Goal: Feedback & Contribution: Leave review/rating

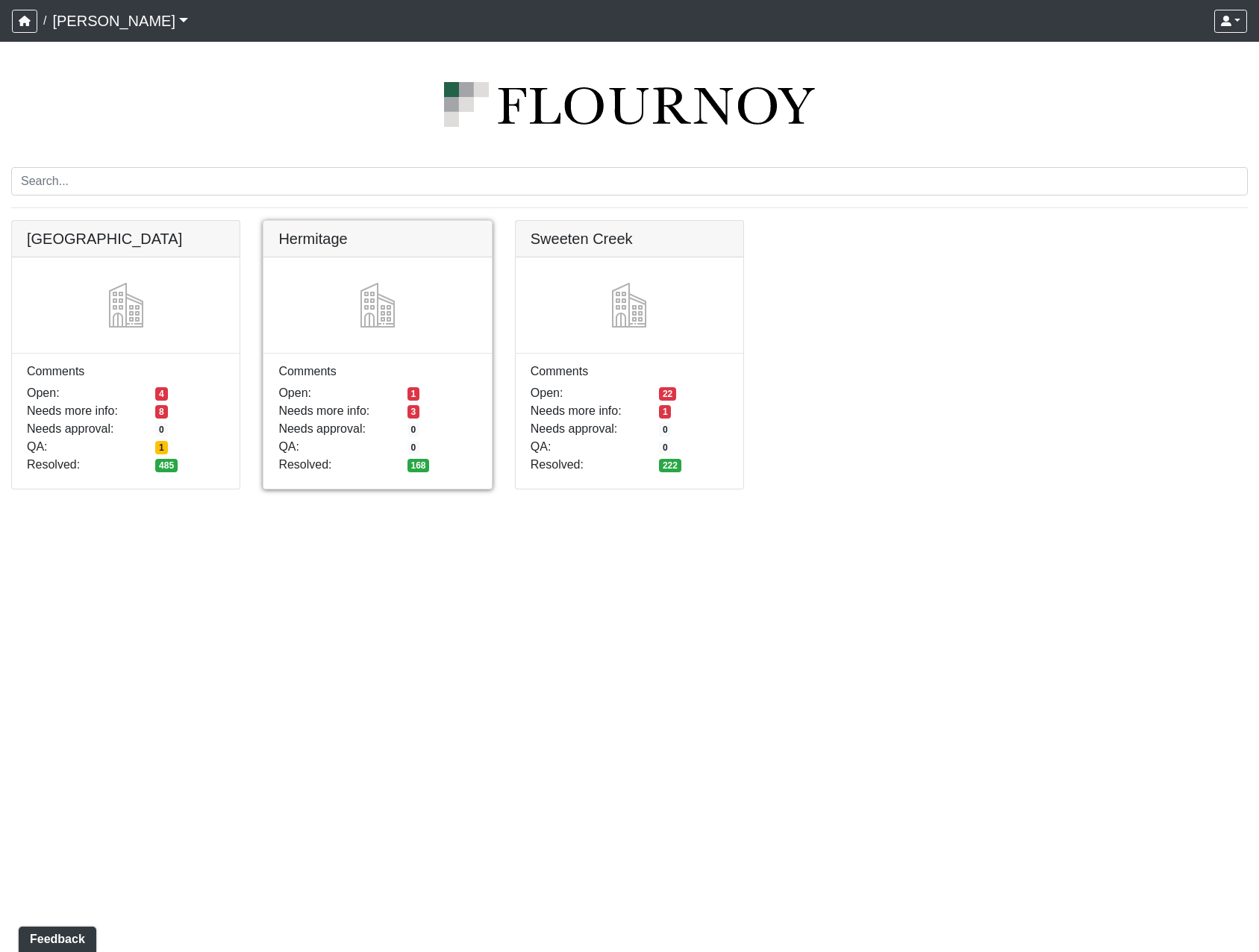
click at [410, 221] on link at bounding box center [377, 221] width 228 height 0
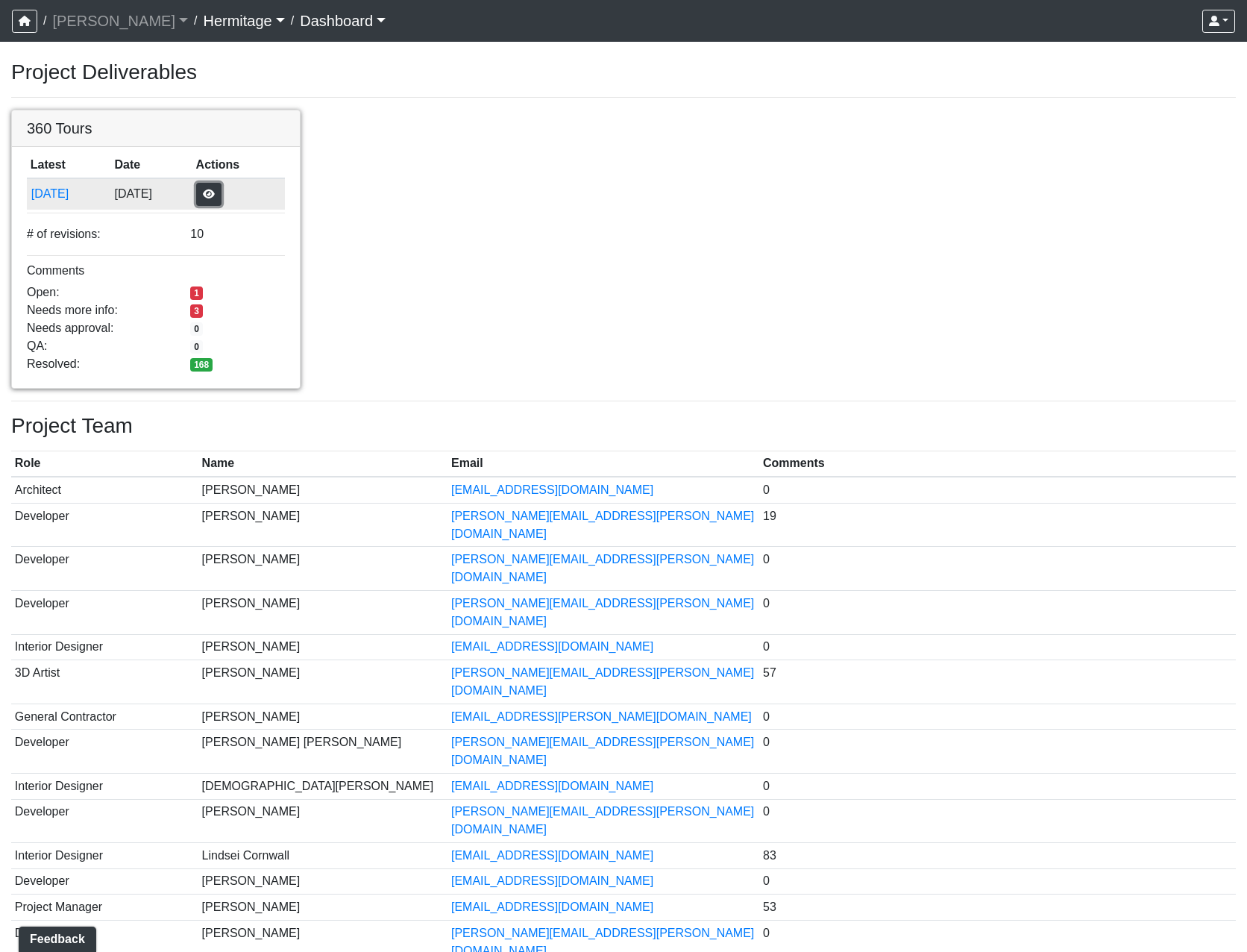
click at [222, 199] on button "button" at bounding box center [209, 194] width 25 height 23
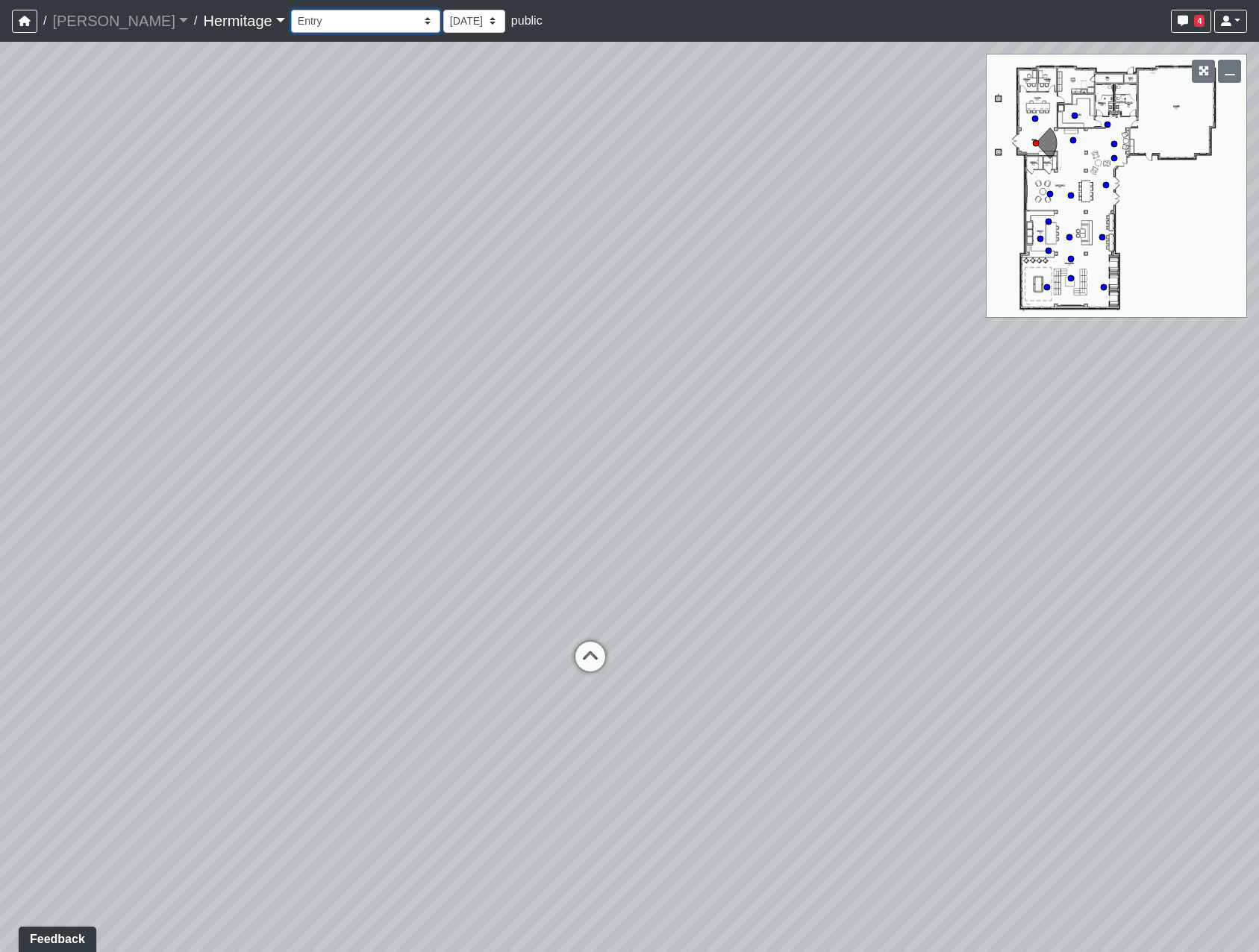
click at [368, 20] on select "Booth Seating Fireplace Pool Table Community Table Hallway Pool Courtyard Entry…" at bounding box center [365, 21] width 150 height 23
click at [291, 10] on select "Booth Seating Fireplace Pool Table Community Table Hallway Pool Courtyard Entry…" at bounding box center [365, 21] width 150 height 23
select select "oUvSR67GqjW7zpanttkrqW"
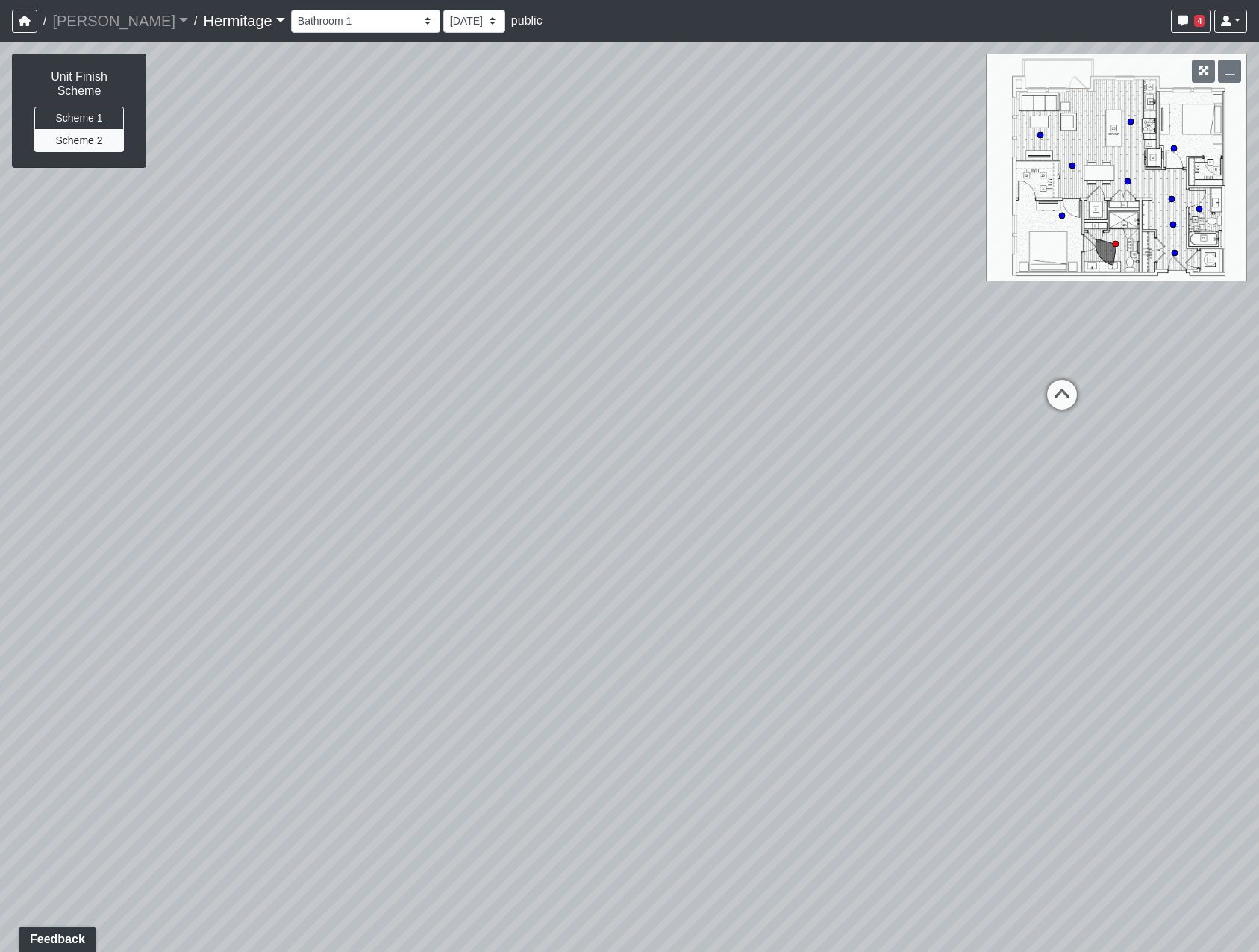
drag, startPoint x: 459, startPoint y: 462, endPoint x: 1007, endPoint y: 212, distance: 602.3
click at [996, 203] on div "Loading... Leasing Desk Loading... Hallway Loading... Bedroom 1" at bounding box center [629, 496] width 1259 height 911
drag, startPoint x: 839, startPoint y: 313, endPoint x: 1148, endPoint y: 311, distance: 309.0
click at [1147, 311] on div "Loading... Leasing Desk Loading... Hallway Loading... Bedroom 1" at bounding box center [629, 496] width 1259 height 911
click at [943, 621] on span "Add comment" at bounding box center [964, 621] width 74 height 13
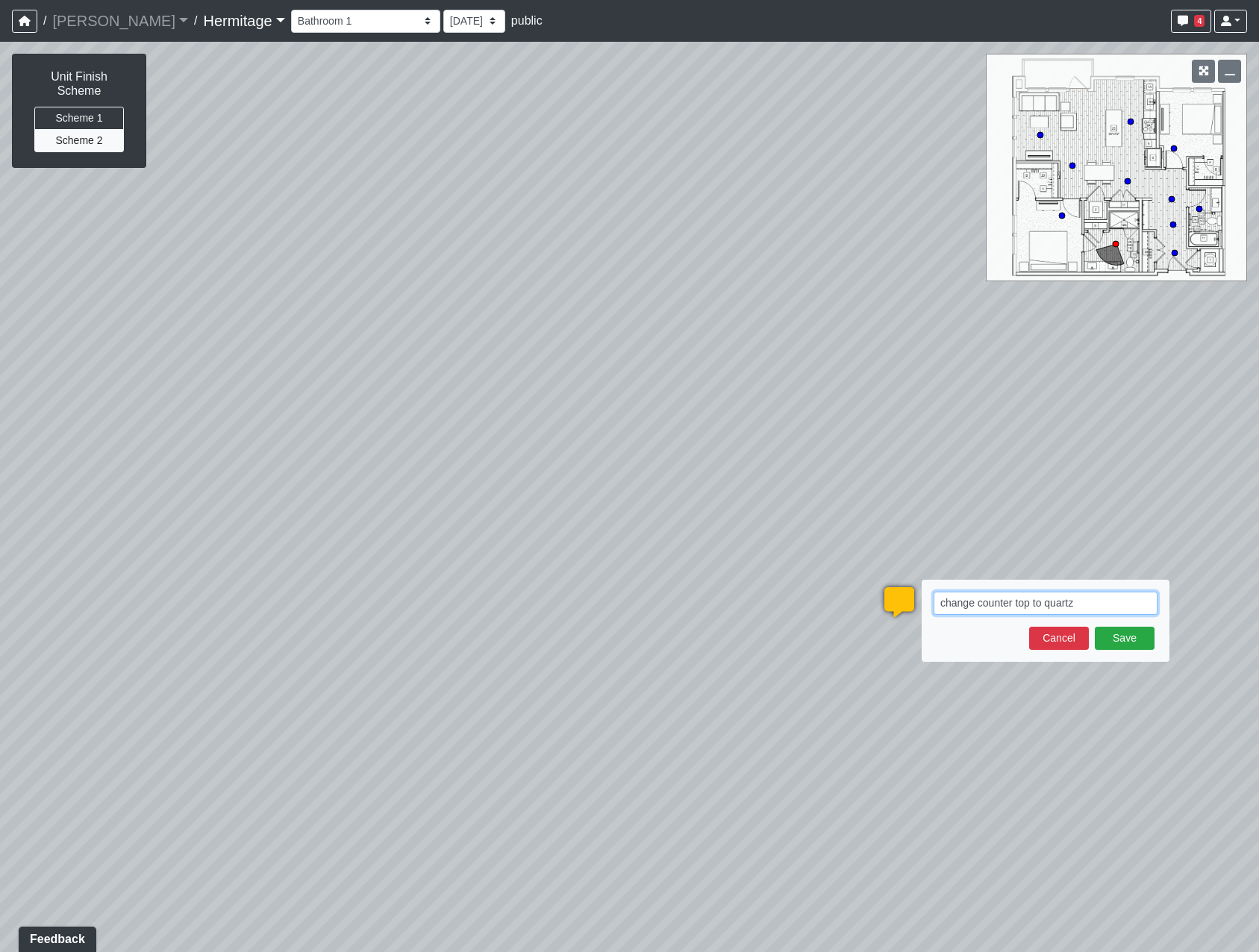
paste textarea "https://us.vicostone.com/product/BQ850"
type textarea "change counter top to quartz https://us.vicostone.com/product/BQ850"
click at [1135, 657] on button "Save" at bounding box center [1125, 654] width 60 height 23
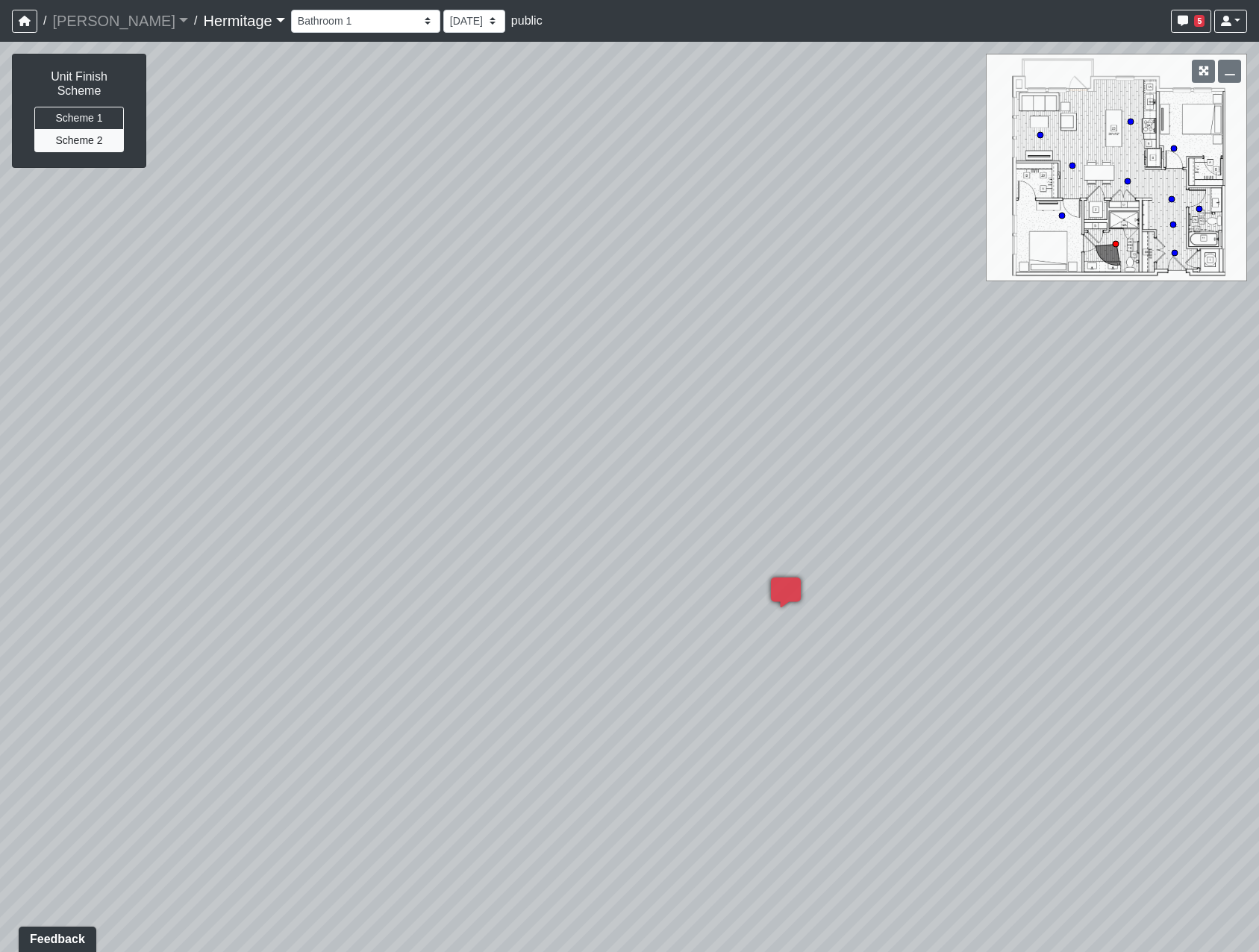
drag, startPoint x: 959, startPoint y: 360, endPoint x: 805, endPoint y: 375, distance: 154.7
click at [805, 375] on div "Loading... Leasing Desk Loading... Hallway Loading... Bedroom 1 Loading... Crea…" at bounding box center [629, 496] width 1259 height 911
click at [1132, 121] on circle at bounding box center [1131, 122] width 6 height 6
select select "oA8yUan4GevE41EvhFNANi"
drag, startPoint x: 788, startPoint y: 612, endPoint x: 1162, endPoint y: 295, distance: 490.3
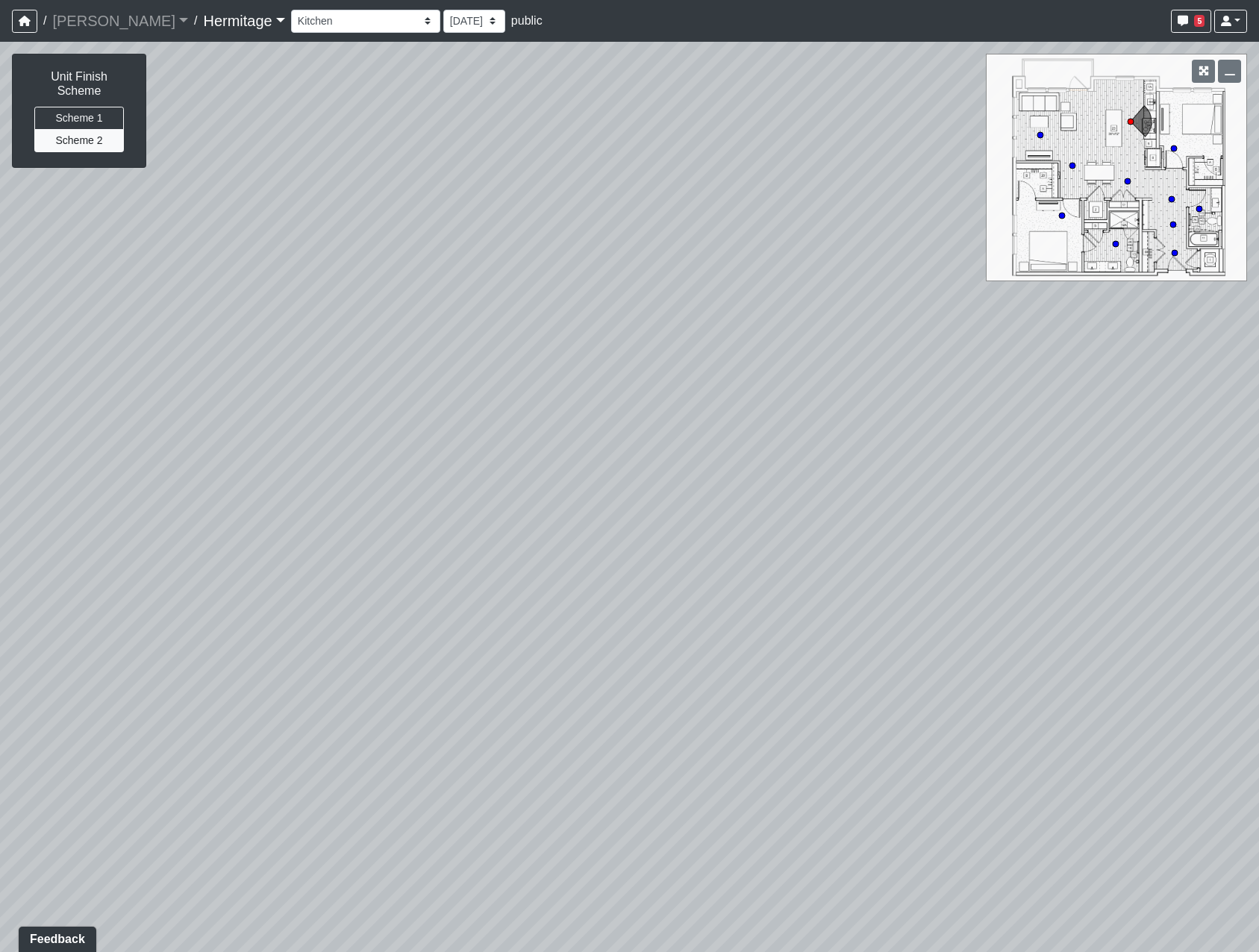
click at [1162, 295] on div "Loading... Leasing Desk Loading... Hallway Loading... Bedroom 1 Loading... Crea…" at bounding box center [629, 496] width 1259 height 911
drag, startPoint x: 779, startPoint y: 505, endPoint x: 657, endPoint y: 418, distance: 149.8
click at [657, 418] on div "Loading... Leasing Desk Loading... Hallway Loading... Bedroom 1 Loading... Crea…" at bounding box center [629, 496] width 1259 height 911
click at [877, 699] on li "Add comment" at bounding box center [924, 691] width 193 height 22
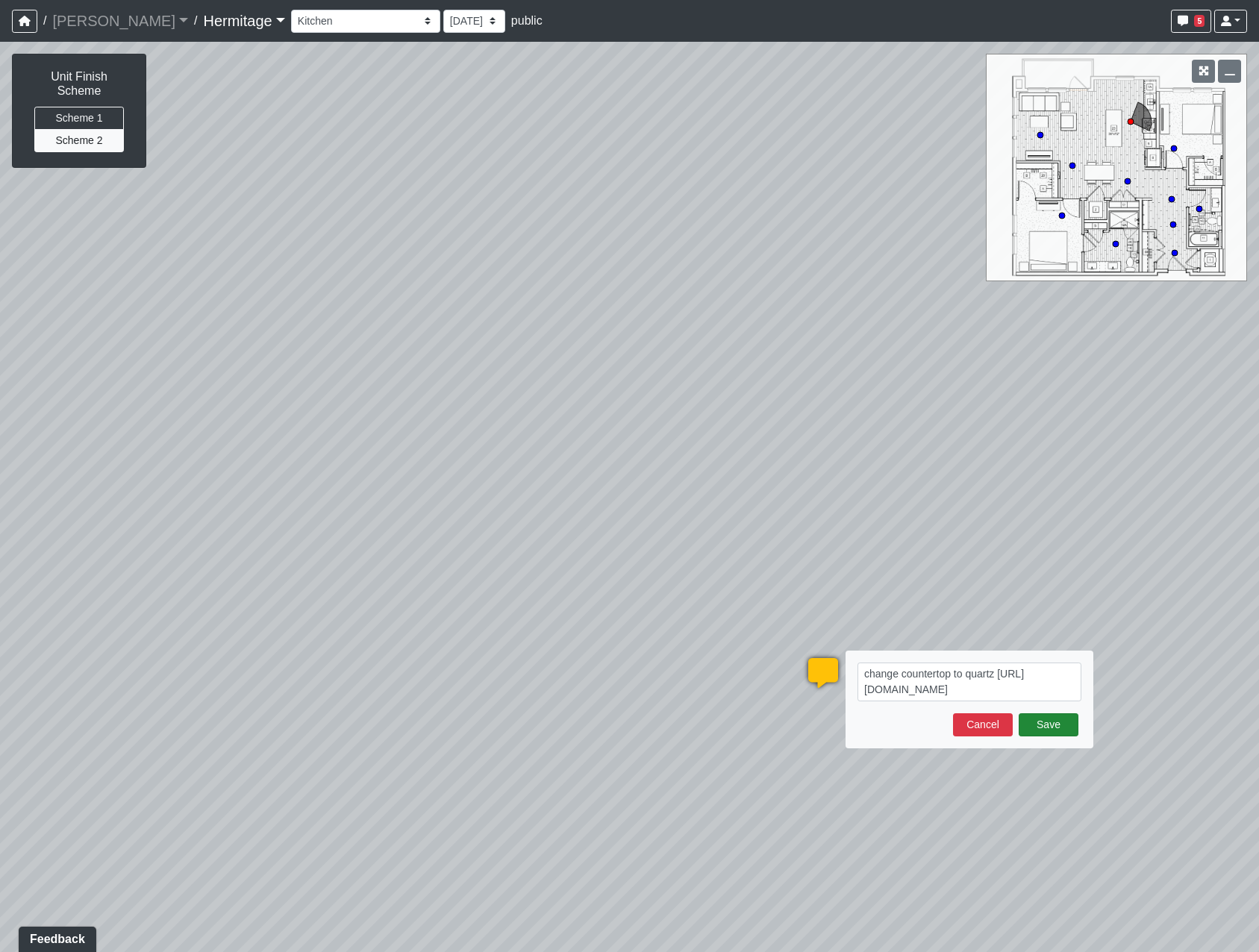
type textarea "change countertop to quartz https://us.vicostone.com/product/BQ850"
click at [1057, 726] on button "Save" at bounding box center [1049, 725] width 60 height 23
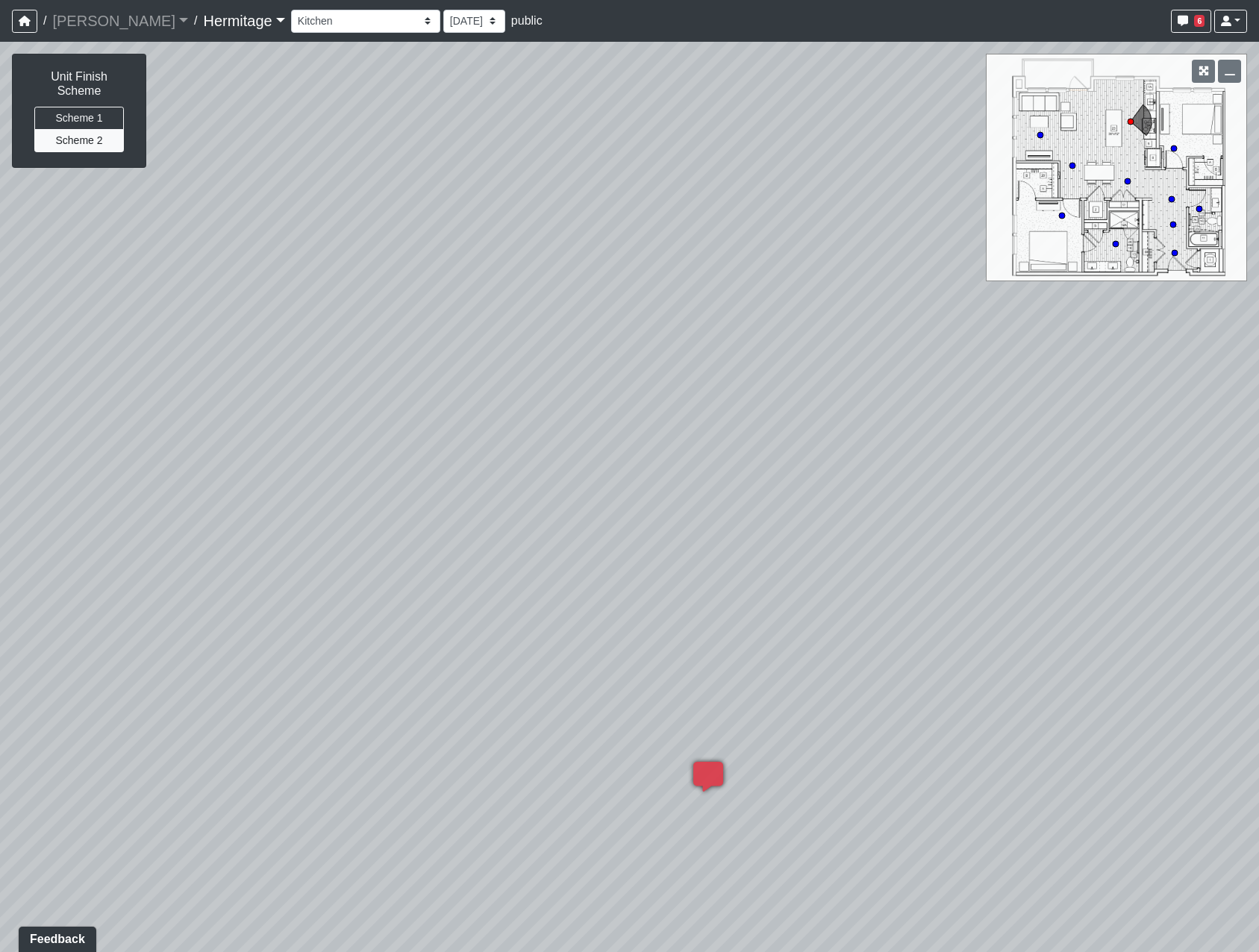
drag, startPoint x: 700, startPoint y: 325, endPoint x: 451, endPoint y: 506, distance: 307.8
click at [452, 506] on div "Loading... Leasing Desk Loading... Hallway Loading... Bedroom 1 Loading... Crea…" at bounding box center [629, 496] width 1259 height 911
drag, startPoint x: 755, startPoint y: 300, endPoint x: 726, endPoint y: 296, distance: 29.3
click at [726, 296] on div "Loading... Leasing Desk Loading... Hallway Loading... Bedroom 1 Loading... Crea…" at bounding box center [629, 496] width 1259 height 911
click at [1116, 244] on circle at bounding box center [1116, 244] width 6 height 6
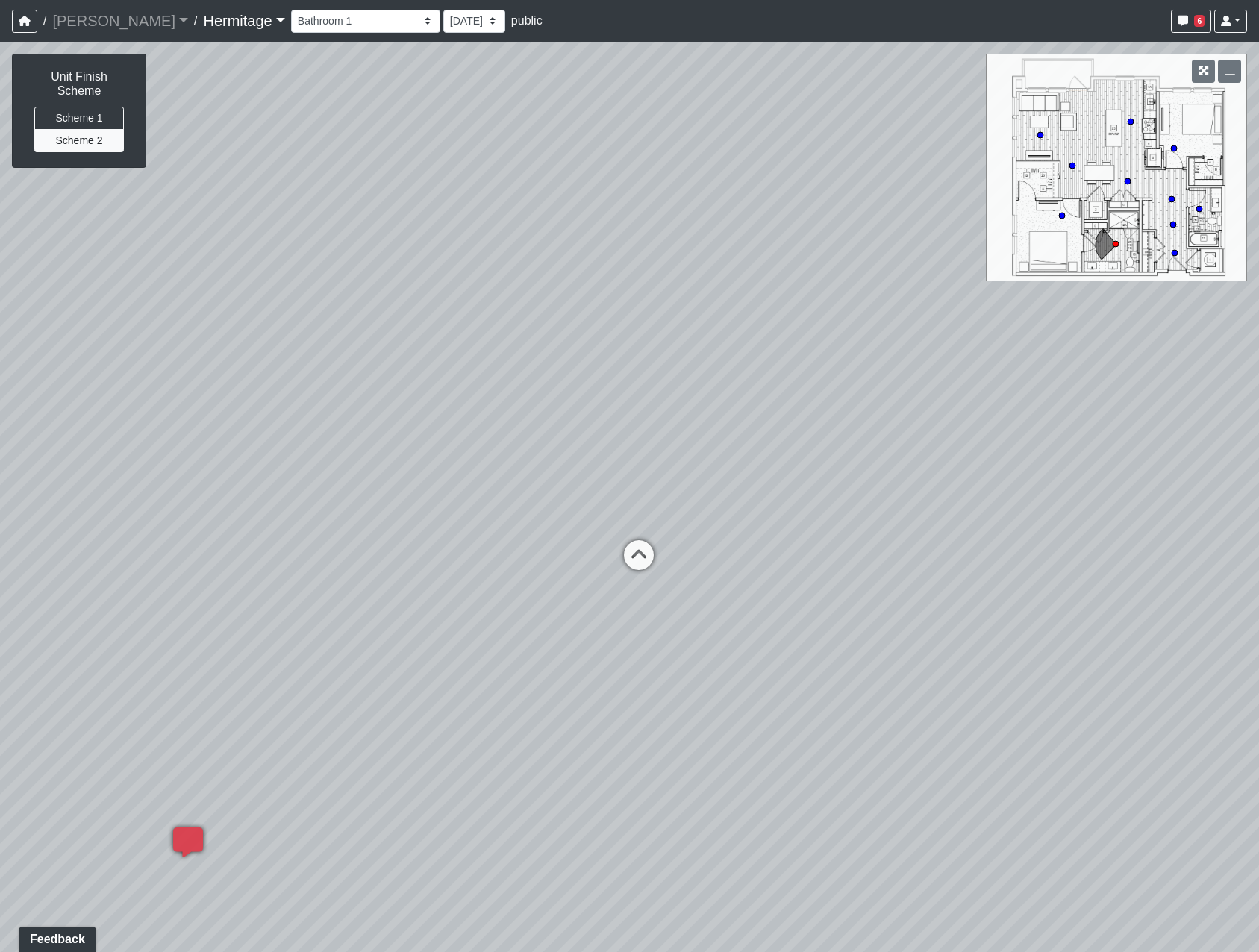
drag, startPoint x: 461, startPoint y: 570, endPoint x: 478, endPoint y: 516, distance: 56.6
click at [478, 516] on div "Loading... Leasing Desk Loading... Hallway Loading... Bedroom 1 Loading... Crea…" at bounding box center [629, 496] width 1259 height 911
click at [1199, 208] on circle at bounding box center [1199, 209] width 6 height 6
select select "3P3hJD3tVLjEJD4MACcxv6"
drag, startPoint x: 605, startPoint y: 519, endPoint x: 1035, endPoint y: 315, distance: 475.9
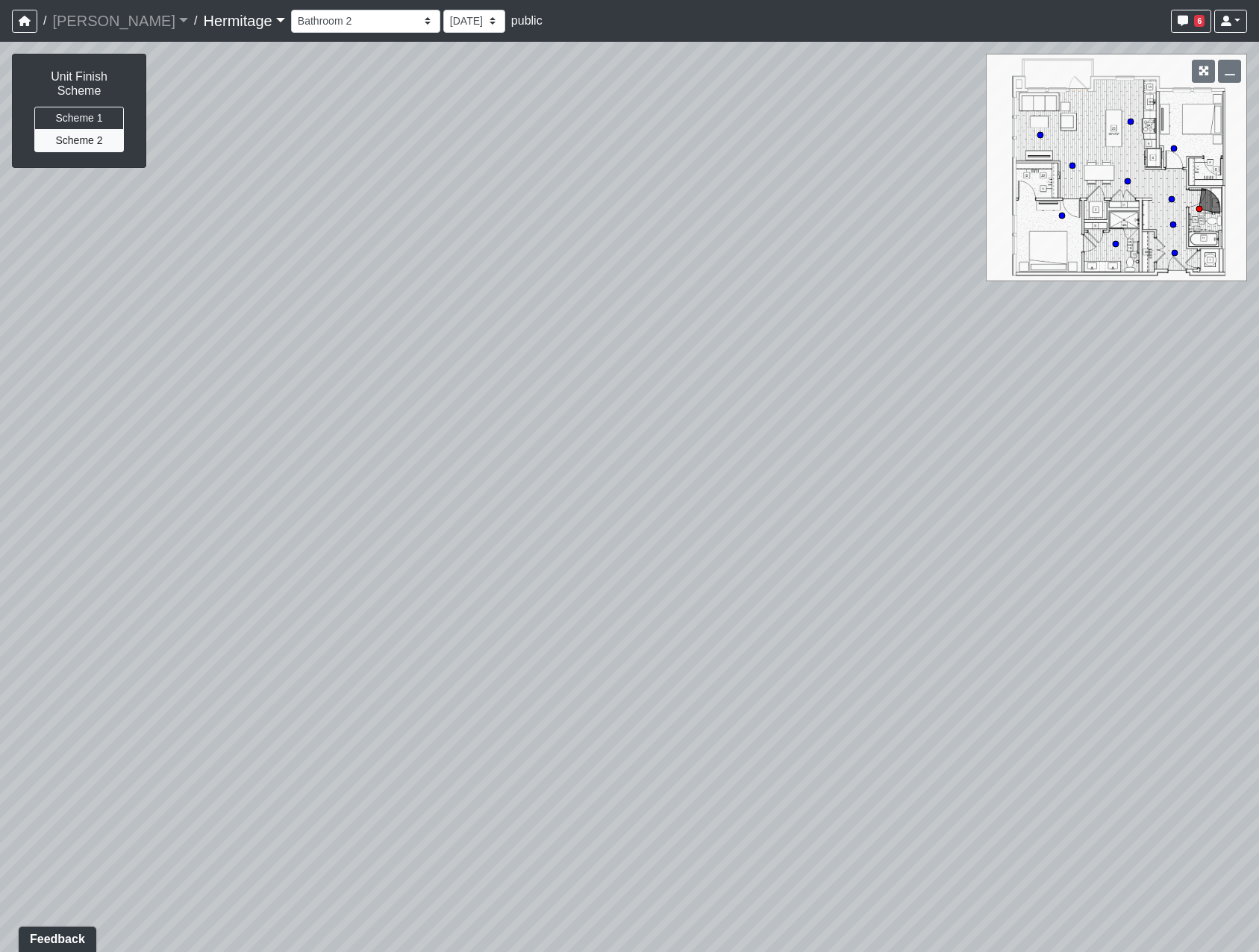
click at [1035, 315] on div "Loading... Leasing Desk Loading... Hallway Loading... Bedroom 1 Loading... Crea…" at bounding box center [629, 496] width 1259 height 911
drag, startPoint x: 512, startPoint y: 540, endPoint x: 486, endPoint y: 404, distance: 138.5
click at [486, 404] on div "Loading... Leasing Desk Loading... Hallway Loading... Bedroom 1 Loading... Crea…" at bounding box center [629, 496] width 1259 height 911
click at [419, 591] on li "Add comment" at bounding box center [484, 581] width 193 height 22
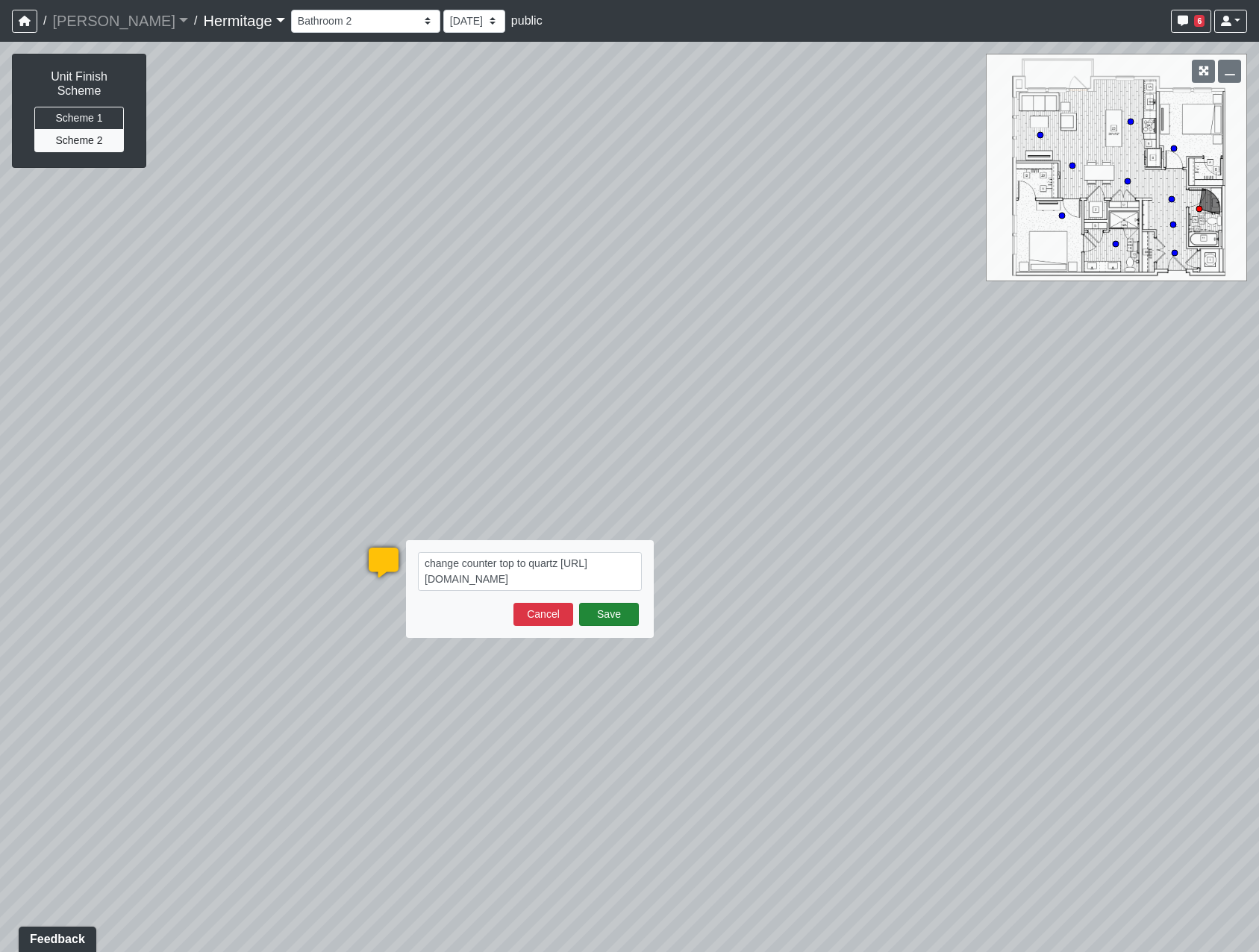
type textarea "change counter top to quartz https://us.vicostone.com/product/BQ850"
drag, startPoint x: 605, startPoint y: 616, endPoint x: 664, endPoint y: 618, distance: 59.0
click at [606, 616] on button "Save" at bounding box center [609, 614] width 60 height 23
select select "3P3hJD3tVLjEJD4MACcxv6"
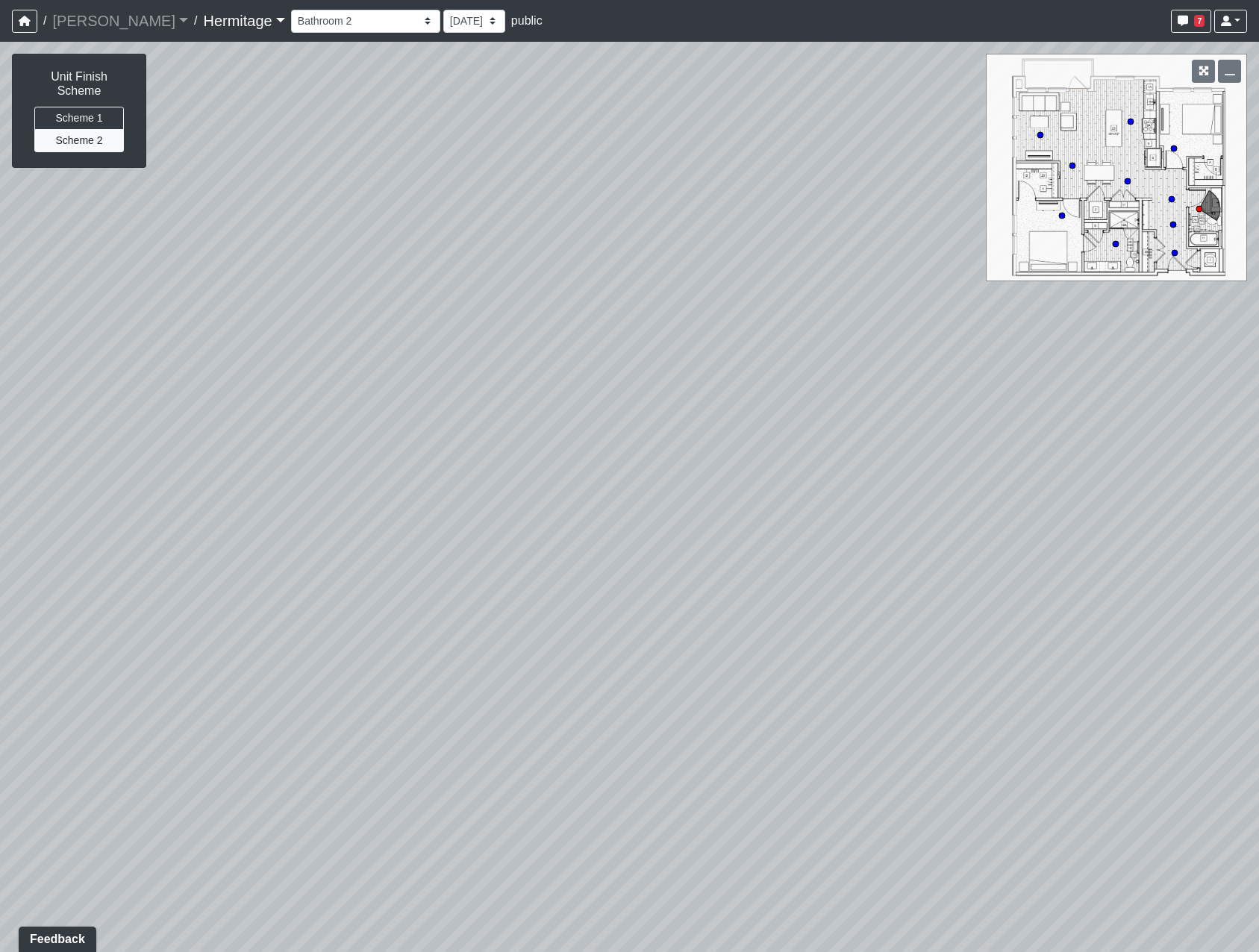
drag, startPoint x: 829, startPoint y: 436, endPoint x: 569, endPoint y: 756, distance: 412.3
click at [569, 756] on div "Loading... Leasing Desk Loading... Hallway Loading... Bedroom 1 Loading... Crea…" at bounding box center [629, 496] width 1259 height 911
click at [916, 489] on icon at bounding box center [912, 489] width 12 height 12
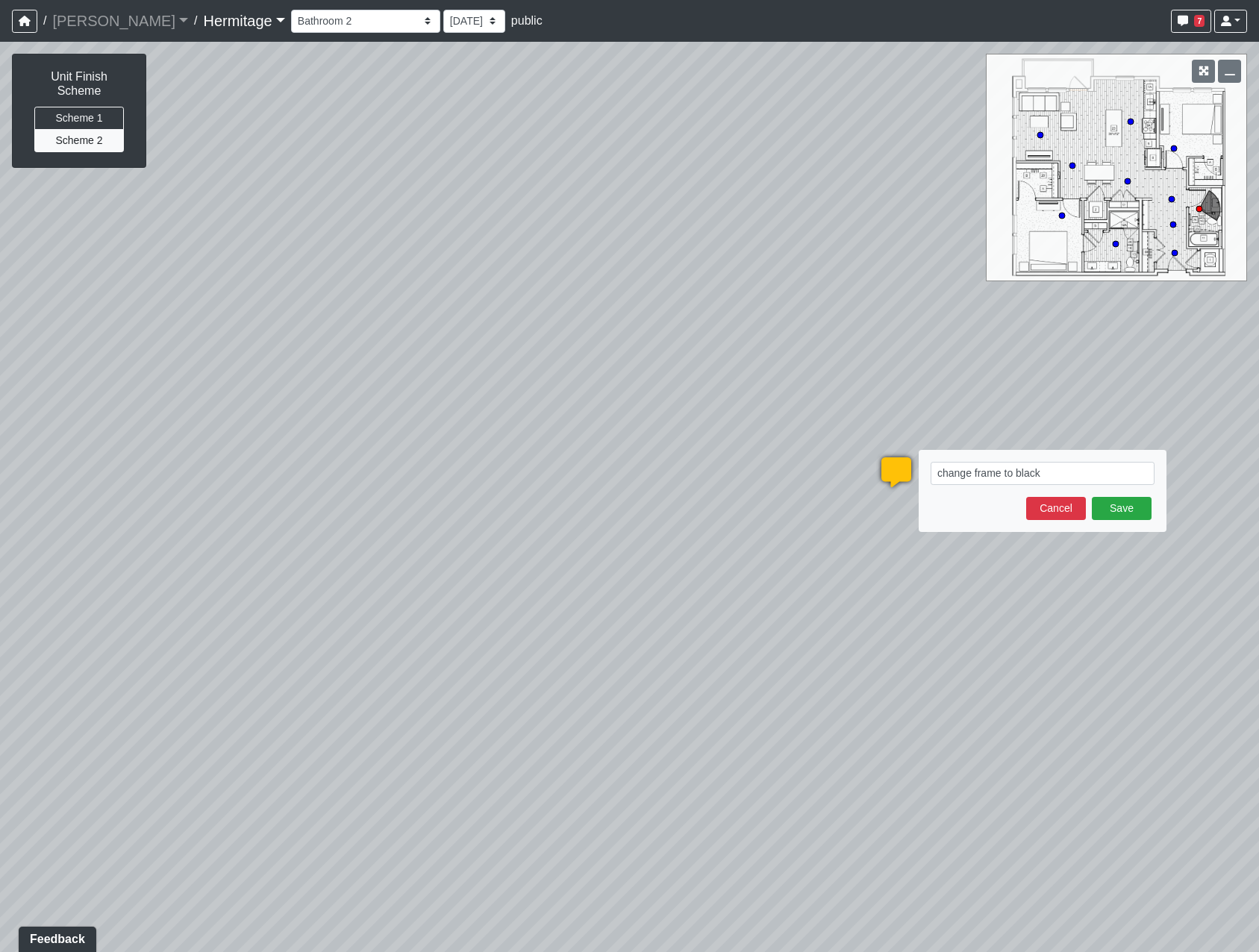
click at [1003, 473] on textarea "change frame to black" at bounding box center [1043, 473] width 224 height 23
type textarea "change frame color to black"
click at [1132, 508] on button "Save" at bounding box center [1122, 509] width 60 height 23
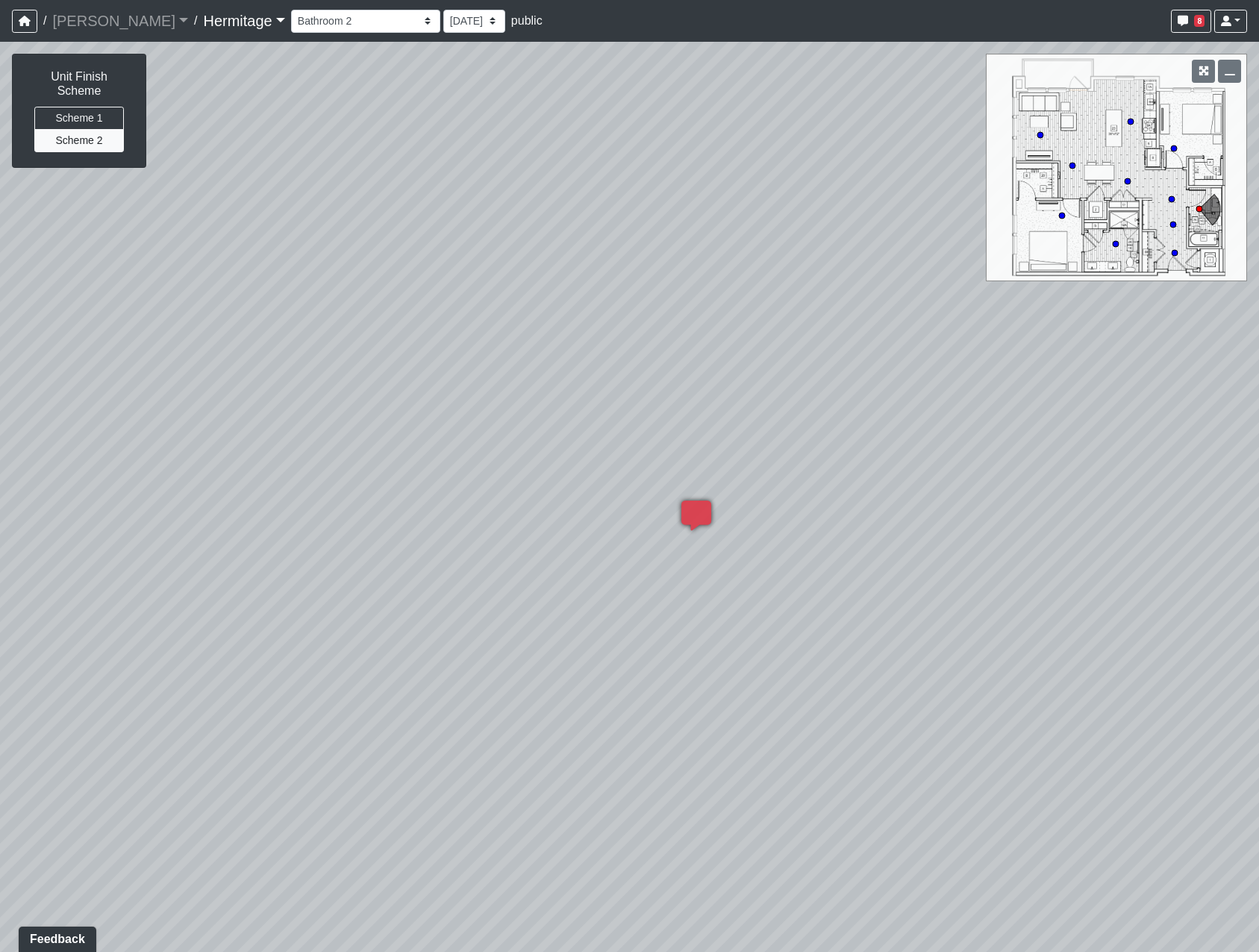
drag, startPoint x: 758, startPoint y: 232, endPoint x: 517, endPoint y: 285, distance: 246.8
click at [517, 285] on div "Loading... Leasing Desk Loading... Hallway Loading... Bedroom 1 Loading... Crea…" at bounding box center [629, 496] width 1259 height 911
click at [1116, 245] on circle at bounding box center [1116, 244] width 6 height 6
select select "oUvSR67GqjW7zpanttkrqW"
drag, startPoint x: 290, startPoint y: 428, endPoint x: 1186, endPoint y: 410, distance: 896.2
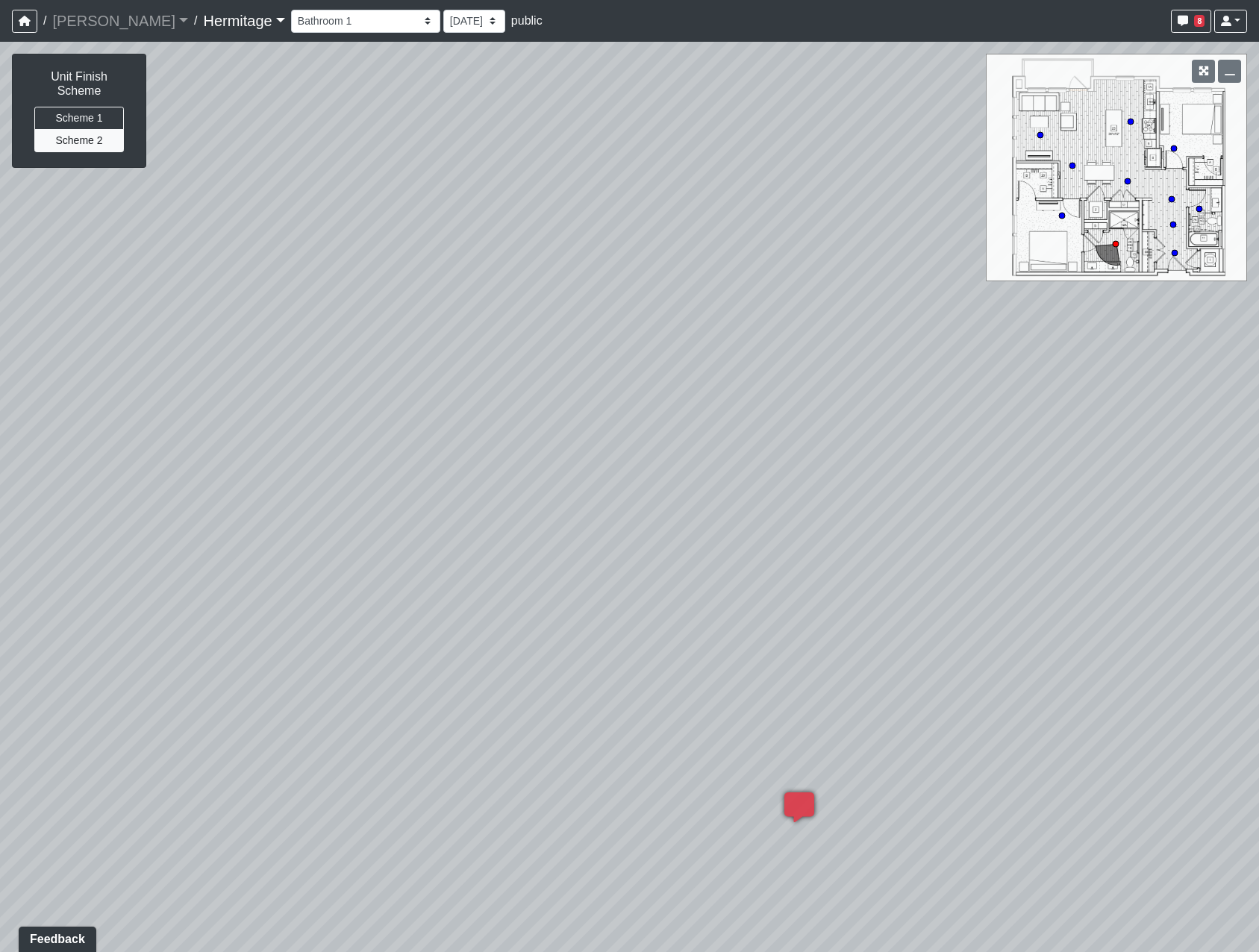
click at [1208, 404] on div "Loading... Leasing Desk Loading... Hallway Loading... Bedroom 1 Loading... Crea…" at bounding box center [629, 496] width 1259 height 911
drag, startPoint x: 639, startPoint y: 479, endPoint x: 683, endPoint y: 482, distance: 44.1
click at [683, 482] on div "Loading... Leasing Desk Loading... Hallway Loading... Bedroom 1 Loading... Crea…" at bounding box center [629, 496] width 1259 height 911
click at [429, 540] on li "Add comment" at bounding box center [506, 534] width 193 height 22
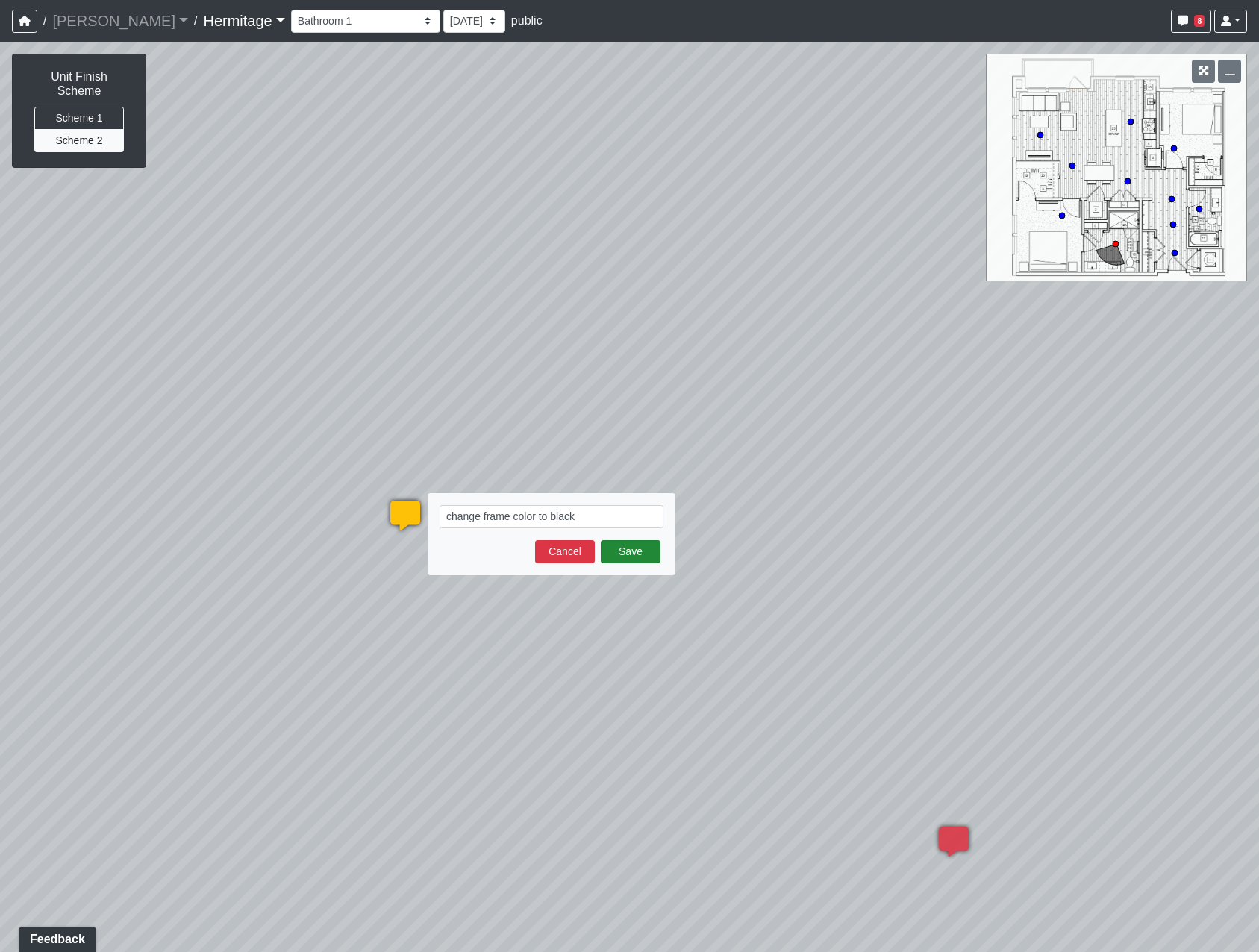
type textarea "change frame color to black"
click at [628, 551] on button "Save" at bounding box center [631, 552] width 60 height 23
select select "oUvSR67GqjW7zpanttkrqW"
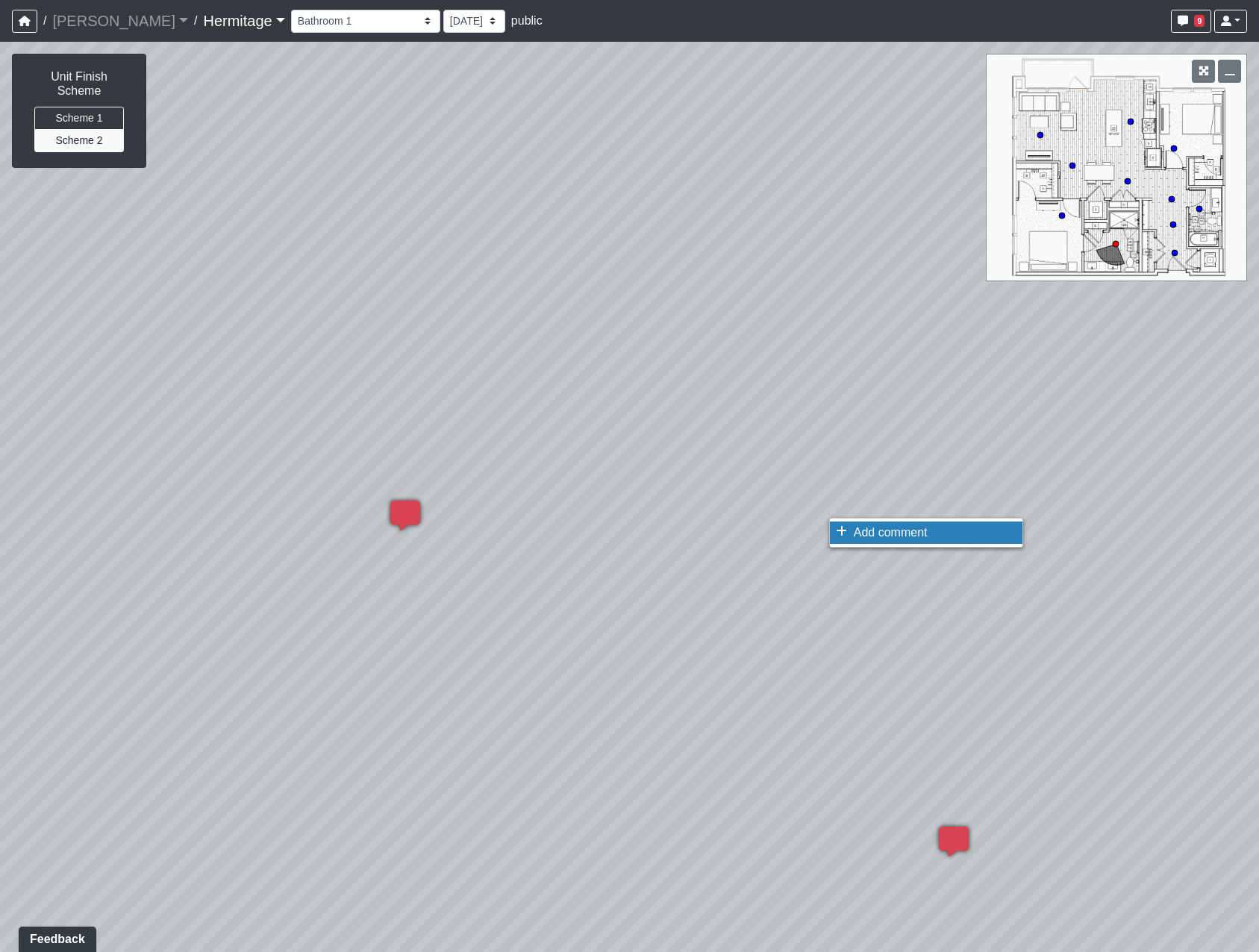
click at [864, 535] on span "Add comment" at bounding box center [891, 532] width 74 height 13
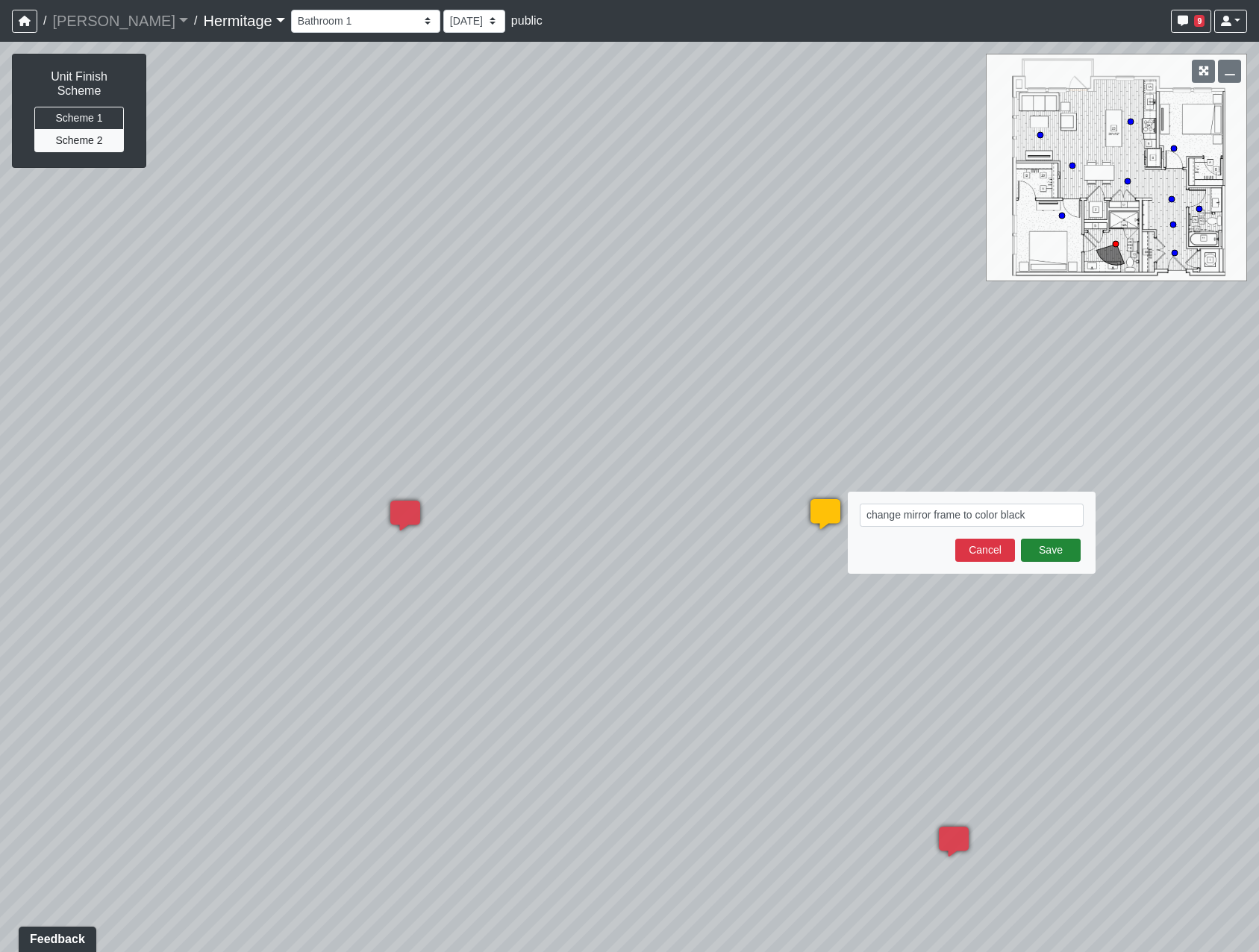
type textarea "change mirror frame to color black"
click at [1058, 548] on button "Save" at bounding box center [1051, 550] width 60 height 23
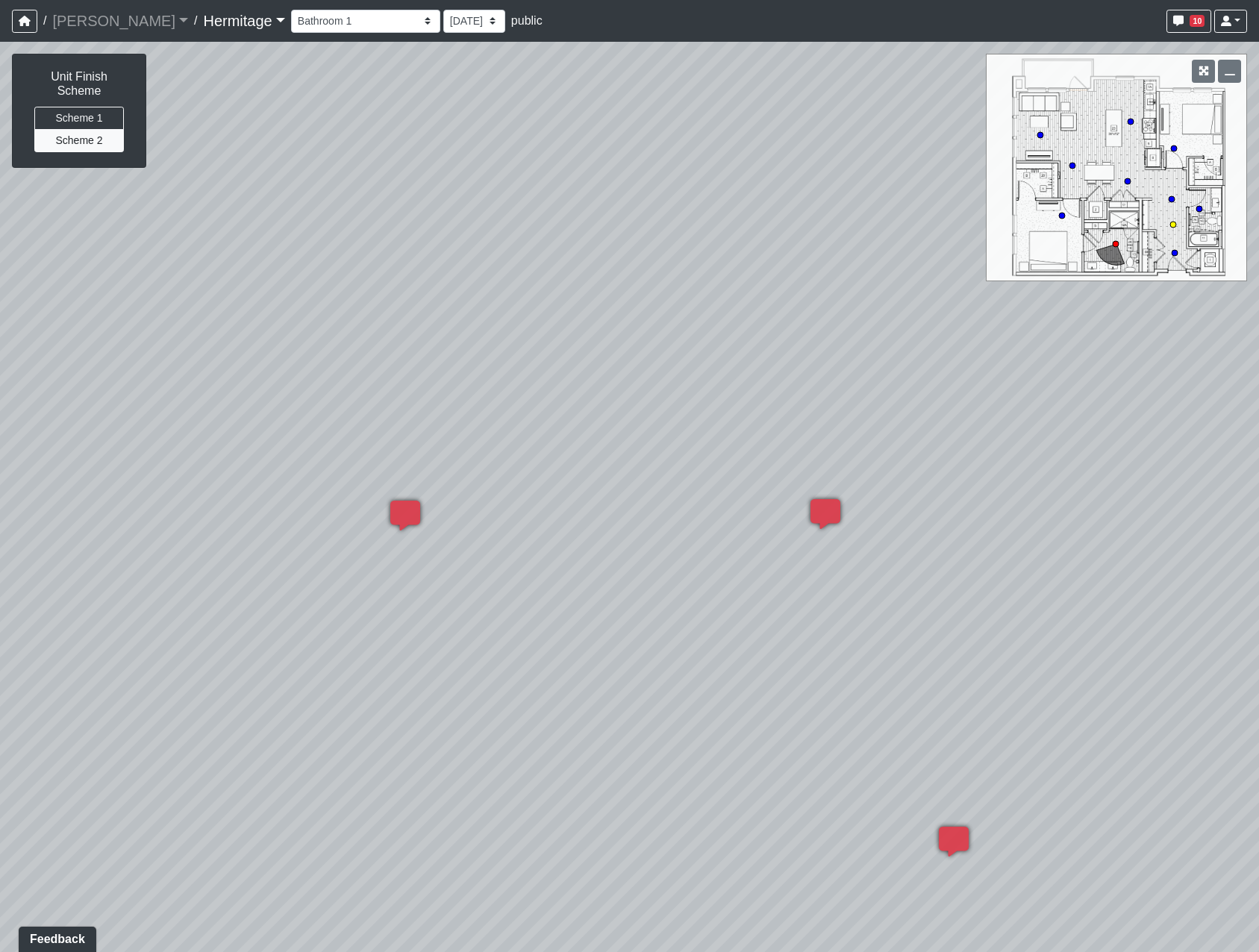
click at [1175, 224] on circle at bounding box center [1173, 225] width 6 height 6
select select "i7JT9joZubuXFtm8ArQtkD"
drag, startPoint x: 381, startPoint y: 450, endPoint x: 991, endPoint y: 400, distance: 612.0
click at [991, 400] on div "Loading... Leasing Desk Loading... Hallway Loading... Bedroom 1 Loading... Crea…" at bounding box center [629, 496] width 1259 height 911
drag, startPoint x: 852, startPoint y: 476, endPoint x: 642, endPoint y: 384, distance: 229.3
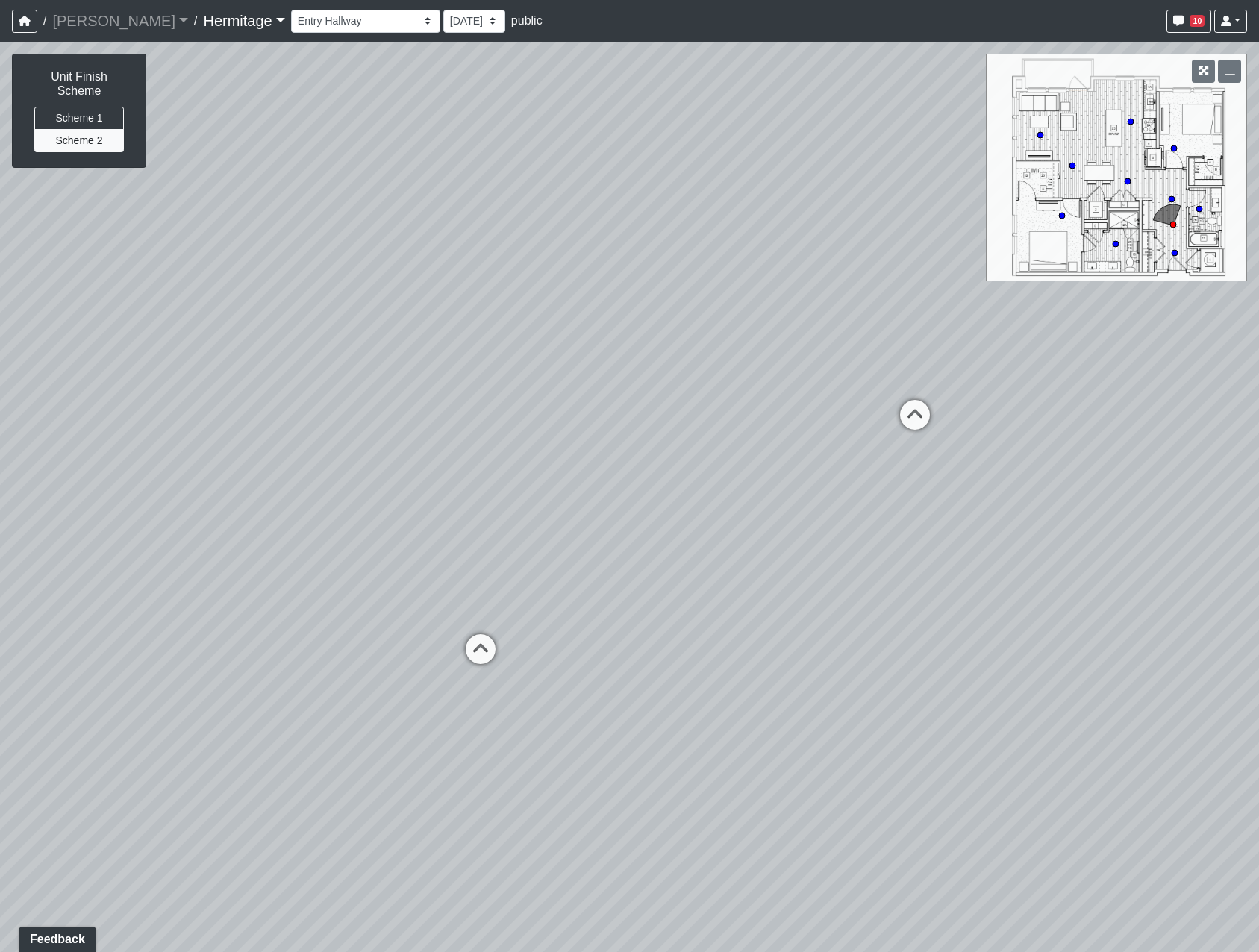
click at [642, 384] on div "Loading... Leasing Desk Loading... Hallway Loading... Bedroom 1 Loading... Crea…" at bounding box center [629, 496] width 1259 height 911
drag, startPoint x: 706, startPoint y: 645, endPoint x: 341, endPoint y: 762, distance: 383.3
click at [341, 762] on div "Loading... Leasing Desk Loading... Hallway Loading... Bedroom 1 Loading... Crea…" at bounding box center [629, 496] width 1259 height 911
drag, startPoint x: 808, startPoint y: 442, endPoint x: 278, endPoint y: 453, distance: 530.1
click at [278, 453] on div "Loading... Leasing Desk Loading... Hallway Loading... Bedroom 1 Loading... Crea…" at bounding box center [629, 496] width 1259 height 911
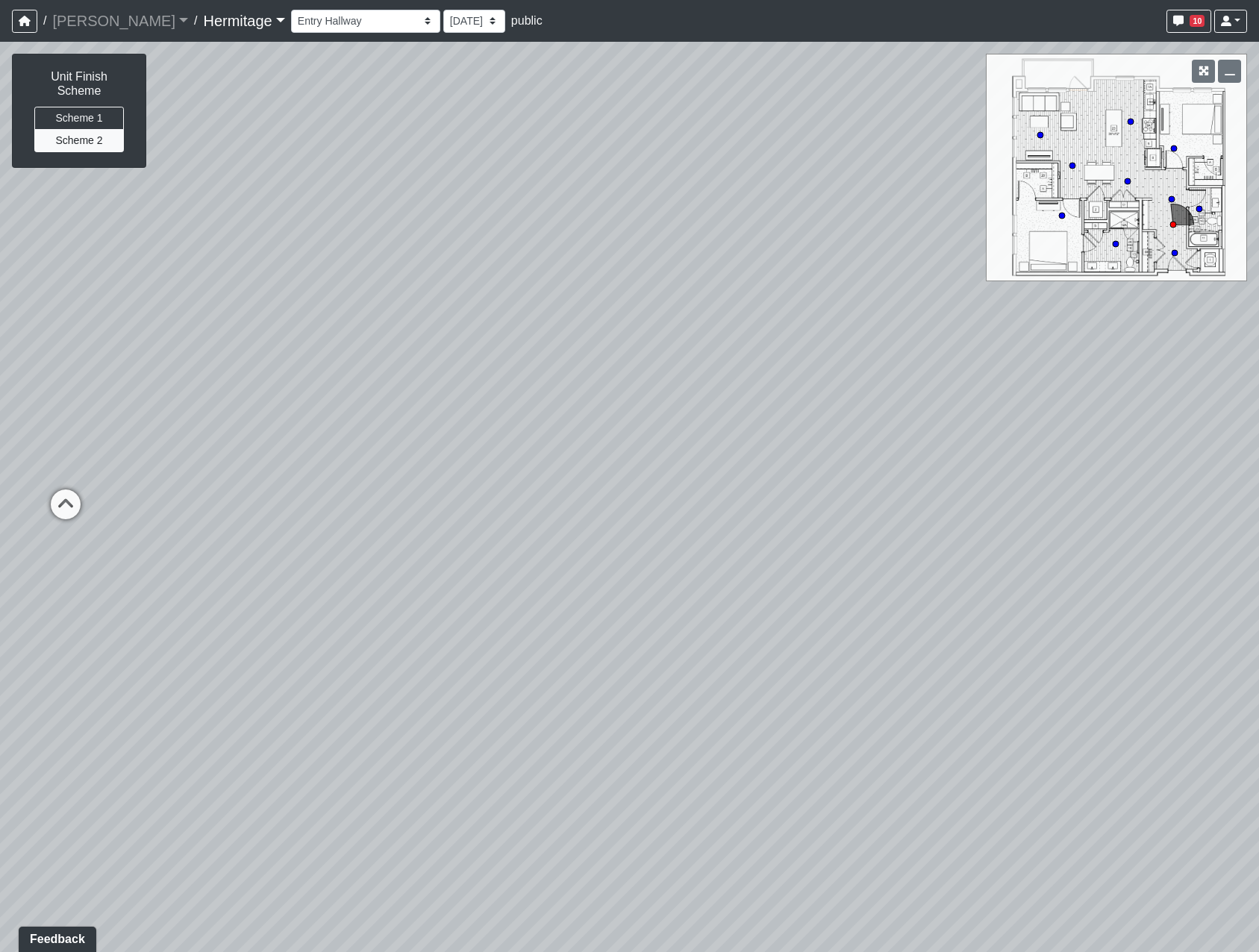
drag, startPoint x: 539, startPoint y: 382, endPoint x: 929, endPoint y: 176, distance: 441.1
drag, startPoint x: 676, startPoint y: 440, endPoint x: 753, endPoint y: 397, distance: 88.2
click at [840, 209] on div "Loading... Leasing Desk Loading... Hallway Loading... Bedroom 1 Loading... Crea…" at bounding box center [629, 496] width 1259 height 911
drag, startPoint x: 668, startPoint y: 674, endPoint x: 772, endPoint y: 360, distance: 330.8
click at [772, 361] on div "Loading... Leasing Desk Loading... Hallway Loading... Bedroom 1 Loading... Crea…" at bounding box center [629, 496] width 1259 height 911
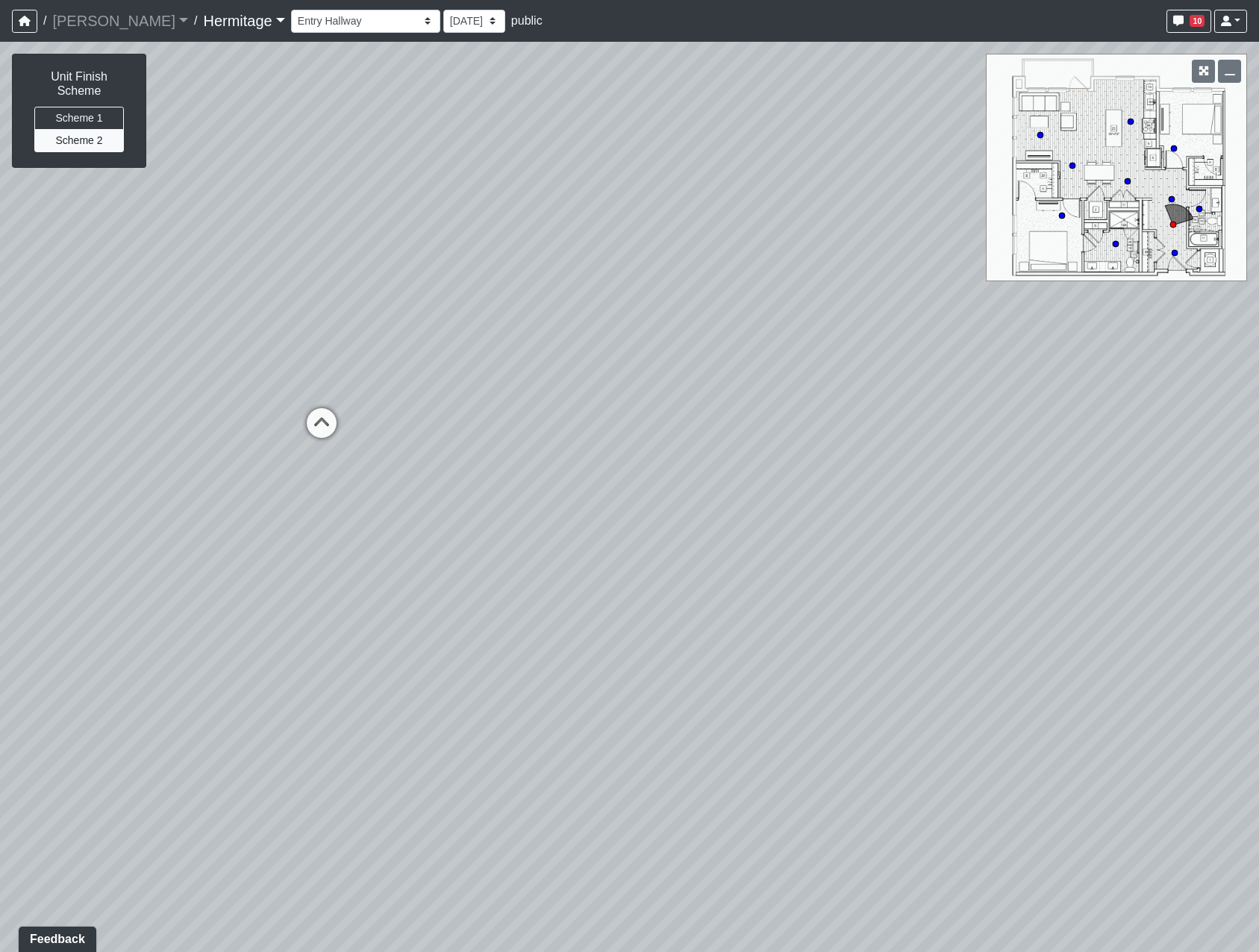
drag, startPoint x: 624, startPoint y: 281, endPoint x: 580, endPoint y: 743, distance: 464.1
click at [580, 743] on div "Loading... Leasing Desk Loading... Hallway Loading... Bedroom 1 Loading... Crea…" at bounding box center [629, 496] width 1259 height 911
click at [603, 562] on span "Add comment" at bounding box center [629, 564] width 74 height 13
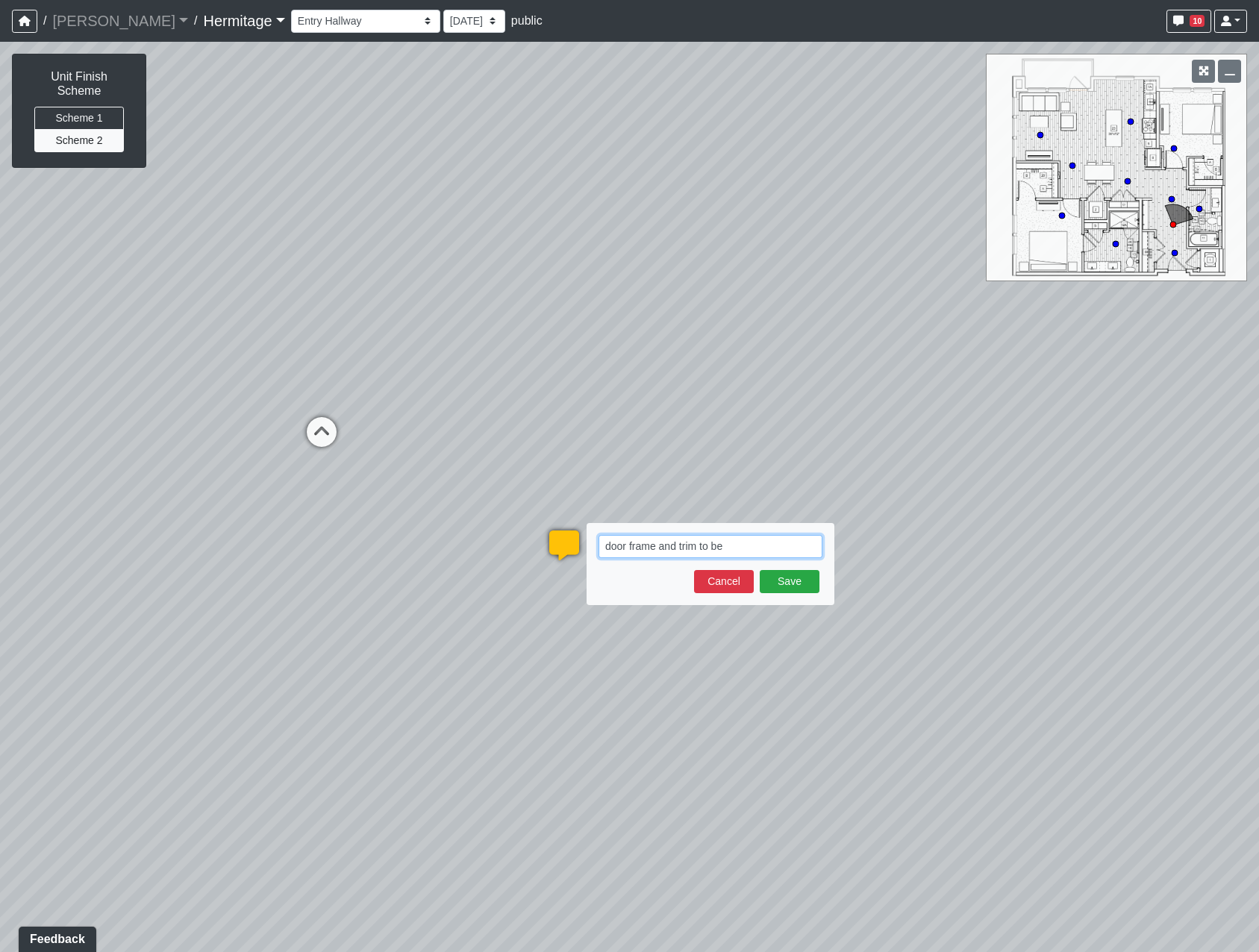
click at [735, 543] on textarea "door frame and trim to be" at bounding box center [710, 546] width 224 height 23
paste textarea "Front Porch SW 7651"
type textarea "door frame and trim to be Front Porch SW 7651"
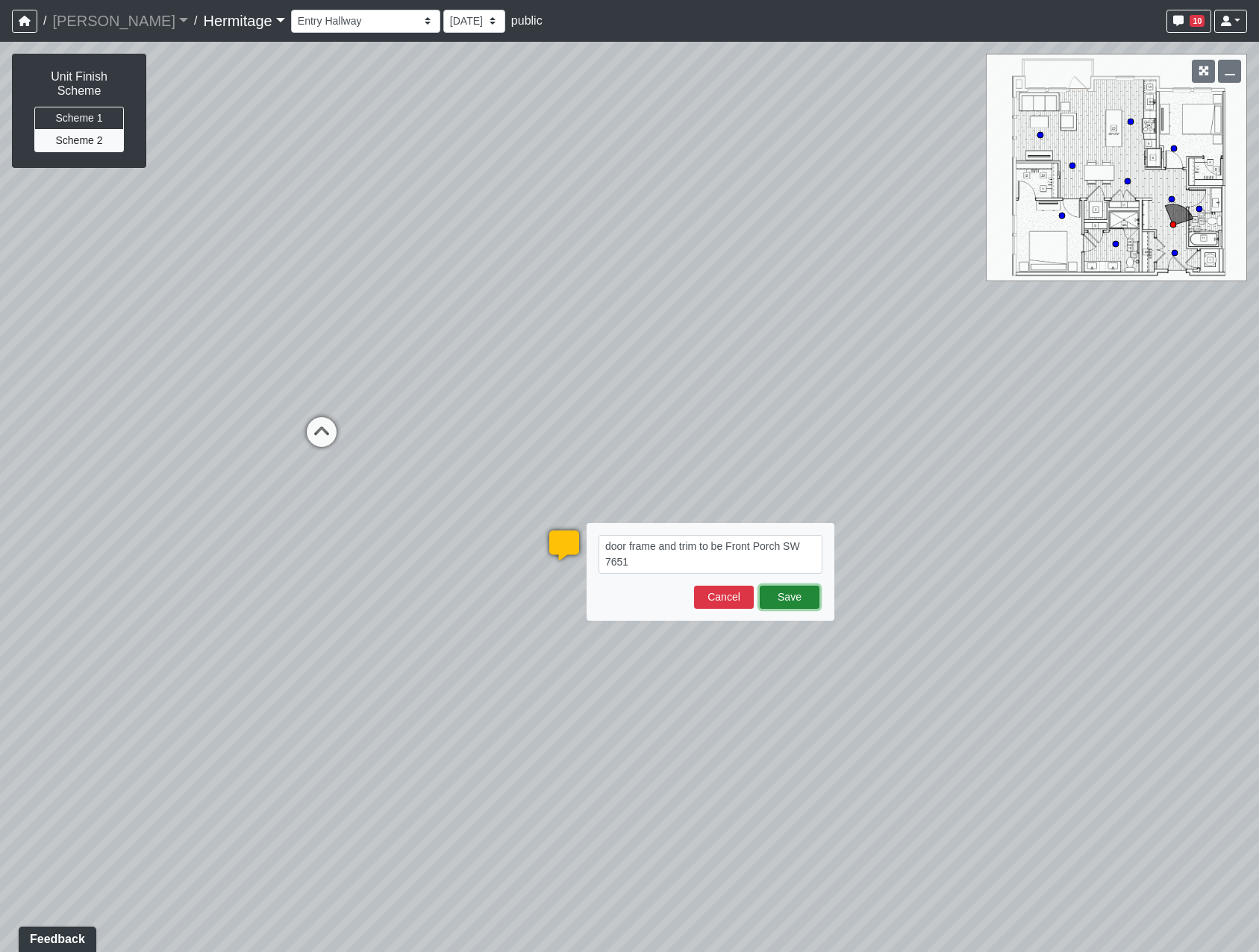
click at [792, 596] on button "Save" at bounding box center [789, 598] width 60 height 23
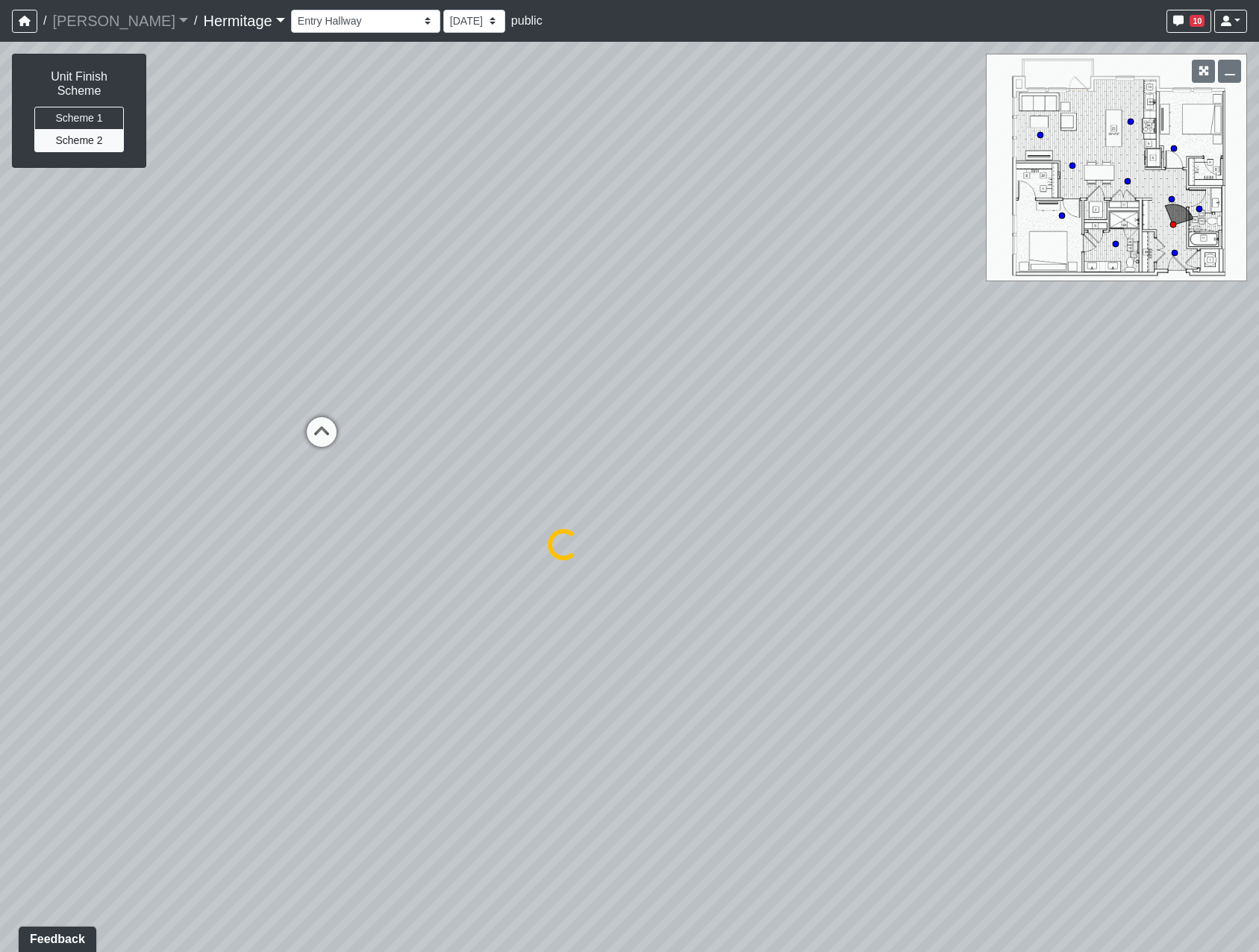
select select "i7JT9joZubuXFtm8ArQtkD"
drag, startPoint x: 717, startPoint y: 433, endPoint x: 434, endPoint y: 409, distance: 284.0
click at [434, 409] on div "Loading... Leasing Desk Loading... Hallway Loading... Bedroom 1 Loading... Crea…" at bounding box center [629, 496] width 1259 height 911
drag, startPoint x: 862, startPoint y: 430, endPoint x: 384, endPoint y: 479, distance: 480.5
click at [354, 461] on div "Loading... Leasing Desk Loading... Hallway Loading... Bedroom 1 Loading... Crea…" at bounding box center [629, 496] width 1259 height 911
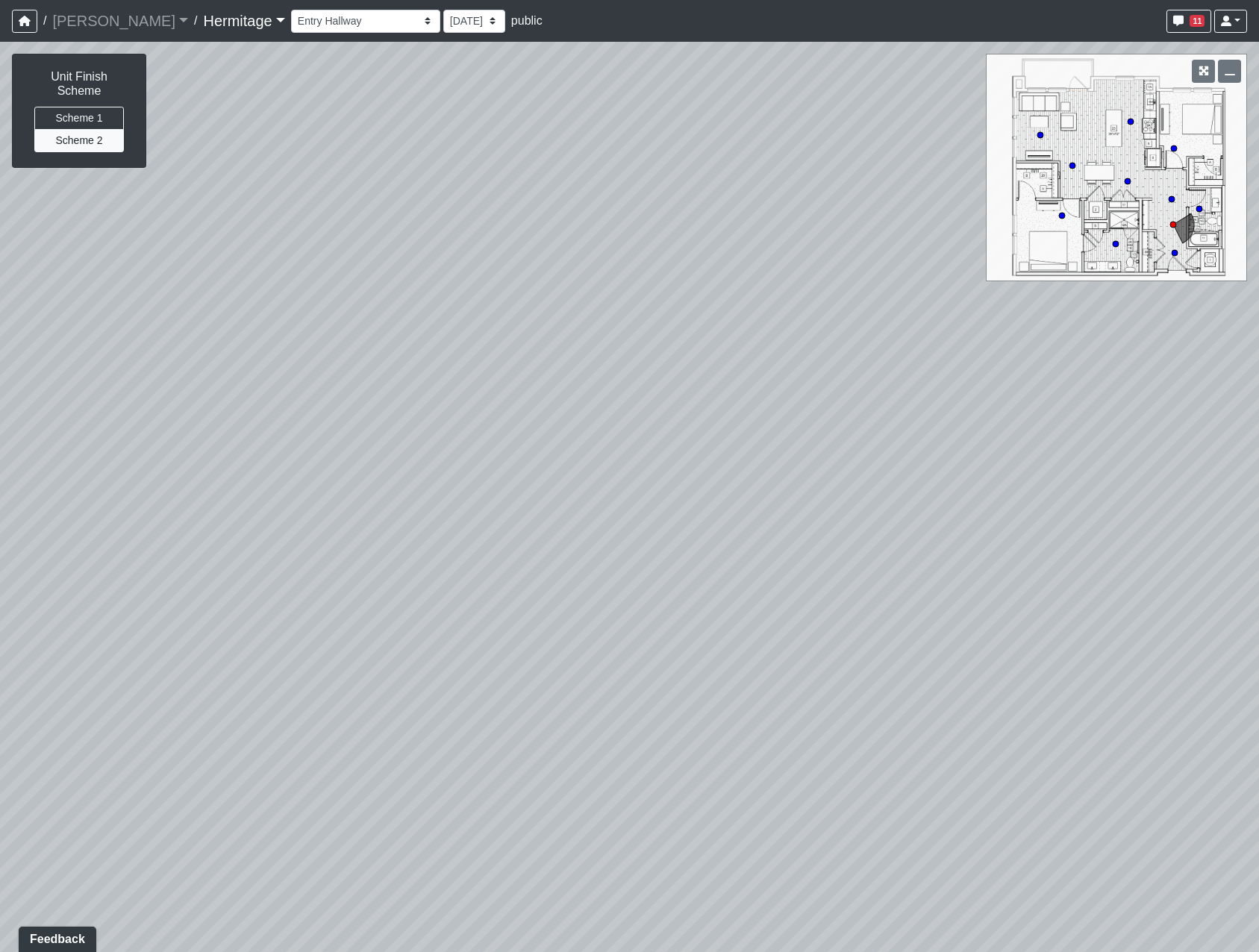
drag, startPoint x: 803, startPoint y: 578, endPoint x: 455, endPoint y: 511, distance: 354.4
click at [311, 530] on div "Loading... Leasing Desk Loading... Hallway Loading... Bedroom 1 Loading... Crea…" at bounding box center [629, 496] width 1259 height 911
drag, startPoint x: 638, startPoint y: 465, endPoint x: 339, endPoint y: 548, distance: 310.3
click at [239, 557] on div "Loading... Leasing Desk Loading... Hallway Loading... Bedroom 1 Loading... Crea…" at bounding box center [629, 496] width 1259 height 911
drag, startPoint x: 545, startPoint y: 492, endPoint x: 305, endPoint y: 474, distance: 240.7
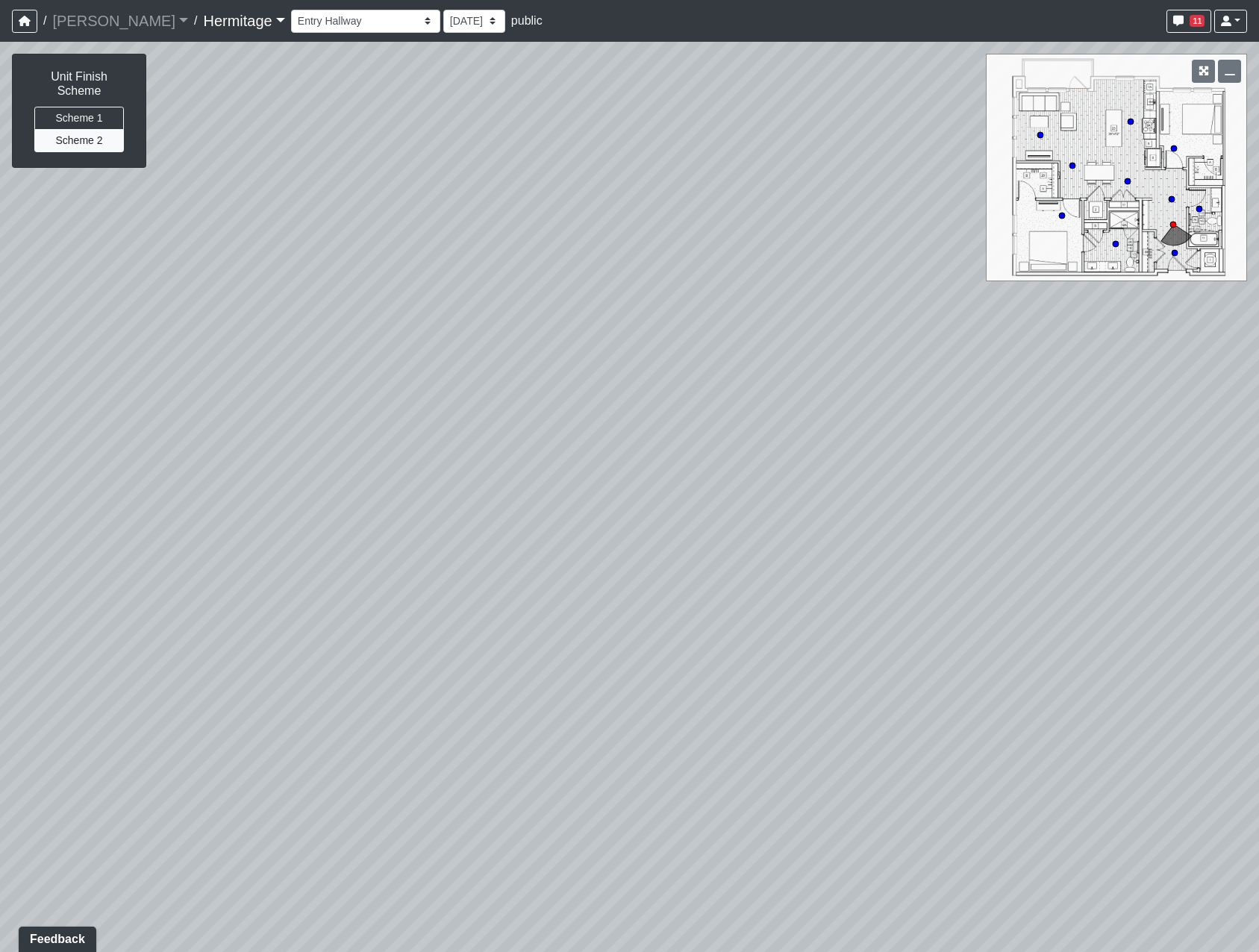
click at [305, 474] on div "Loading... Leasing Desk Loading... Hallway Loading... Bedroom 1 Loading... Crea…" at bounding box center [629, 496] width 1259 height 911
click at [834, 502] on span "Add comment" at bounding box center [860, 496] width 74 height 13
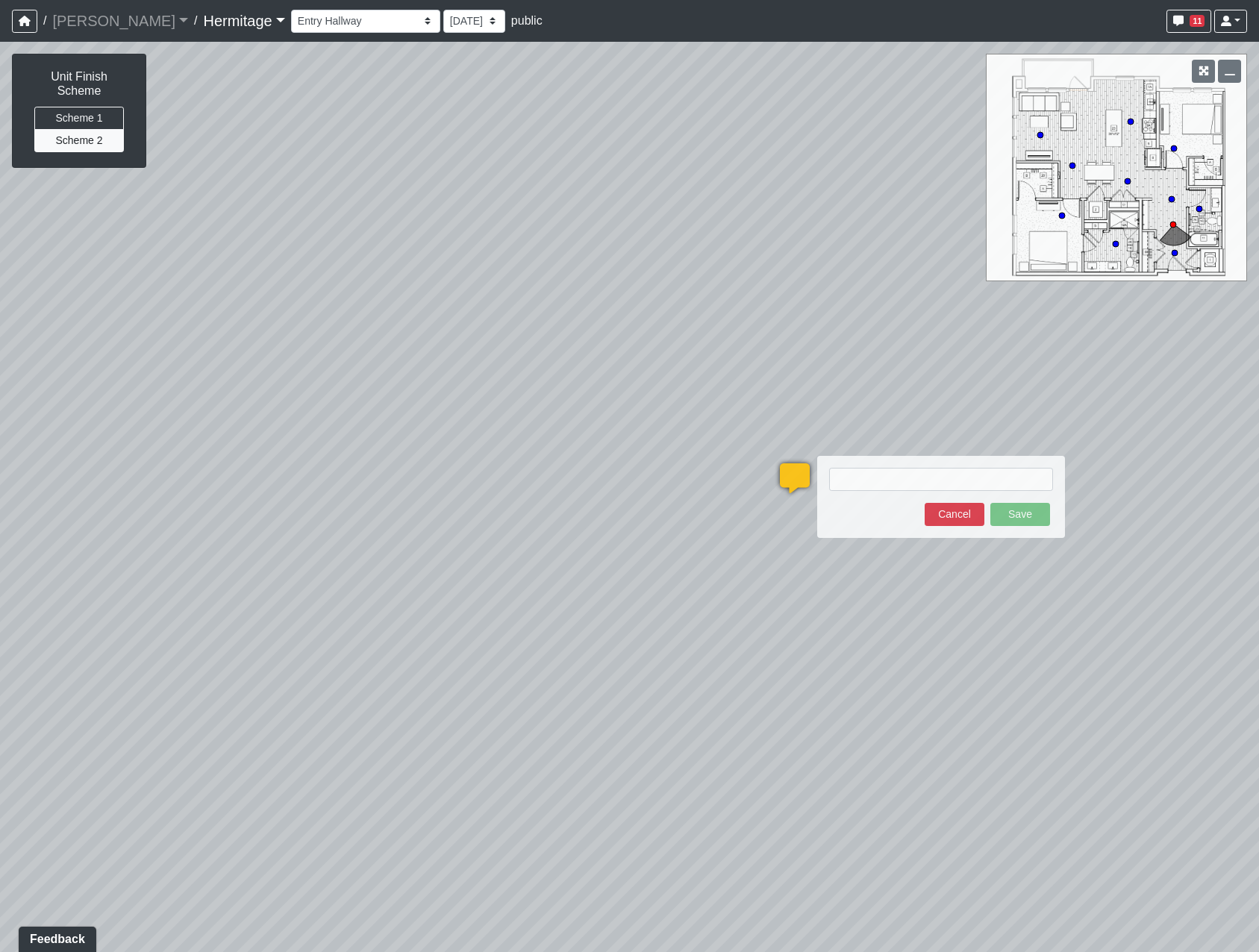
click at [887, 759] on div "Loading... Leasing Desk Loading... Hallway Loading... Bedroom 1 Loading... Crea…" at bounding box center [629, 496] width 1259 height 911
click at [944, 510] on button "Cancel" at bounding box center [954, 515] width 60 height 23
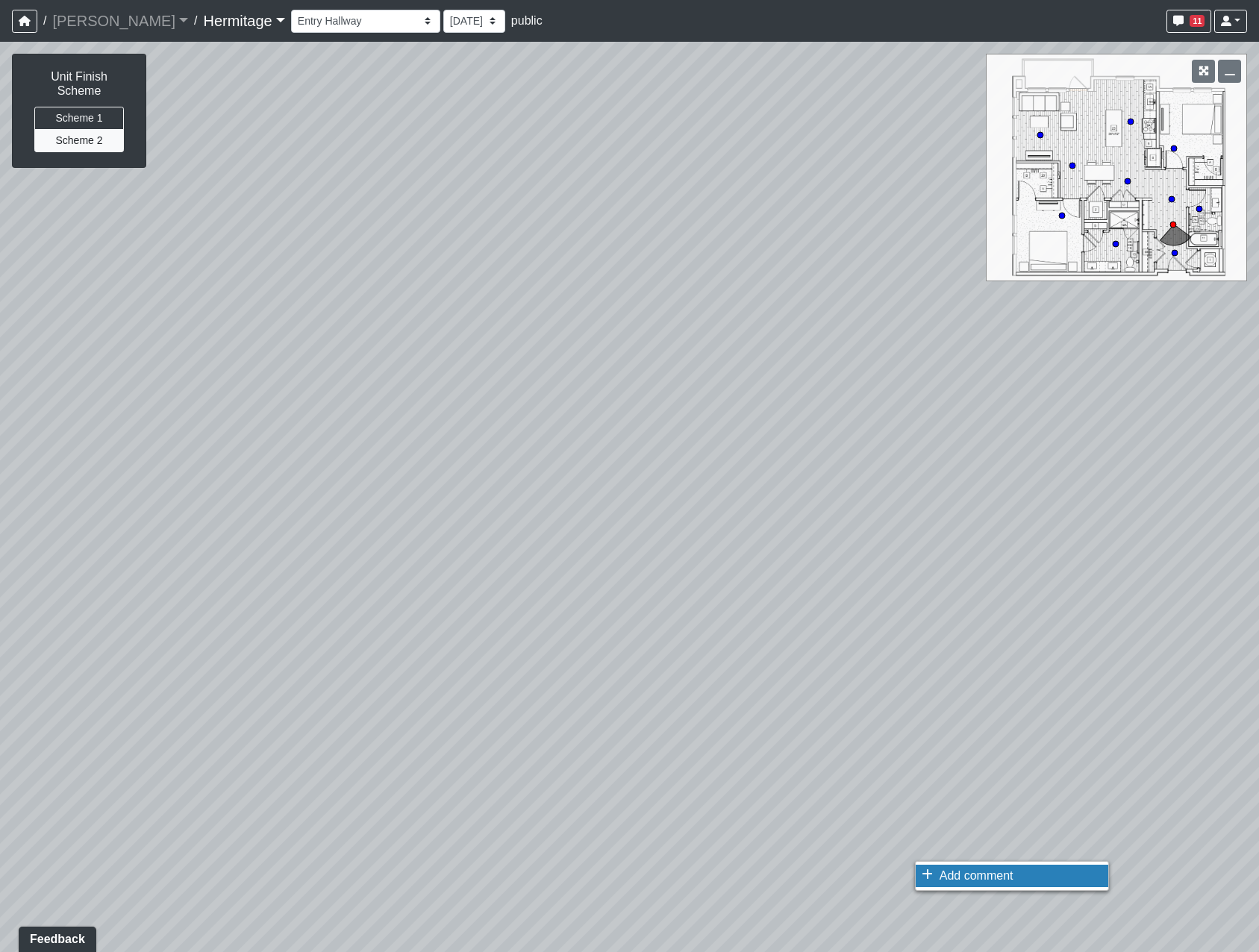
click at [934, 875] on li "Add comment" at bounding box center [1012, 875] width 193 height 22
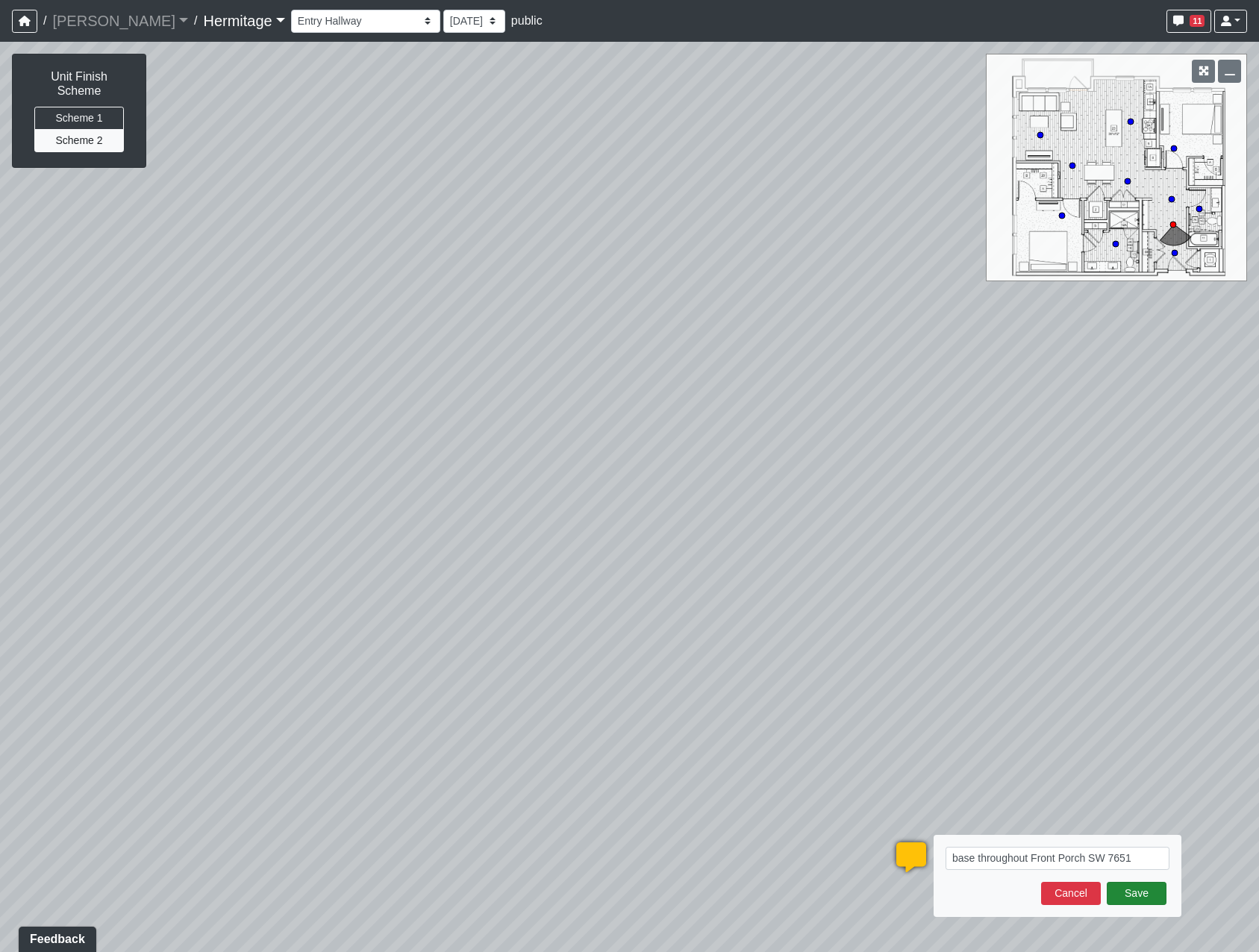
type textarea "base throughout Front Porch SW 7651"
click at [1136, 896] on button "Save" at bounding box center [1137, 894] width 60 height 23
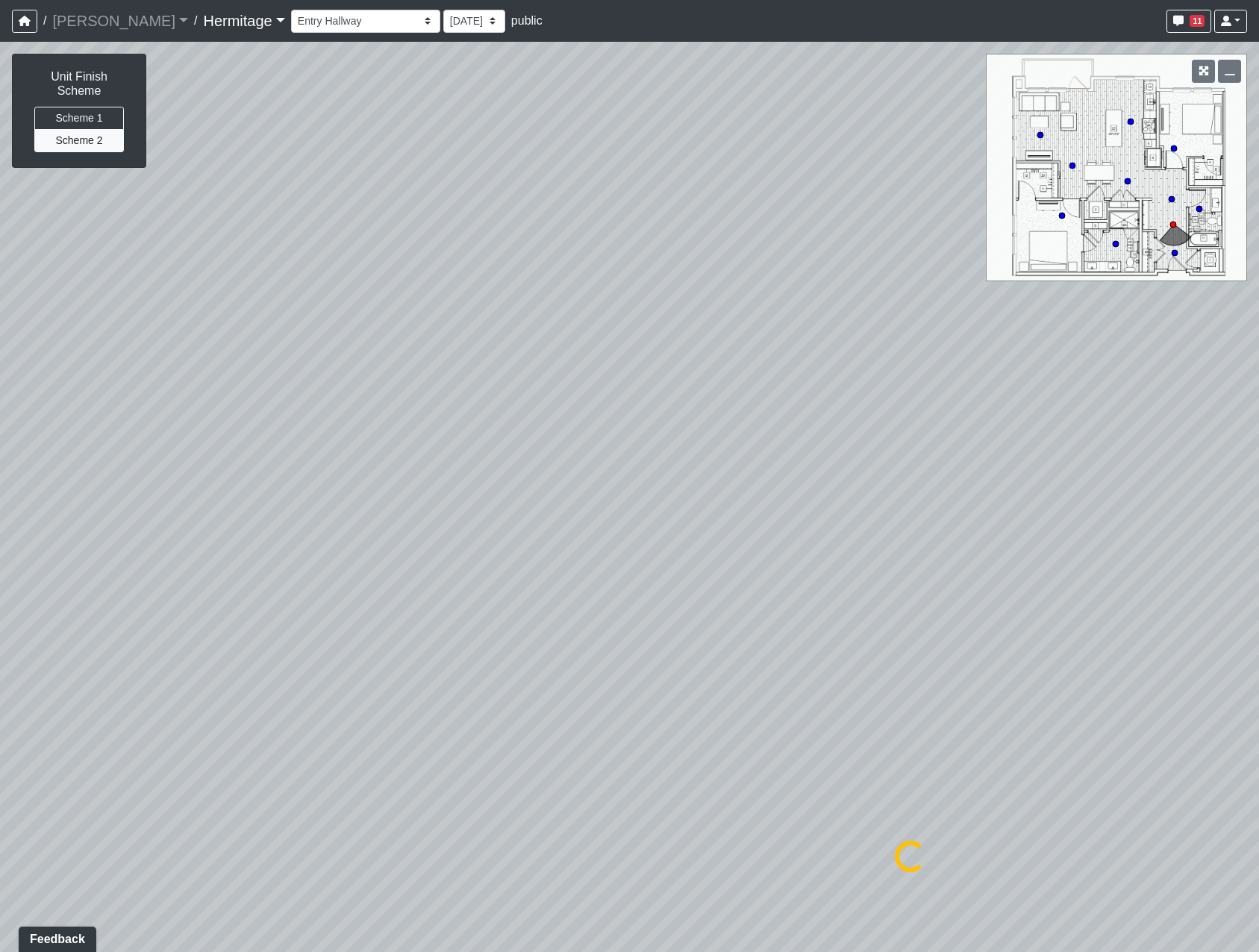
select select "i7JT9joZubuXFtm8ArQtkD"
drag, startPoint x: 1046, startPoint y: 533, endPoint x: 371, endPoint y: 536, distance: 675.0
click at [371, 536] on div "Loading... Leasing Desk Loading... Hallway Loading... Bedroom 1 Loading... Crea…" at bounding box center [629, 496] width 1259 height 911
drag, startPoint x: 671, startPoint y: 500, endPoint x: 488, endPoint y: 479, distance: 184.2
click at [488, 479] on div "Loading... Leasing Desk Loading... Hallway Loading... Bedroom 1 Loading... Crea…" at bounding box center [629, 496] width 1259 height 911
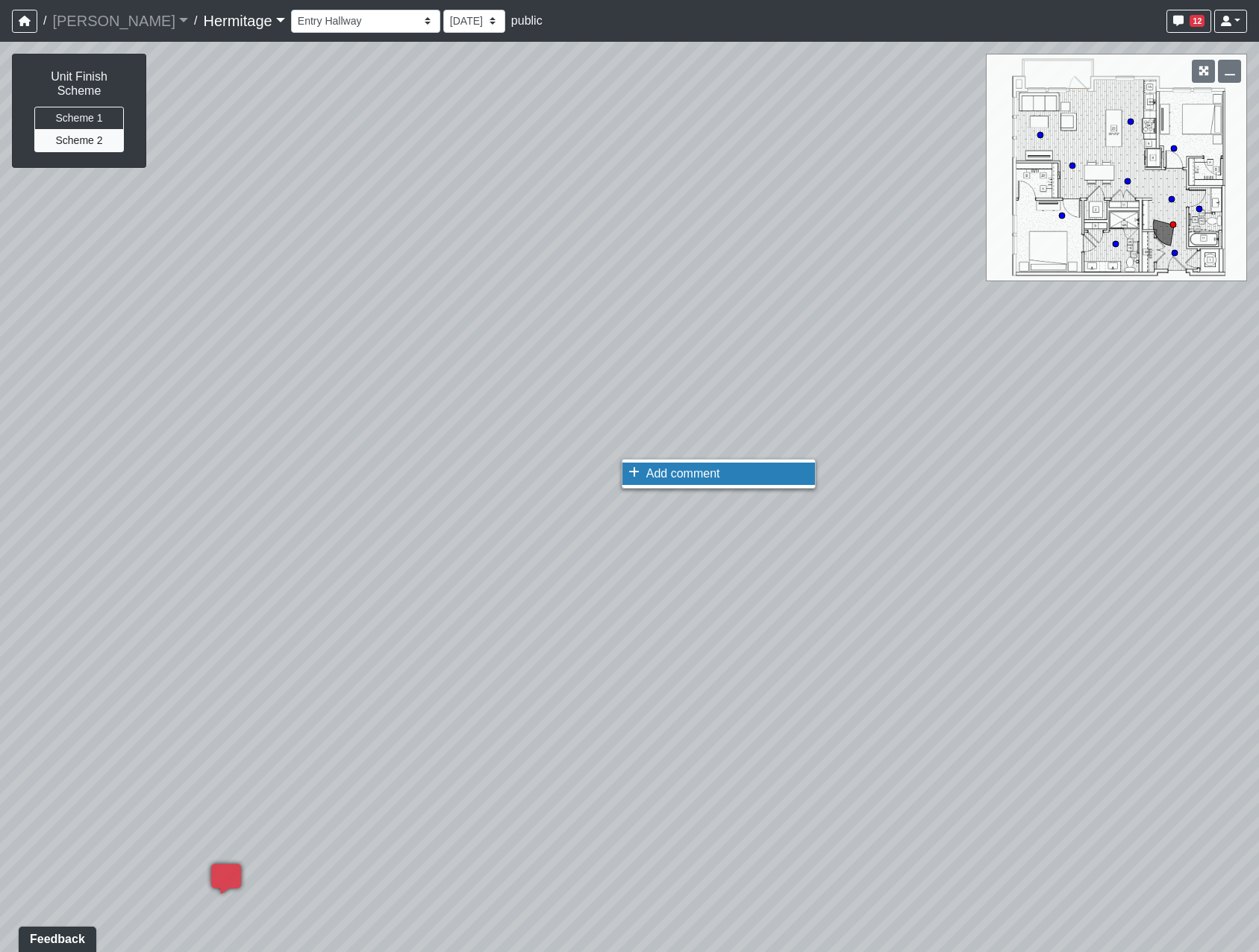
click at [664, 479] on span "Add comment" at bounding box center [683, 473] width 74 height 13
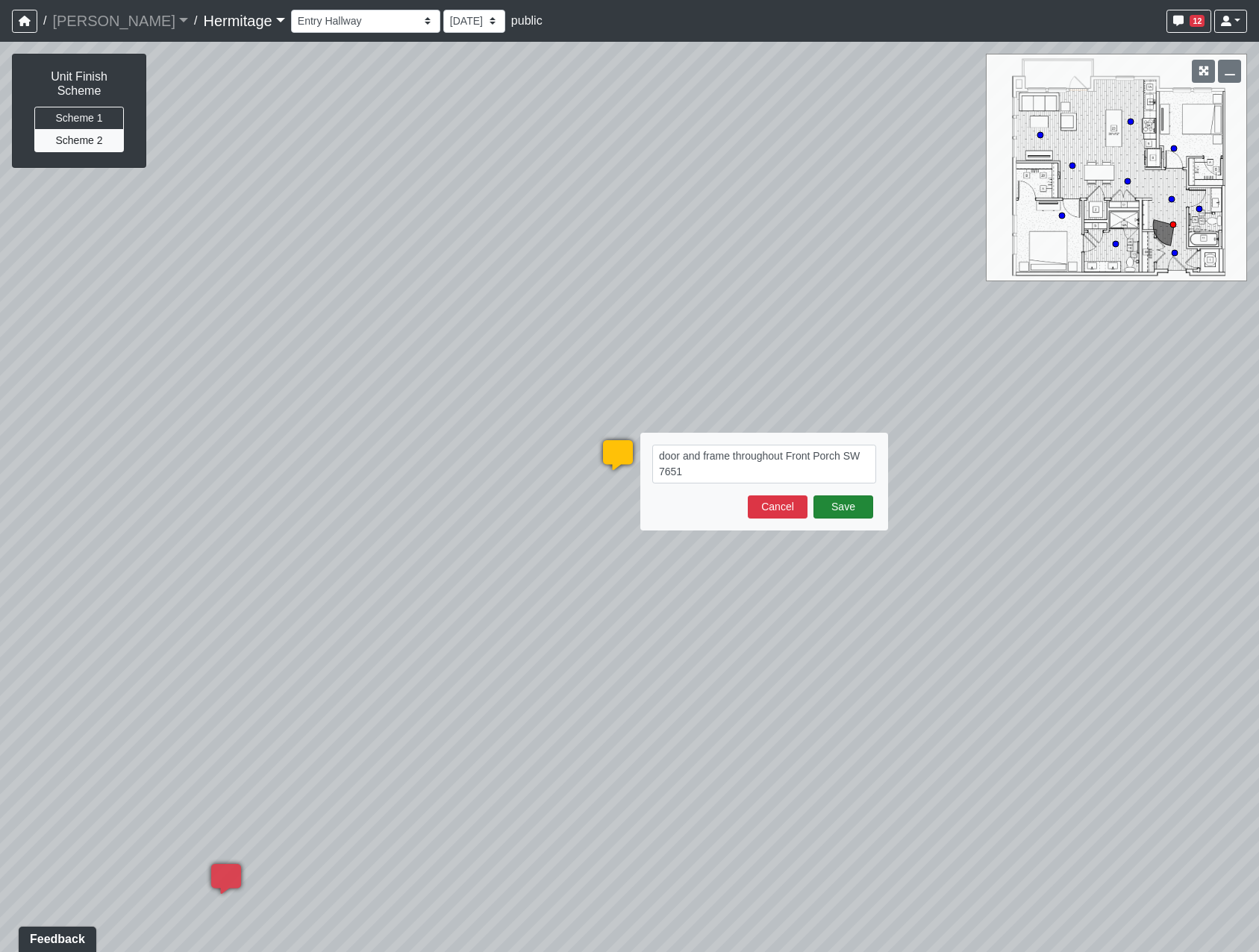
type textarea "door and frame throughout Front Porch SW 7651"
click at [859, 502] on button "Save" at bounding box center [843, 507] width 60 height 23
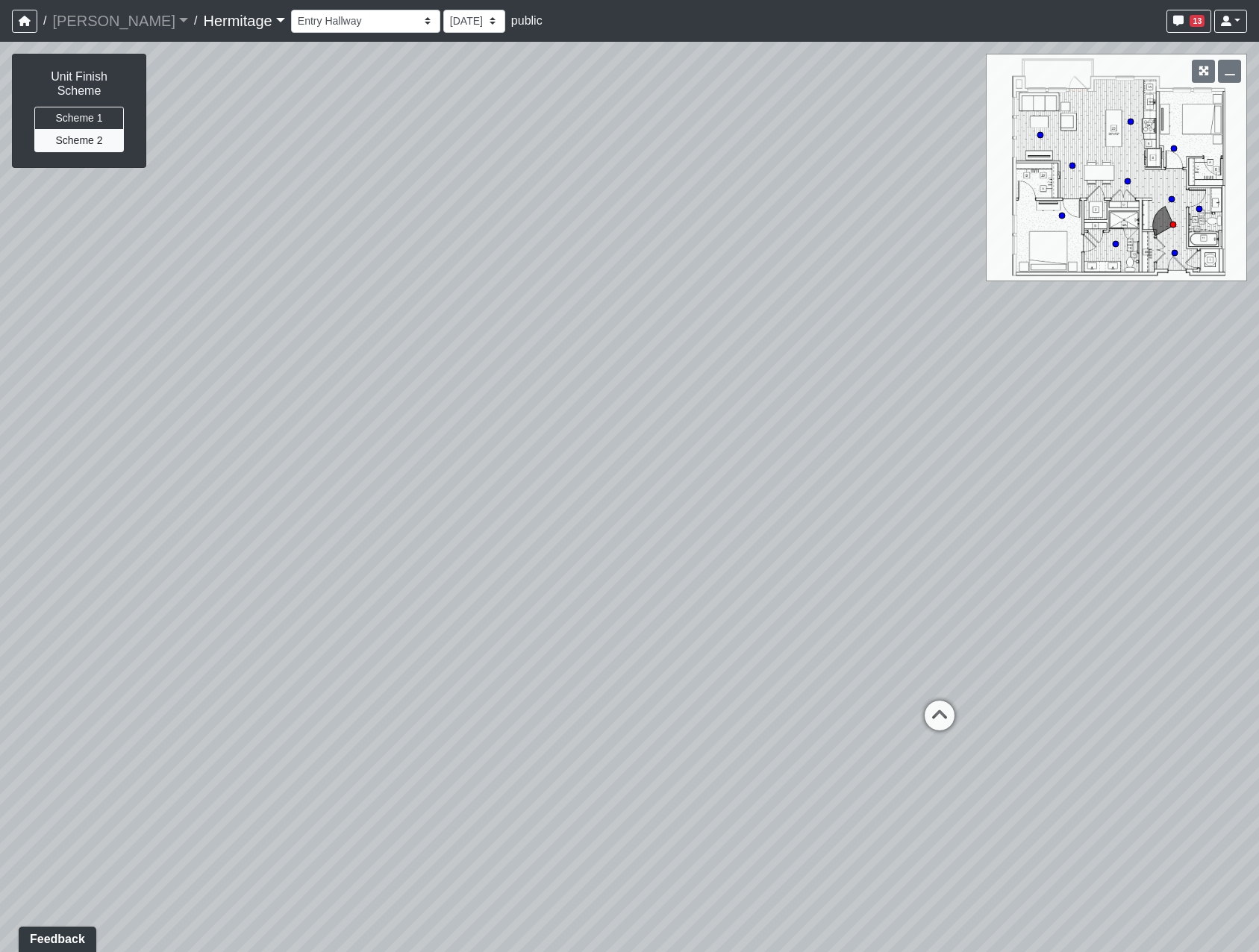
drag, startPoint x: 1201, startPoint y: 506, endPoint x: 506, endPoint y: 497, distance: 695.1
click at [506, 497] on div "Loading... Leasing Desk Loading... Hallway Loading... Bedroom 1 Loading... Crea…" at bounding box center [629, 496] width 1259 height 911
drag, startPoint x: 778, startPoint y: 526, endPoint x: 190, endPoint y: 541, distance: 588.2
click at [190, 541] on div "Loading... Leasing Desk Loading... Hallway Loading... Bedroom 1 Loading... Crea…" at bounding box center [629, 496] width 1259 height 911
click at [484, 699] on icon at bounding box center [482, 711] width 44 height 44
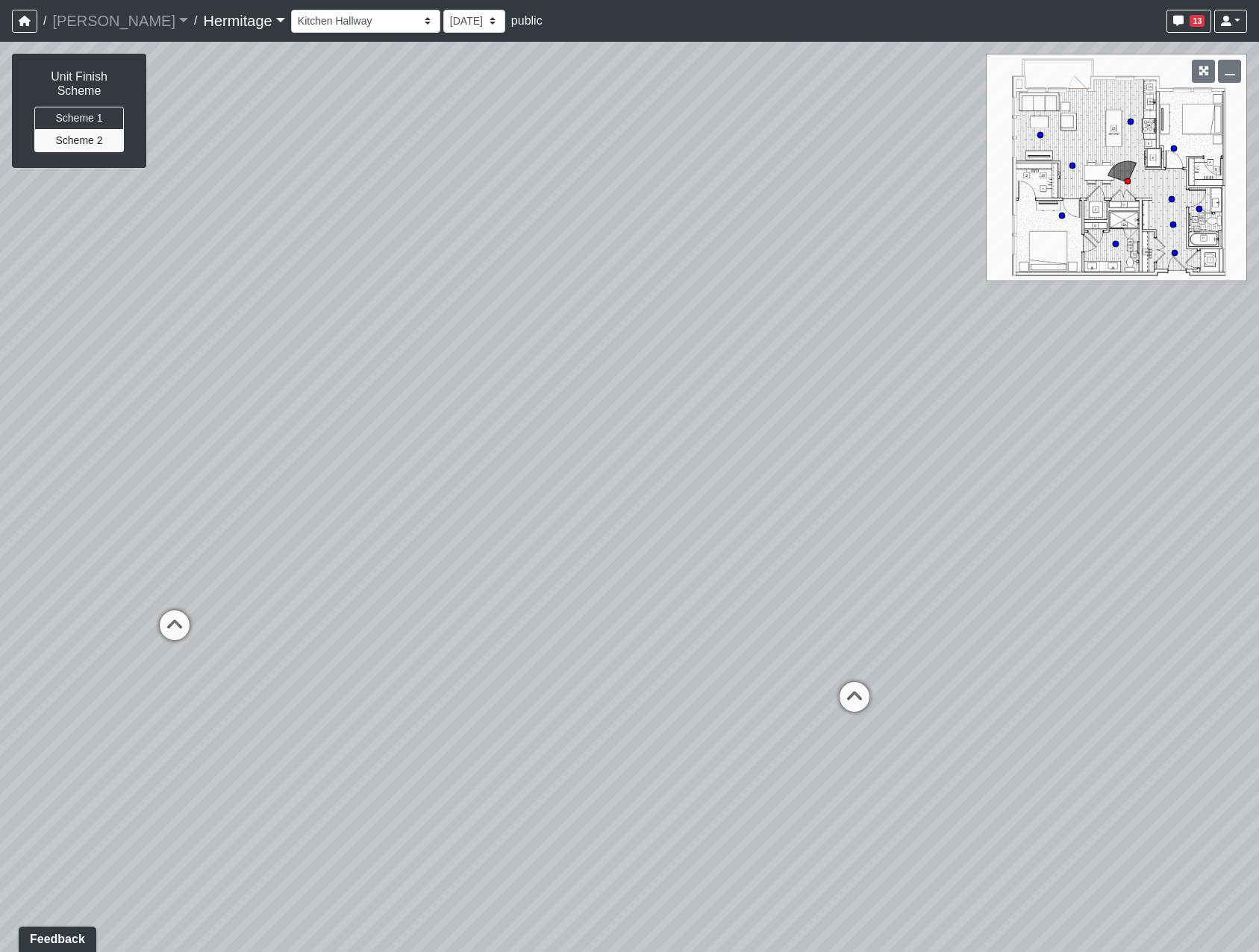
drag, startPoint x: 606, startPoint y: 656, endPoint x: 548, endPoint y: 647, distance: 58.7
click at [548, 647] on div "Loading... Leasing Desk Loading... Hallway Loading... Bedroom 1 Loading... Crea…" at bounding box center [629, 496] width 1259 height 911
click at [157, 621] on icon at bounding box center [168, 633] width 44 height 44
select select "bu3nZNopTLP8rKF5QbFbMe"
drag, startPoint x: 409, startPoint y: 505, endPoint x: -112, endPoint y: 527, distance: 521.5
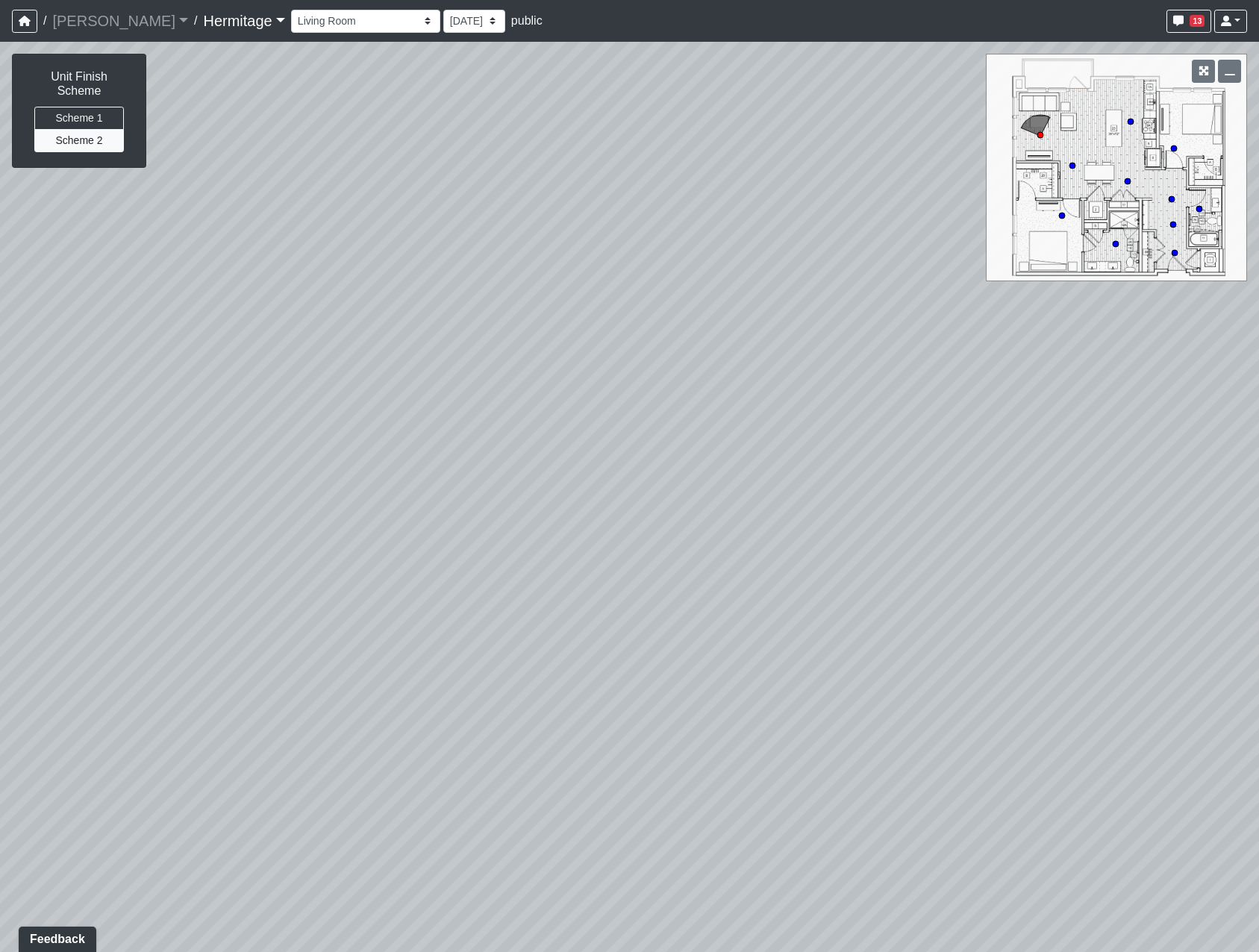
click at [0, 527] on html "/ Flournoy Flournoy Loading... / Hermitage Hermitage Loading... Hermitage Hermi…" at bounding box center [629, 476] width 1259 height 952
drag, startPoint x: 523, startPoint y: 552, endPoint x: 94, endPoint y: 559, distance: 429.1
click at [81, 559] on div "Loading... Leasing Desk Loading... Hallway Loading... Bedroom 1 Loading... Crea…" at bounding box center [629, 496] width 1259 height 911
drag, startPoint x: 457, startPoint y: 552, endPoint x: 138, endPoint y: 555, distance: 319.0
click at [138, 555] on div "Loading... Leasing Desk Loading... Hallway Loading... Bedroom 1 Loading... Crea…" at bounding box center [629, 496] width 1259 height 911
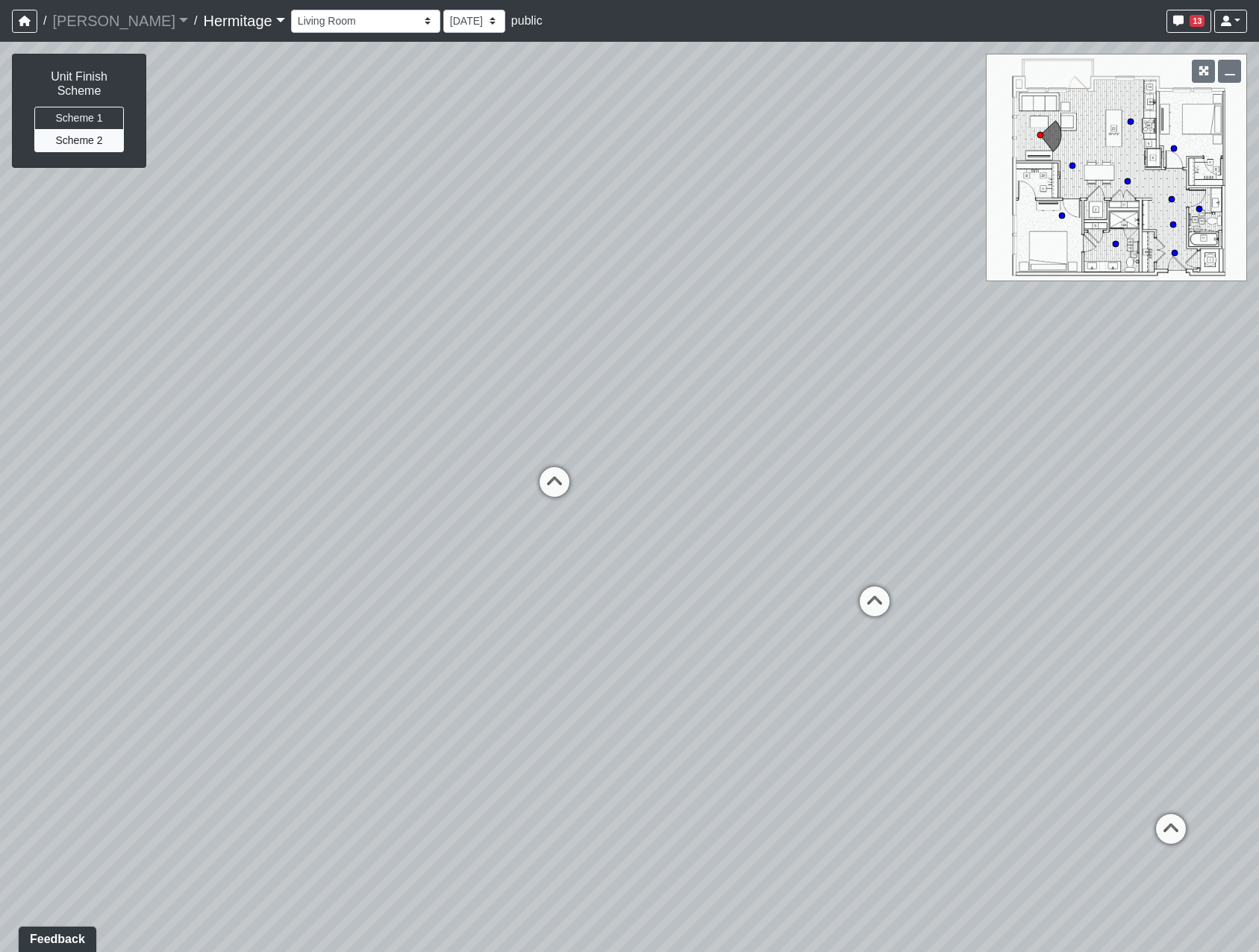
drag, startPoint x: 281, startPoint y: 542, endPoint x: 201, endPoint y: 542, distance: 80.0
click at [201, 542] on div "Loading... Leasing Desk Loading... Hallway Loading... Bedroom 1 Loading... Crea…" at bounding box center [629, 496] width 1259 height 911
drag, startPoint x: 605, startPoint y: 615, endPoint x: 569, endPoint y: 628, distance: 38.3
click at [569, 628] on div "Loading... Leasing Desk Loading... Hallway Loading... Bedroom 1 Loading... Crea…" at bounding box center [629, 496] width 1259 height 911
click at [529, 671] on li "Add comment" at bounding box center [602, 675] width 193 height 22
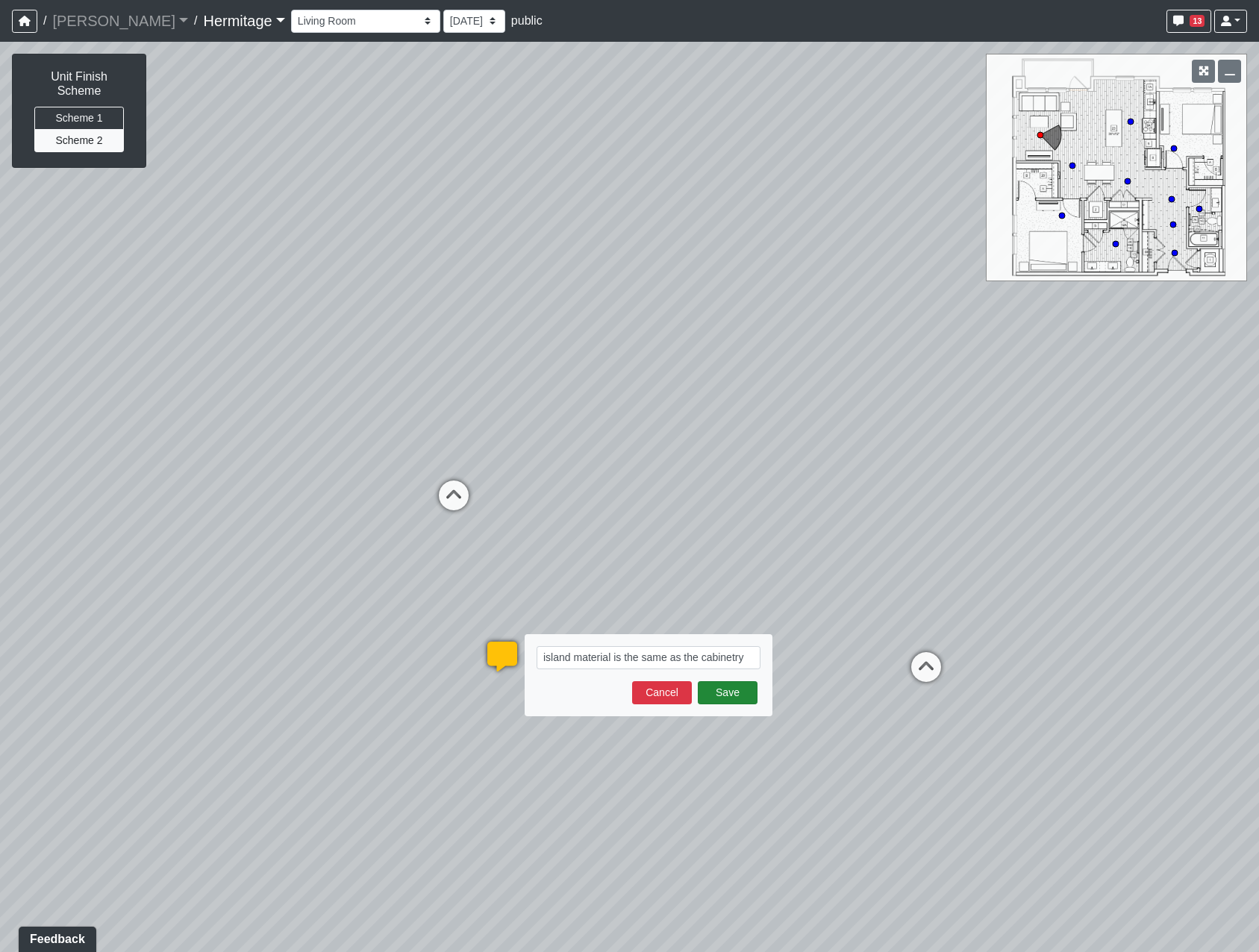
type textarea "island material is the same as the cabinetry"
click at [722, 690] on button "Save" at bounding box center [728, 693] width 60 height 23
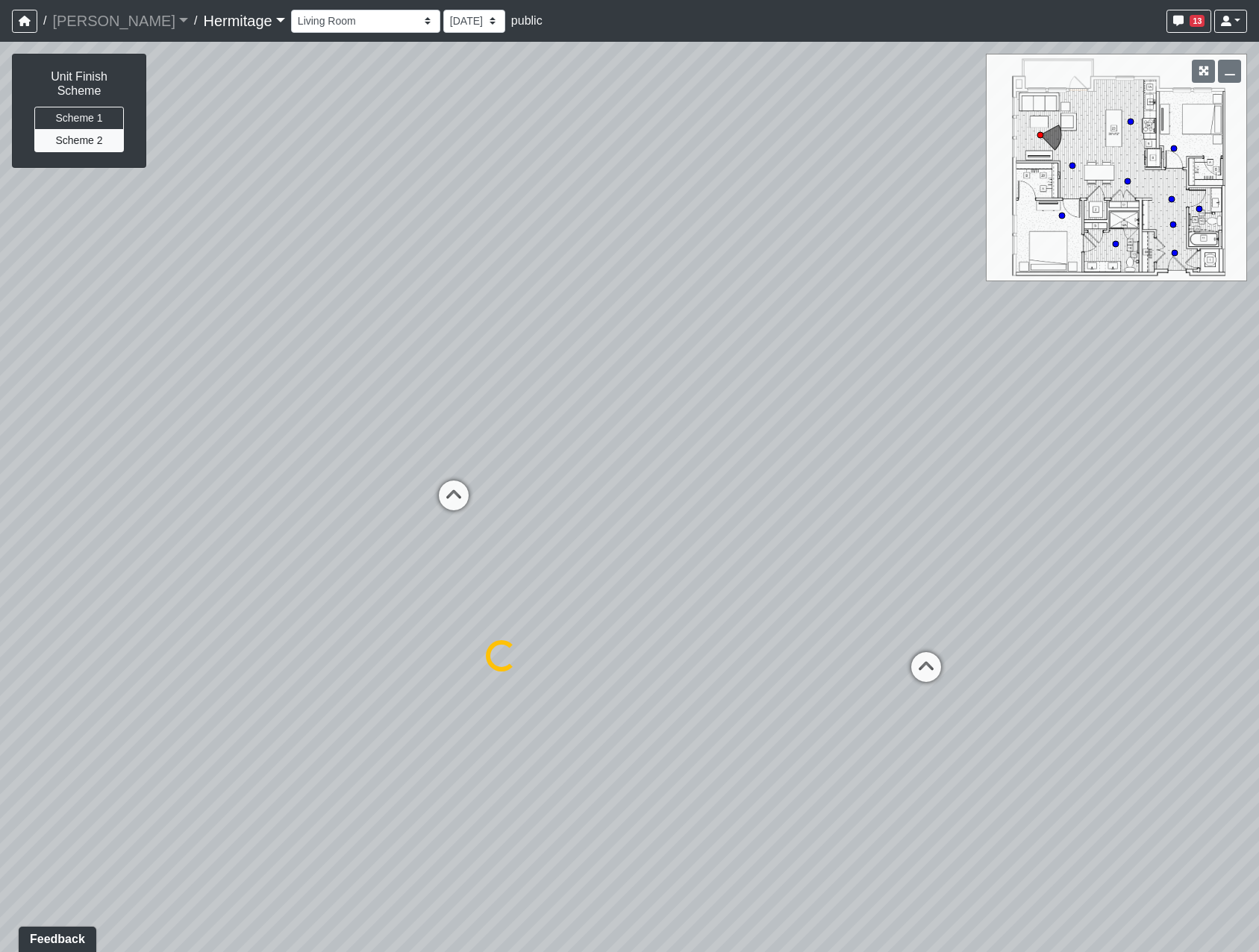
drag, startPoint x: 722, startPoint y: 690, endPoint x: 735, endPoint y: 681, distance: 15.8
click at [728, 686] on div "Loading... Leasing Desk Loading... Hallway Loading... Bedroom 1 Loading... Crea…" at bounding box center [629, 496] width 1259 height 911
select select "bu3nZNopTLP8rKF5QbFbMe"
click at [648, 631] on span "Add comment" at bounding box center [667, 630] width 74 height 13
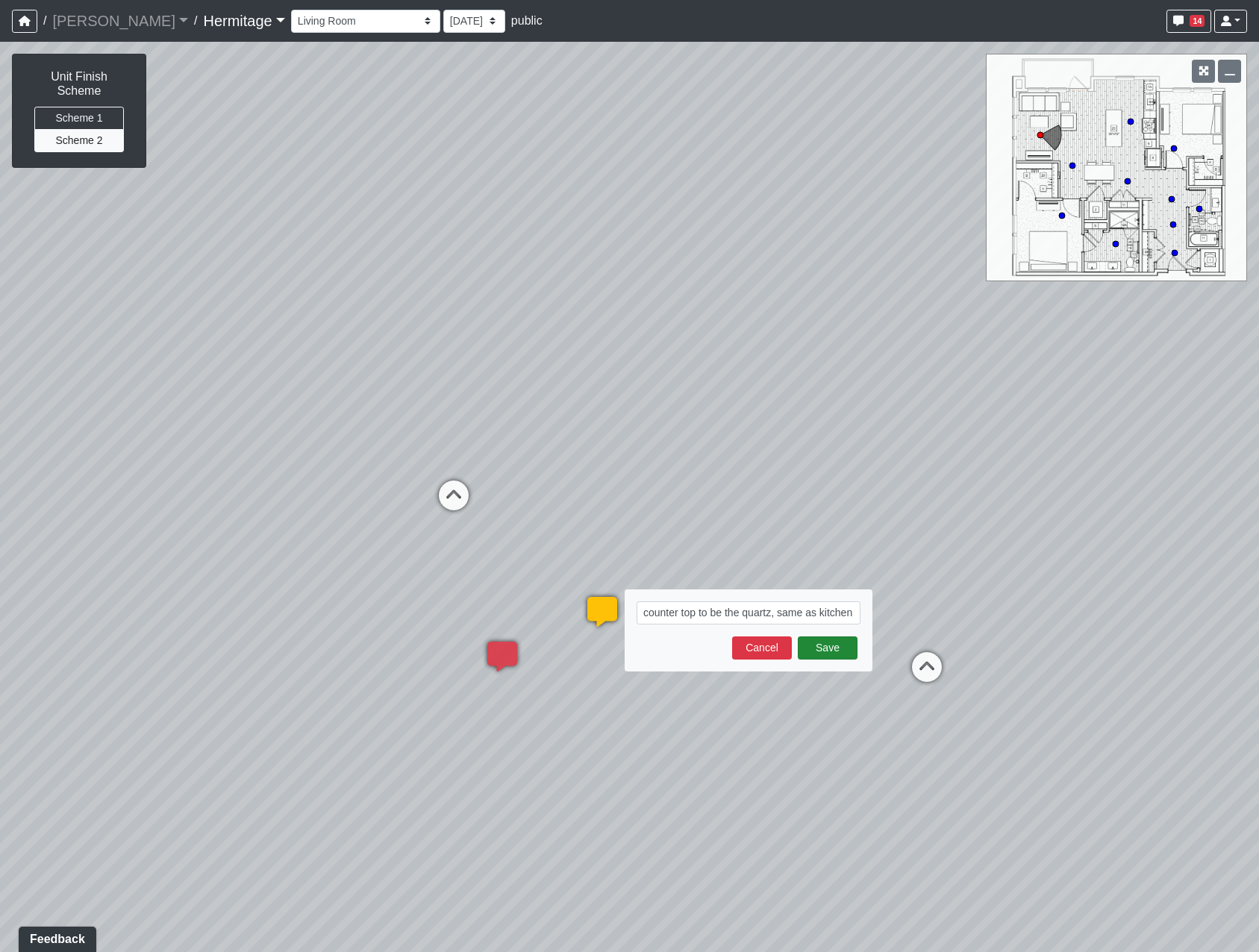
type textarea "counter top to be the quartz, same as kitchen"
click at [833, 650] on button "Save" at bounding box center [828, 648] width 60 height 23
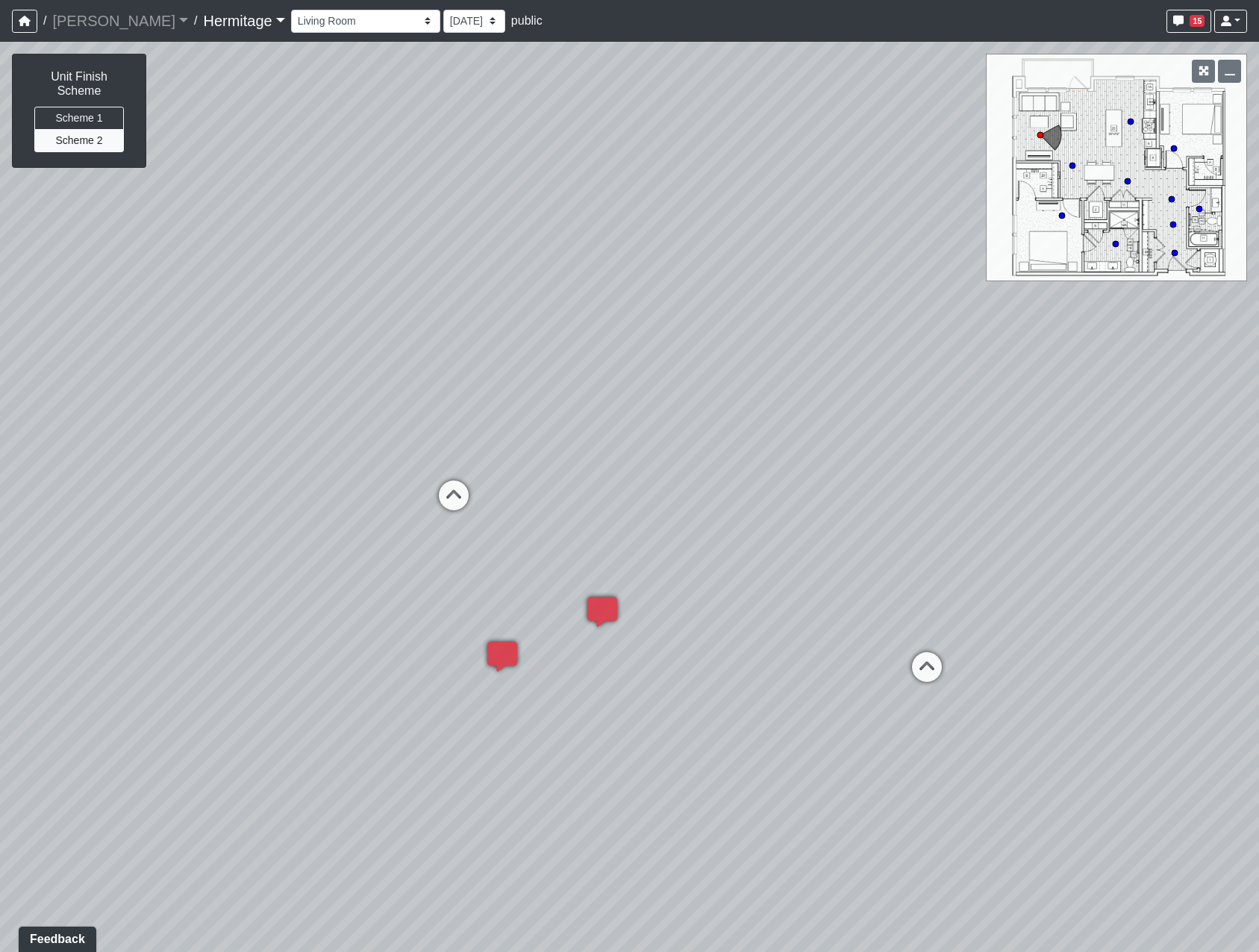
click at [315, 496] on div "Loading... Leasing Desk Loading... Hallway Loading... Bedroom 1 Loading... Crea…" at bounding box center [629, 496] width 1259 height 911
click at [456, 496] on icon at bounding box center [453, 502] width 44 height 44
drag, startPoint x: 390, startPoint y: 648, endPoint x: 921, endPoint y: 361, distance: 603.6
click at [921, 362] on div "Loading... Leasing Desk Loading... Hallway Loading... Bedroom 1 Loading... Crea…" at bounding box center [629, 496] width 1259 height 911
drag, startPoint x: 737, startPoint y: 545, endPoint x: 717, endPoint y: 392, distance: 154.3
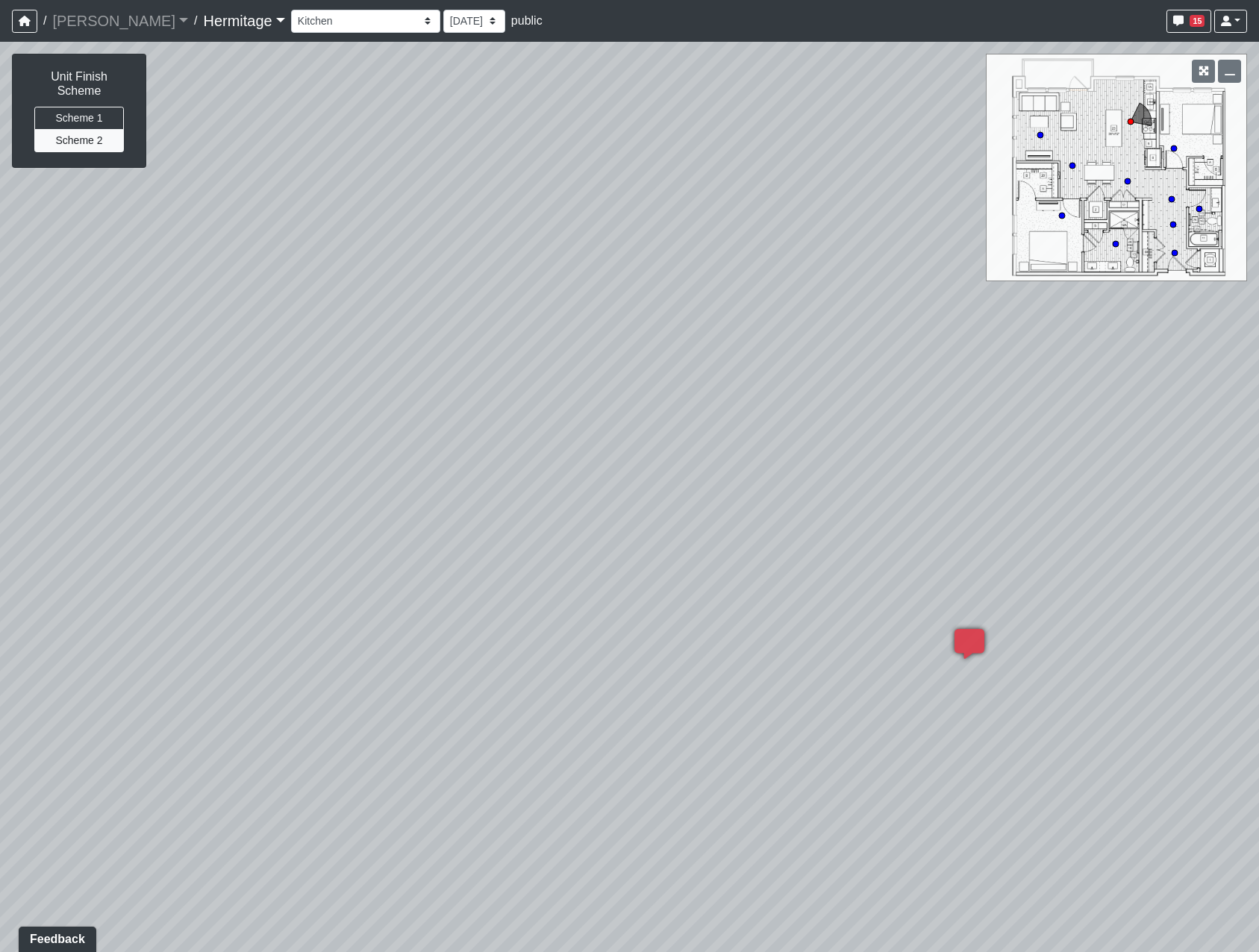
click at [699, 363] on div "Loading... Leasing Desk Loading... Hallway Loading... Bedroom 1 Loading... Crea…" at bounding box center [629, 496] width 1259 height 911
click at [1058, 657] on div "Loading... Leasing Desk Loading... Hallway Loading... Bedroom 1 Loading... Crea…" at bounding box center [629, 496] width 1259 height 911
drag, startPoint x: 997, startPoint y: 466, endPoint x: 443, endPoint y: 684, distance: 595.3
click at [443, 684] on div "Loading... Leasing Desk Loading... Hallway Loading... Bedroom 1 Loading... Crea…" at bounding box center [629, 496] width 1259 height 911
drag, startPoint x: 600, startPoint y: 506, endPoint x: 138, endPoint y: 514, distance: 462.1
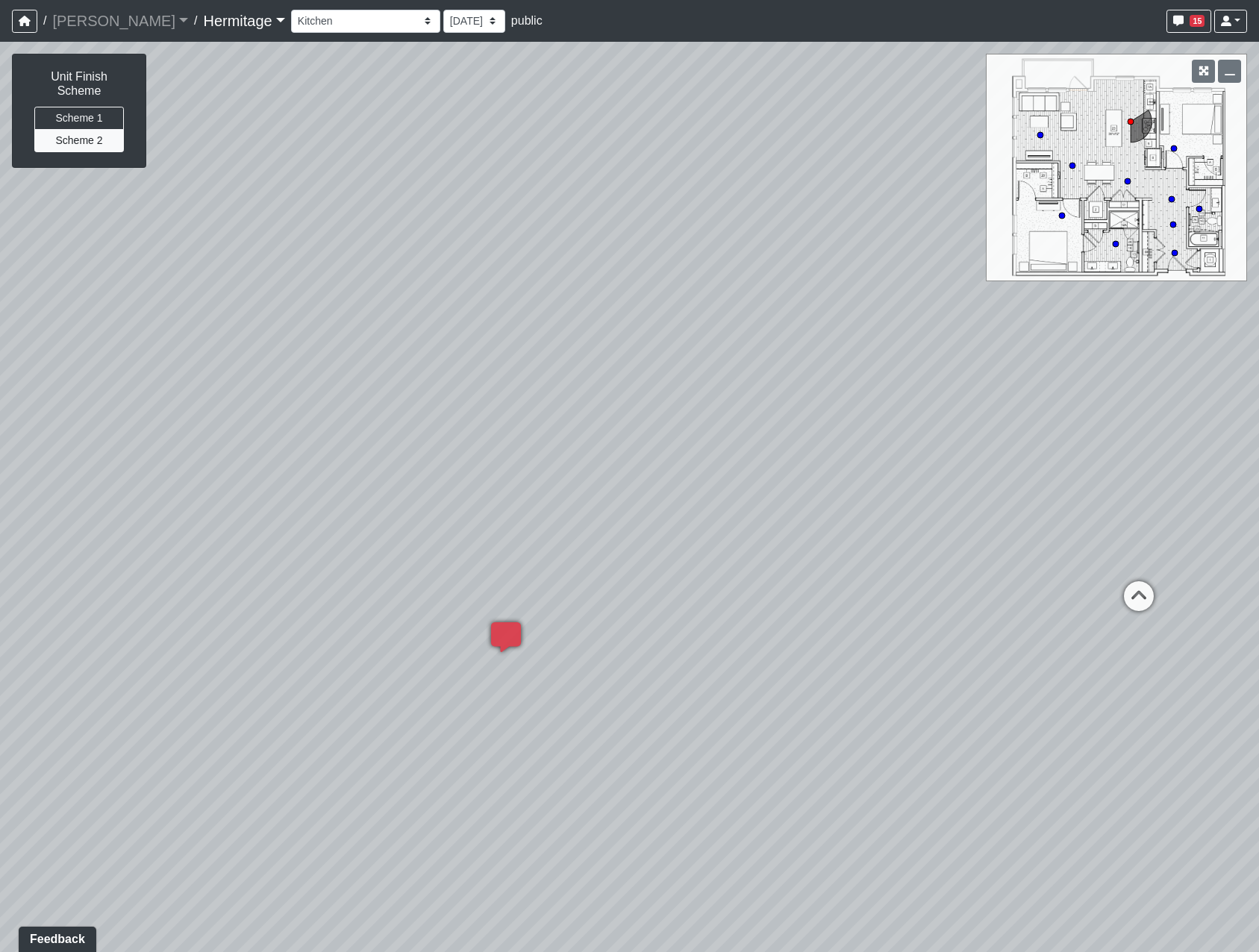
click at [140, 506] on div "Loading... Leasing Desk Loading... Hallway Loading... Bedroom 1 Loading... Crea…" at bounding box center [629, 496] width 1259 height 911
drag, startPoint x: 463, startPoint y: 430, endPoint x: 89, endPoint y: 607, distance: 413.8
click at [90, 605] on div "Loading... Leasing Desk Loading... Hallway Loading... Bedroom 1 Loading... Crea…" at bounding box center [629, 496] width 1259 height 911
drag, startPoint x: 418, startPoint y: 526, endPoint x: 226, endPoint y: 516, distance: 192.3
click at [226, 516] on div "Loading... Leasing Desk Loading... Hallway Loading... Bedroom 1 Loading... Crea…" at bounding box center [629, 496] width 1259 height 911
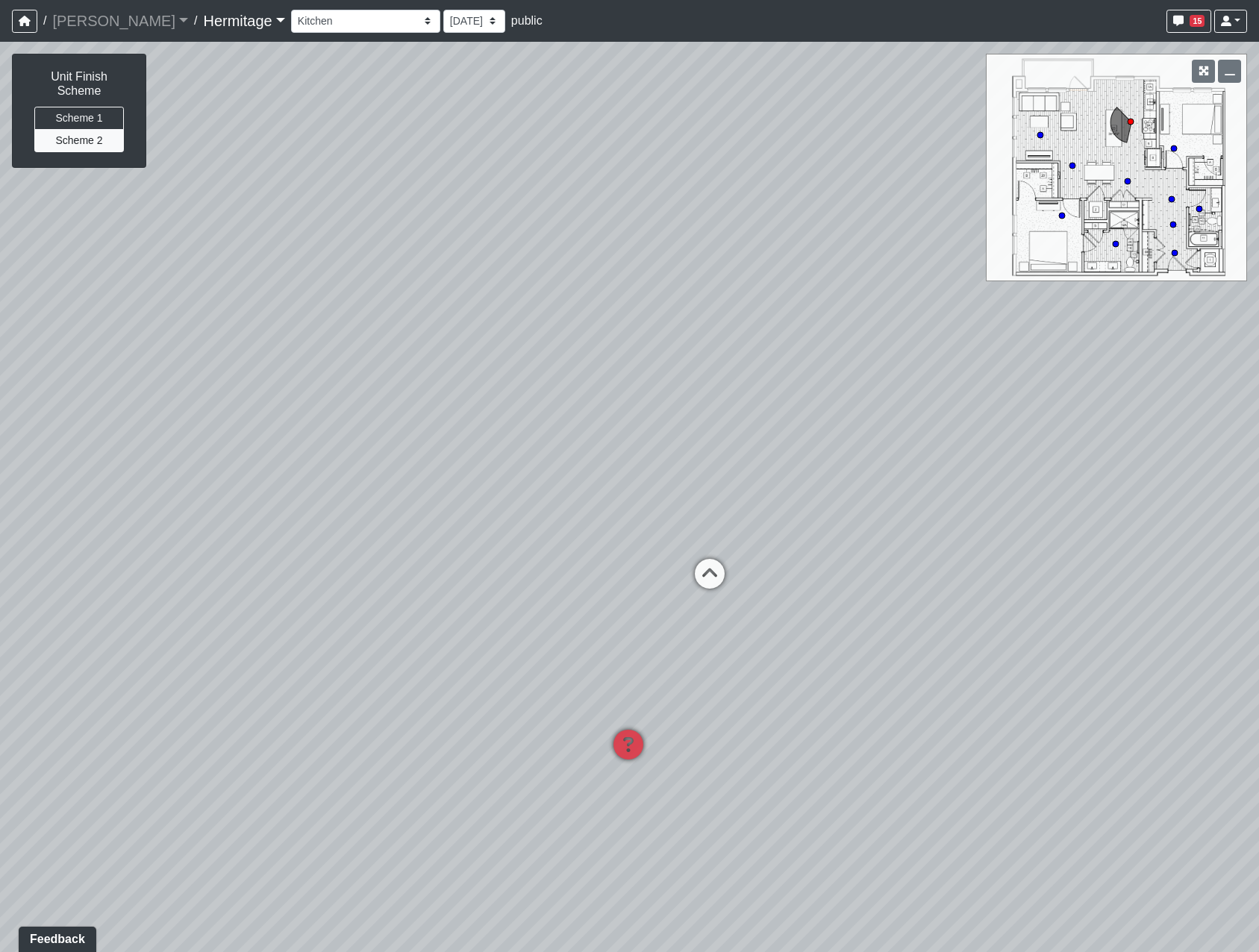
drag, startPoint x: 824, startPoint y: 476, endPoint x: 342, endPoint y: 479, distance: 482.0
click at [342, 479] on div "Loading... Leasing Desk Loading... Hallway Loading... Bedroom 1 Loading... Crea…" at bounding box center [629, 496] width 1259 height 911
drag, startPoint x: 538, startPoint y: 565, endPoint x: 1155, endPoint y: 560, distance: 617.0
click at [1155, 560] on div "Loading... Leasing Desk Loading... Hallway Loading... Bedroom 1 Loading... Crea…" at bounding box center [629, 496] width 1259 height 911
drag, startPoint x: 918, startPoint y: 416, endPoint x: 486, endPoint y: 407, distance: 432.1
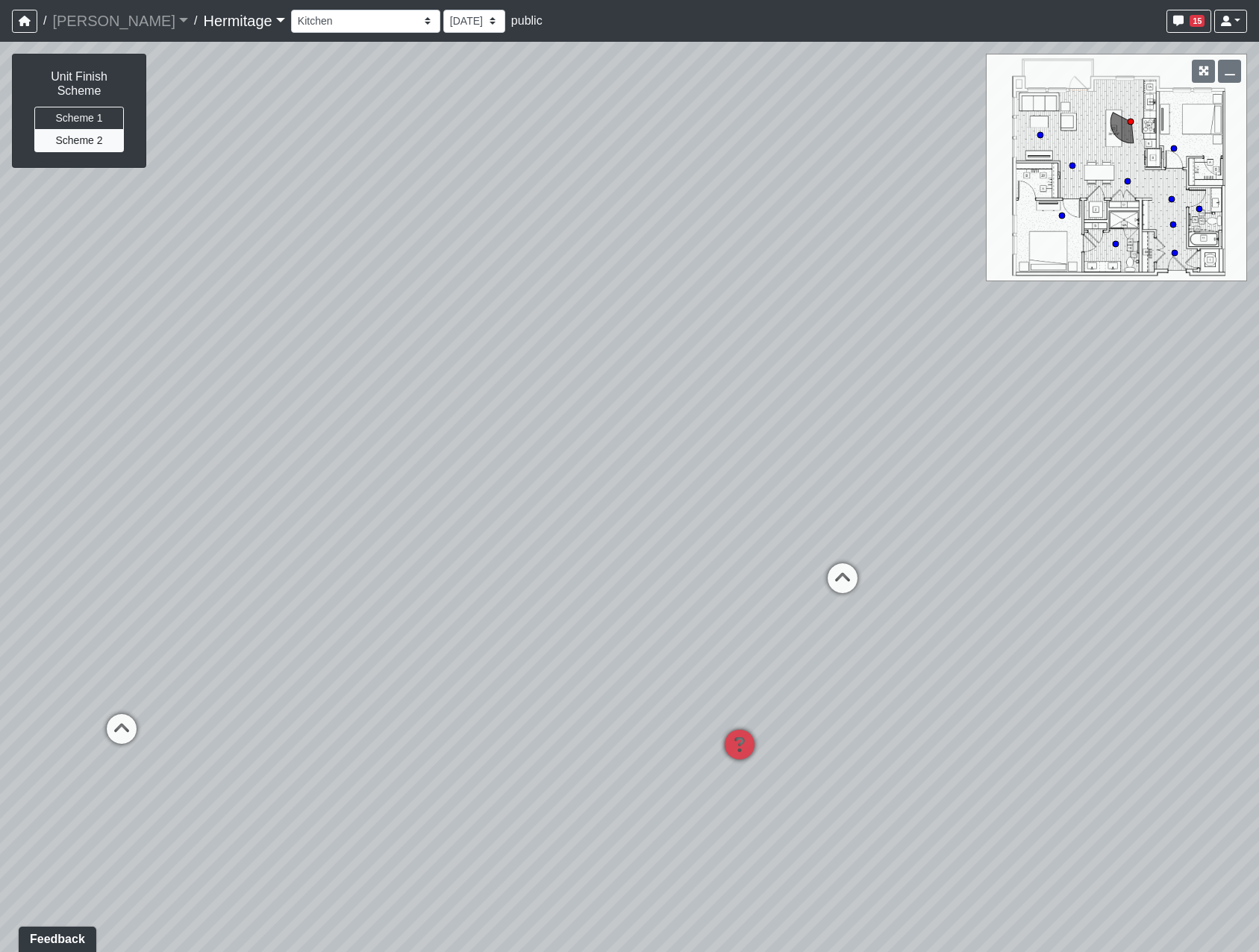
click at [486, 407] on div "Loading... Leasing Desk Loading... Hallway Loading... Bedroom 1 Loading... Crea…" at bounding box center [629, 496] width 1259 height 911
drag, startPoint x: 814, startPoint y: 408, endPoint x: 924, endPoint y: 389, distance: 111.6
click at [924, 389] on div "Loading... Leasing Desk Loading... Hallway Loading... Bedroom 1 Loading... Crea…" at bounding box center [629, 496] width 1259 height 911
click at [77, 107] on button "Scheme 1" at bounding box center [79, 118] width 90 height 23
click at [915, 575] on icon at bounding box center [915, 581] width 44 height 44
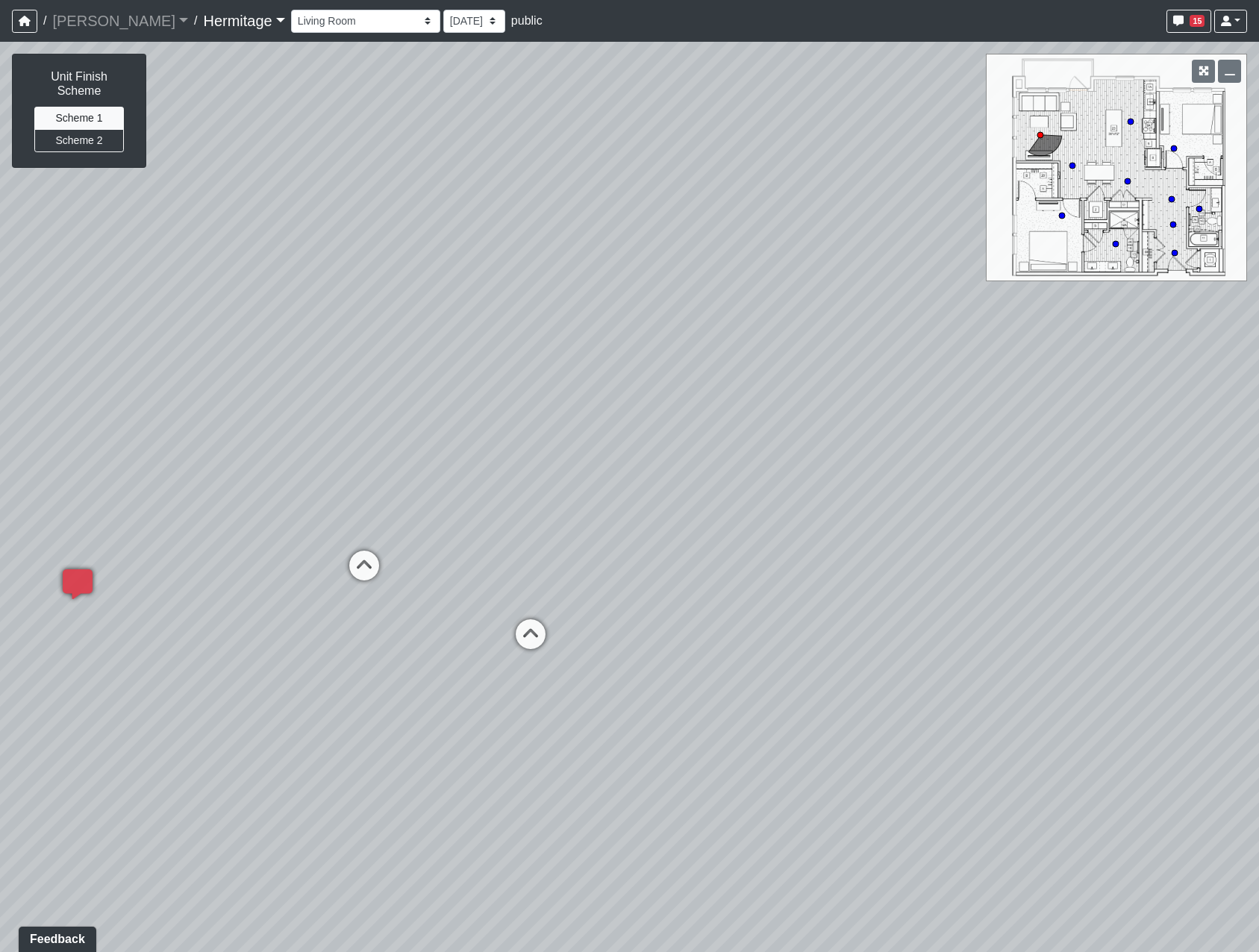
drag, startPoint x: 361, startPoint y: 498, endPoint x: 1168, endPoint y: 518, distance: 807.2
click at [1213, 513] on div "Loading... Leasing Desk Loading... Hallway Loading... Bedroom 1 Loading... Crea…" at bounding box center [629, 496] width 1259 height 911
drag, startPoint x: 771, startPoint y: 529, endPoint x: 1247, endPoint y: 547, distance: 476.3
click at [1247, 547] on div "Loading... Leasing Desk Loading... Hallway Loading... Bedroom 1 Loading... Crea…" at bounding box center [629, 496] width 1259 height 911
drag, startPoint x: 845, startPoint y: 443, endPoint x: 867, endPoint y: 460, distance: 27.8
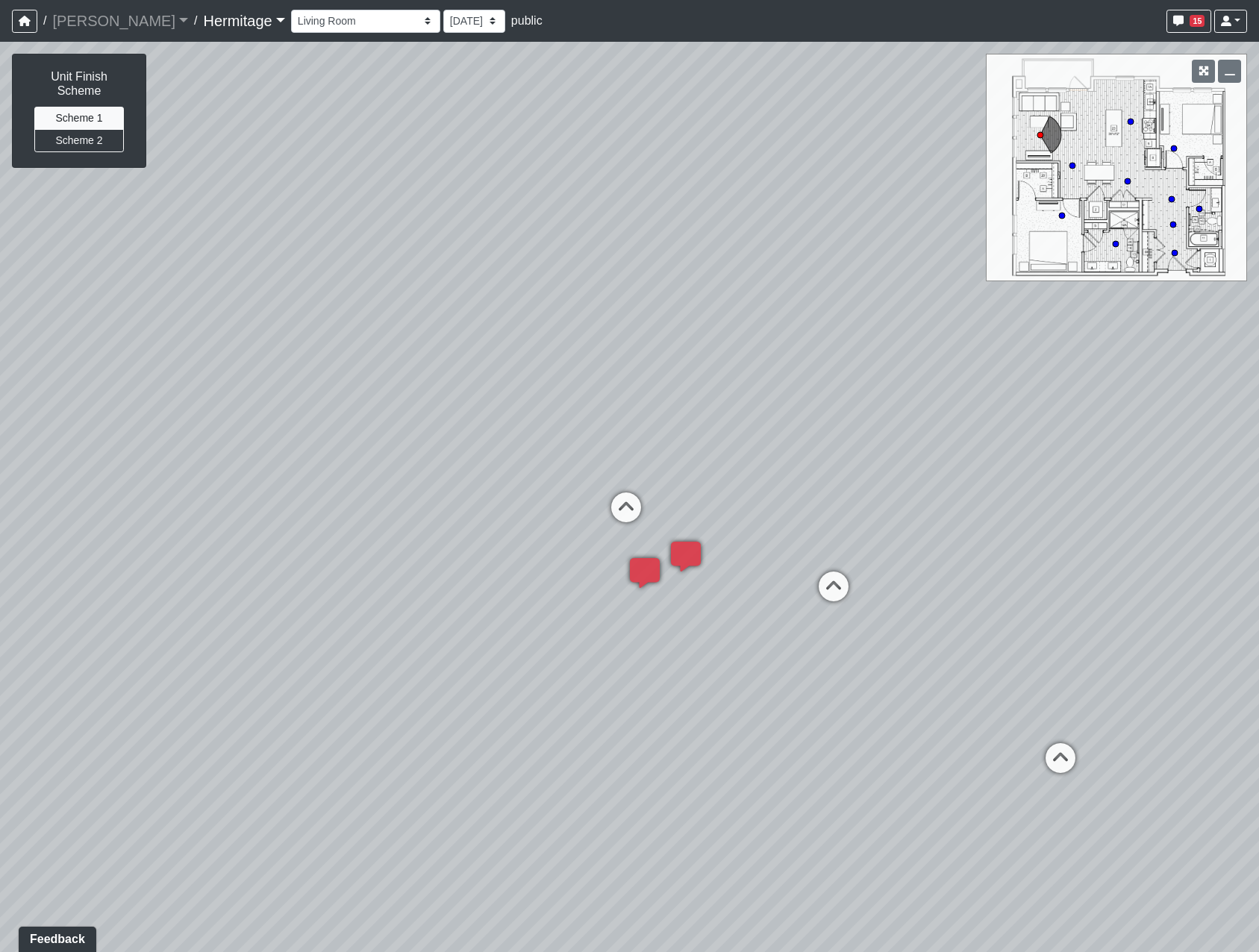
click at [867, 460] on div "Loading... Leasing Desk Loading... Hallway Loading... Bedroom 1 Loading... Crea…" at bounding box center [629, 496] width 1259 height 911
click at [623, 499] on icon at bounding box center [626, 515] width 44 height 44
drag, startPoint x: 649, startPoint y: 604, endPoint x: 870, endPoint y: 417, distance: 289.5
click at [870, 417] on div "Loading... Leasing Desk Loading... Hallway Loading... Bedroom 1 Loading... Crea…" at bounding box center [629, 496] width 1259 height 911
drag, startPoint x: 769, startPoint y: 416, endPoint x: 391, endPoint y: 608, distance: 424.0
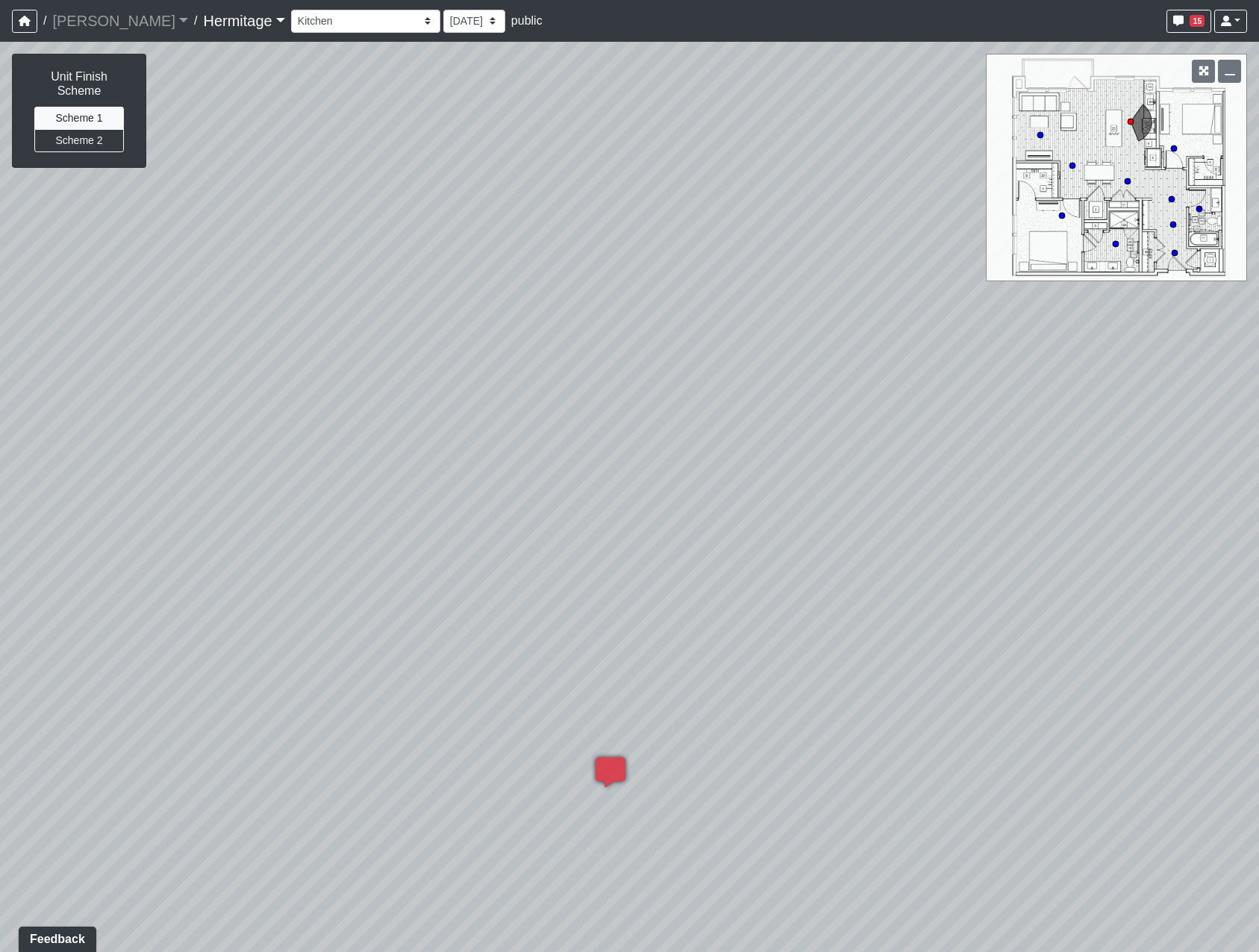
click at [394, 605] on div "Loading... Leasing Desk Loading... Hallway Loading... Bedroom 1 Loading... Crea…" at bounding box center [629, 496] width 1259 height 911
drag, startPoint x: 565, startPoint y: 517, endPoint x: 1158, endPoint y: 502, distance: 593.2
click at [1158, 502] on div "Loading... Leasing Desk Loading... Hallway Loading... Bedroom 1 Loading... Crea…" at bounding box center [629, 496] width 1259 height 911
drag, startPoint x: 723, startPoint y: 550, endPoint x: 1211, endPoint y: 525, distance: 488.6
click at [1210, 525] on div "Loading... Leasing Desk Loading... Hallway Loading... Bedroom 1 Loading... Crea…" at bounding box center [629, 496] width 1259 height 911
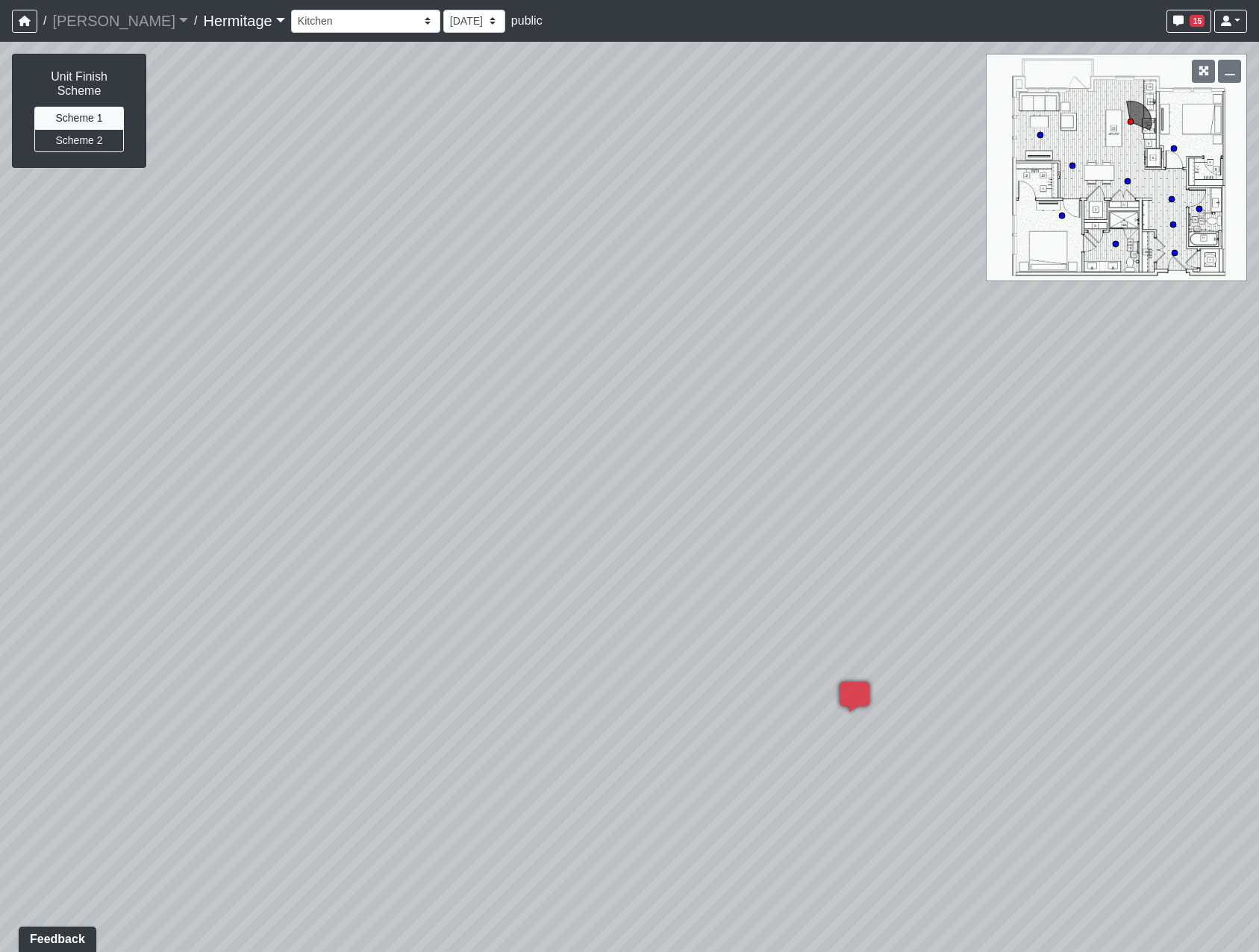
drag, startPoint x: 1156, startPoint y: 588, endPoint x: 644, endPoint y: 404, distance: 544.1
click at [644, 404] on div "Loading... Leasing Desk Loading... Hallway Loading... Bedroom 1 Loading... Crea…" at bounding box center [629, 496] width 1259 height 911
drag, startPoint x: 843, startPoint y: 473, endPoint x: 446, endPoint y: 594, distance: 415.0
click at [448, 593] on div "Loading... Leasing Desk Loading... Hallway Loading... Bedroom 1 Loading... Crea…" at bounding box center [629, 496] width 1259 height 911
drag, startPoint x: 562, startPoint y: 550, endPoint x: 289, endPoint y: 583, distance: 275.0
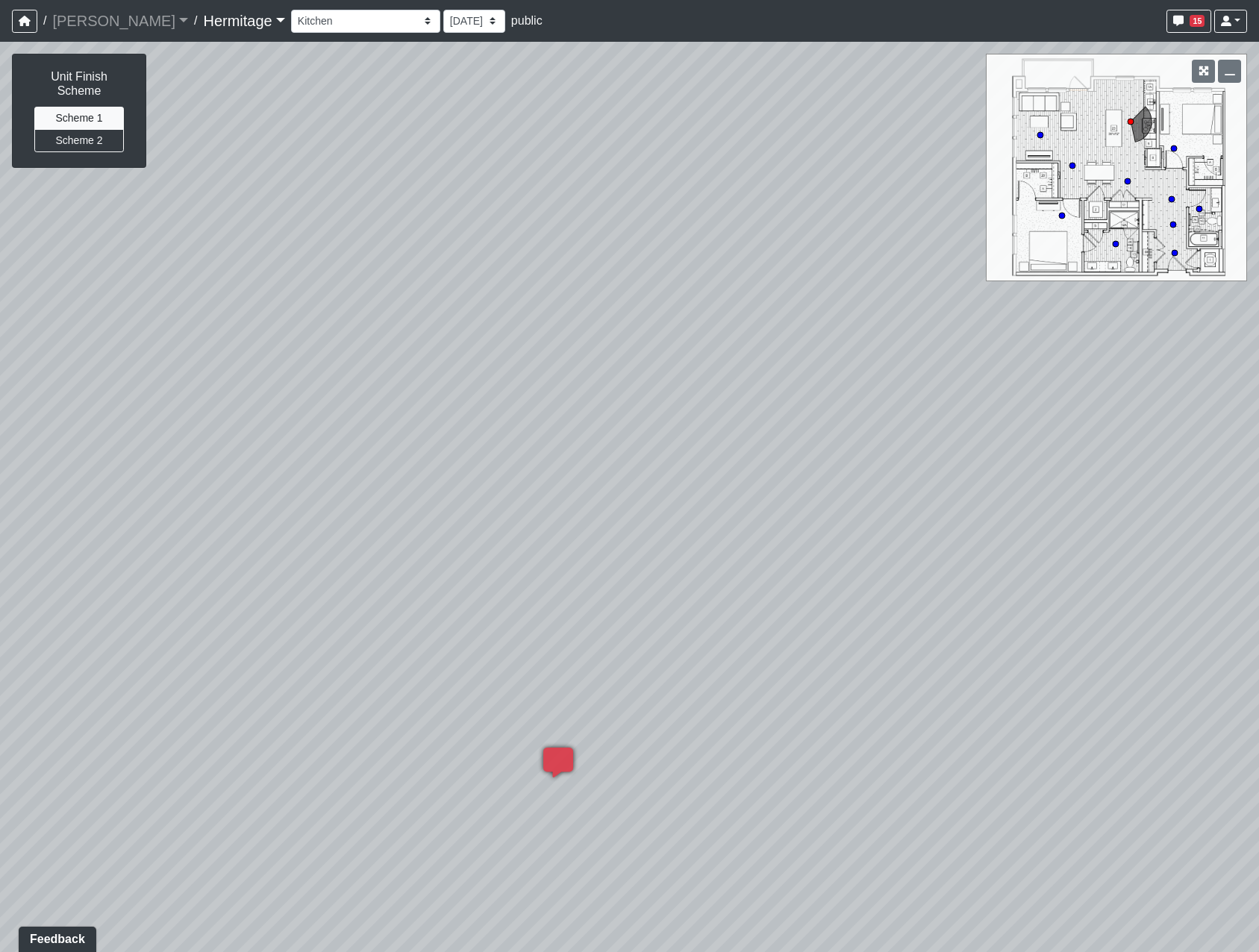
click at [289, 583] on div "Loading... Leasing Desk Loading... Hallway Loading... Bedroom 1 Loading... Crea…" at bounding box center [629, 496] width 1259 height 911
drag, startPoint x: 517, startPoint y: 481, endPoint x: 283, endPoint y: 497, distance: 234.5
click at [283, 497] on div "Loading... Leasing Desk Loading... Hallway Loading... Bedroom 1 Loading... Crea…" at bounding box center [629, 496] width 1259 height 911
drag, startPoint x: 606, startPoint y: 477, endPoint x: 163, endPoint y: 482, distance: 443.0
click at [163, 482] on div "Loading... Leasing Desk Loading... Hallway Loading... Bedroom 1 Loading... Crea…" at bounding box center [629, 496] width 1259 height 911
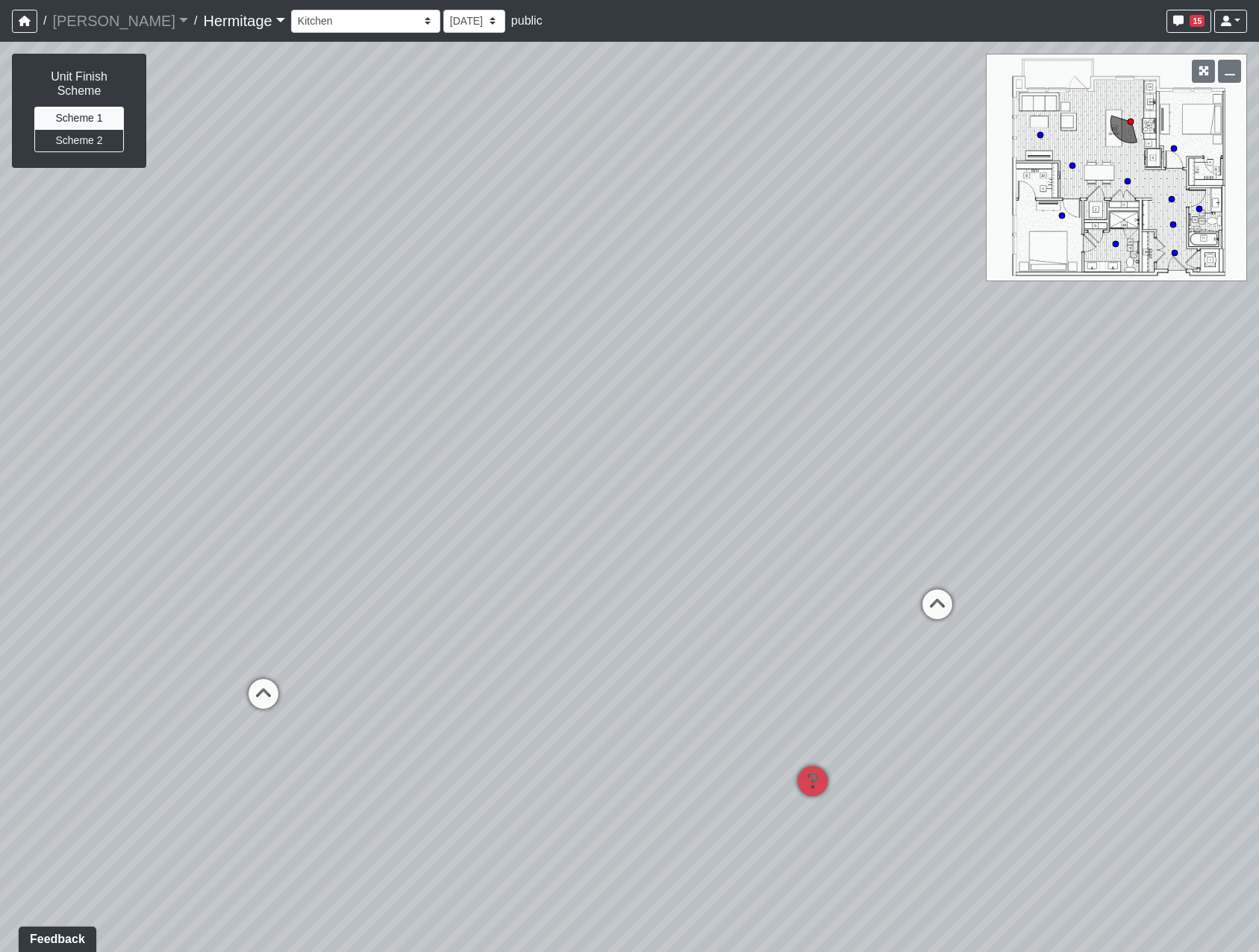
drag, startPoint x: 640, startPoint y: 463, endPoint x: 343, endPoint y: 449, distance: 297.3
click at [344, 449] on div "Loading... Leasing Desk Loading... Hallway Loading... Bedroom 1 Loading... Crea…" at bounding box center [629, 496] width 1259 height 911
click at [928, 604] on icon at bounding box center [924, 610] width 44 height 44
drag, startPoint x: 738, startPoint y: 519, endPoint x: 1419, endPoint y: 540, distance: 681.3
click at [1258, 540] on html "/ Flournoy Flournoy Loading... / Hermitage Hermitage Loading... Hermitage Hermi…" at bounding box center [629, 476] width 1259 height 952
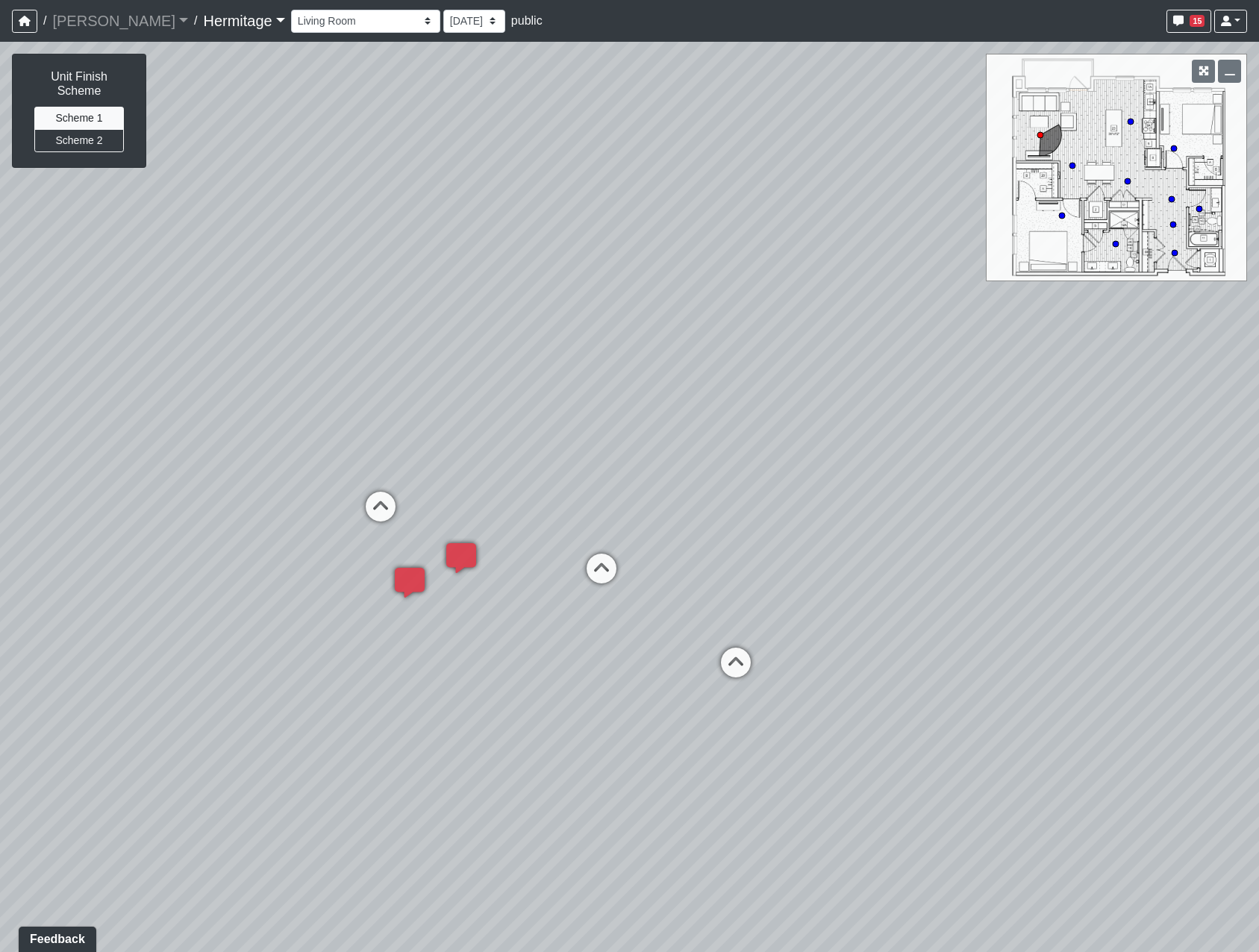
drag, startPoint x: 794, startPoint y: 533, endPoint x: 1142, endPoint y: 537, distance: 348.0
click at [1142, 537] on div "Loading... Leasing Desk Loading... Hallway Loading... Bedroom 1 Loading... Crea…" at bounding box center [629, 496] width 1259 height 911
drag, startPoint x: 615, startPoint y: 513, endPoint x: 797, endPoint y: 509, distance: 182.0
click at [797, 509] on div "Loading... Leasing Desk Loading... Hallway Loading... Bedroom 1 Loading... Crea…" at bounding box center [629, 496] width 1259 height 911
click at [94, 107] on button "Scheme 1" at bounding box center [79, 118] width 90 height 23
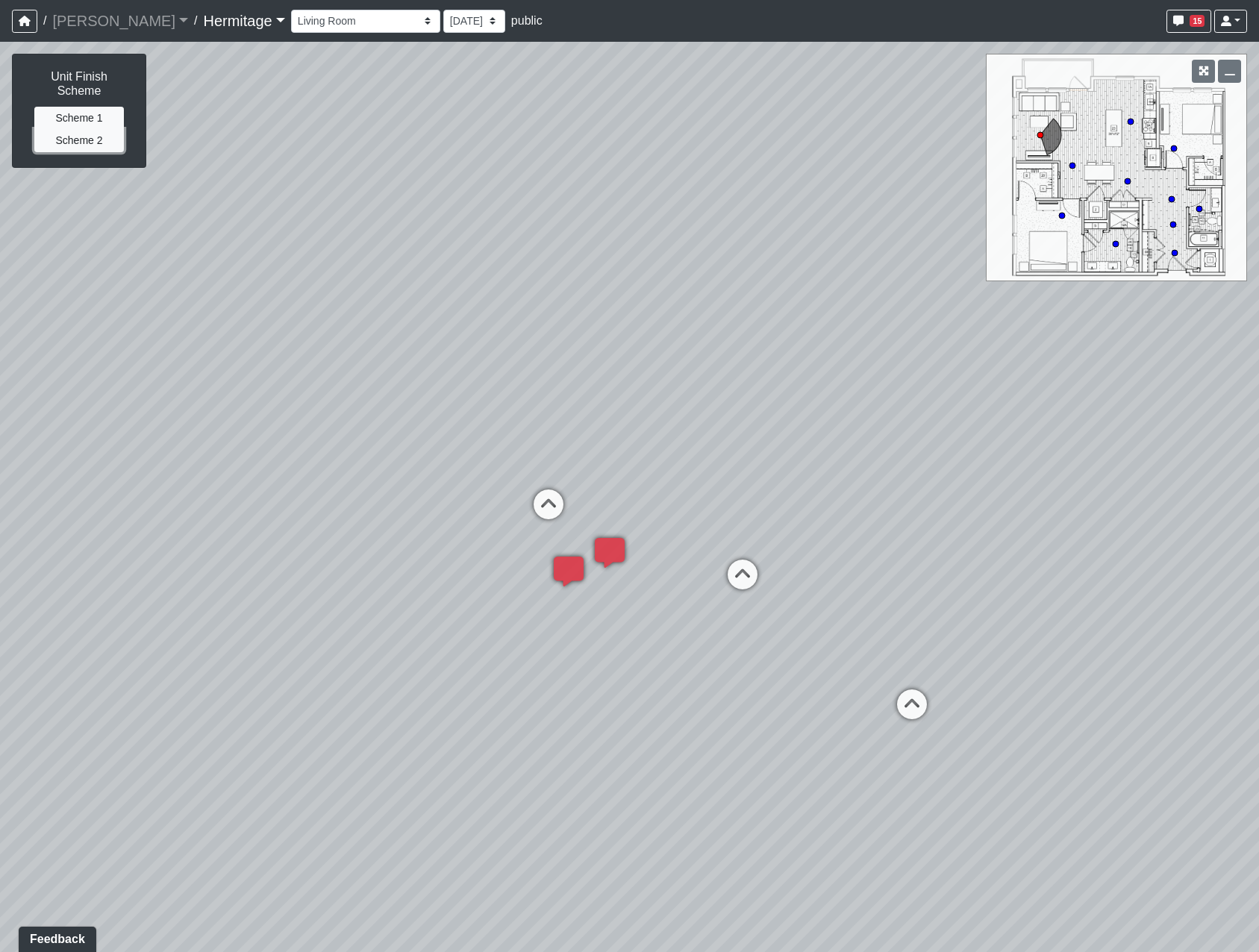
click at [98, 129] on button "Scheme 2" at bounding box center [79, 140] width 90 height 23
click at [1160, 642] on div "Loading... Leasing Desk Loading... Hallway Loading... Bedroom 1 Loading... Crea…" at bounding box center [629, 496] width 1259 height 911
click at [101, 129] on button "Scheme 2" at bounding box center [79, 140] width 90 height 23
click at [93, 107] on button "Scheme 1" at bounding box center [79, 118] width 90 height 23
click at [555, 500] on icon at bounding box center [549, 512] width 44 height 44
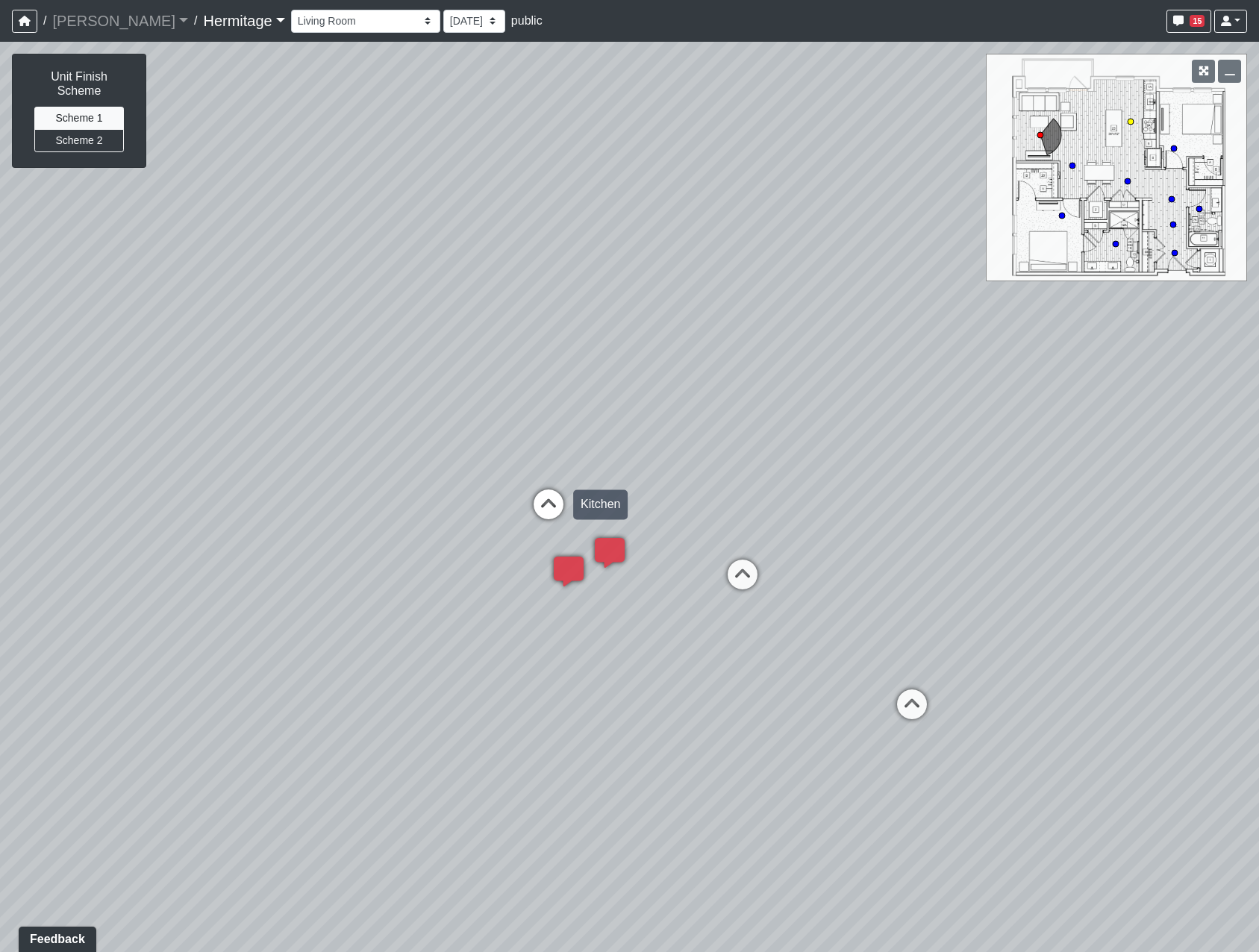
select select "oA8yUan4GevE41EvhFNANi"
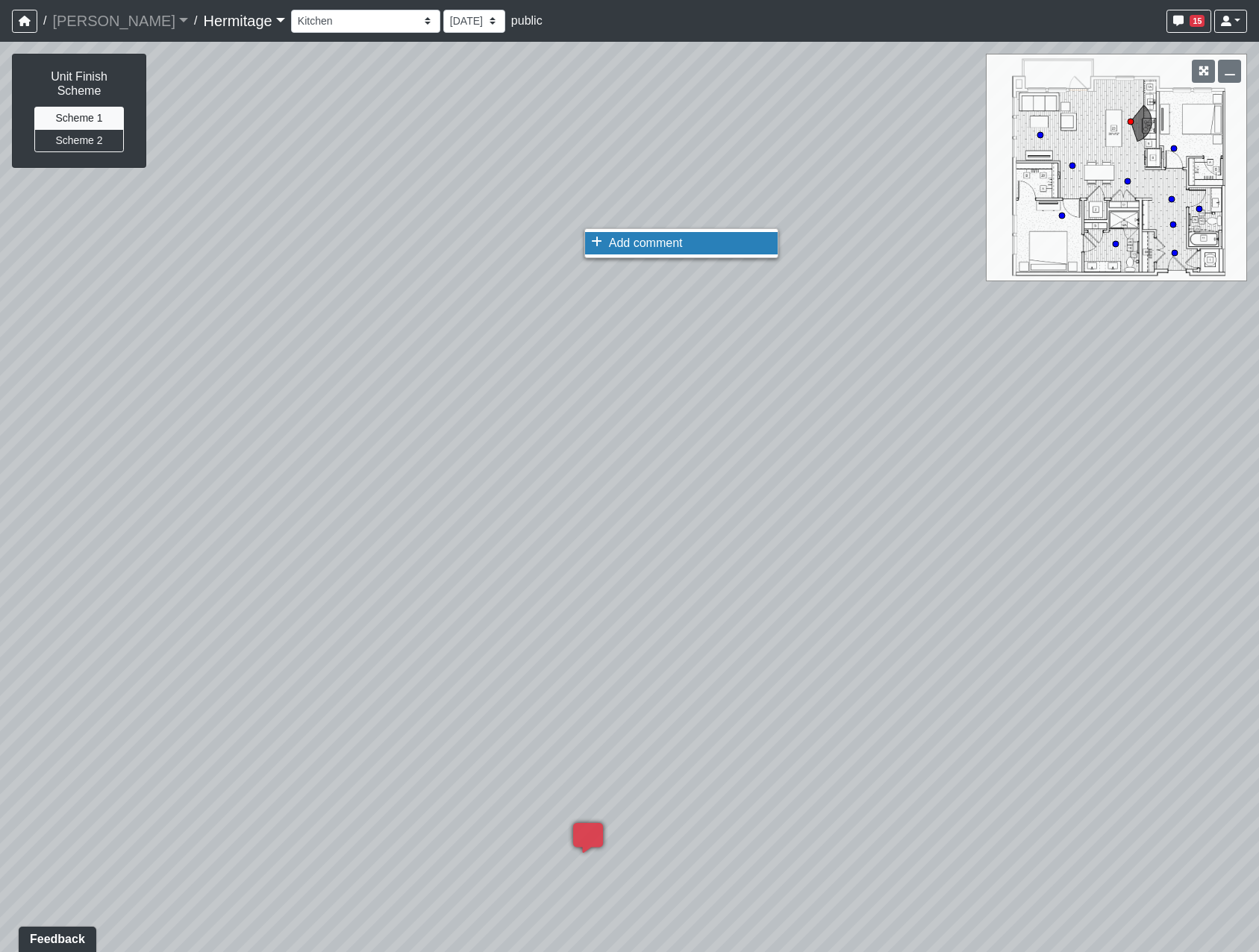
click at [608, 246] on li "Add comment" at bounding box center [681, 243] width 193 height 22
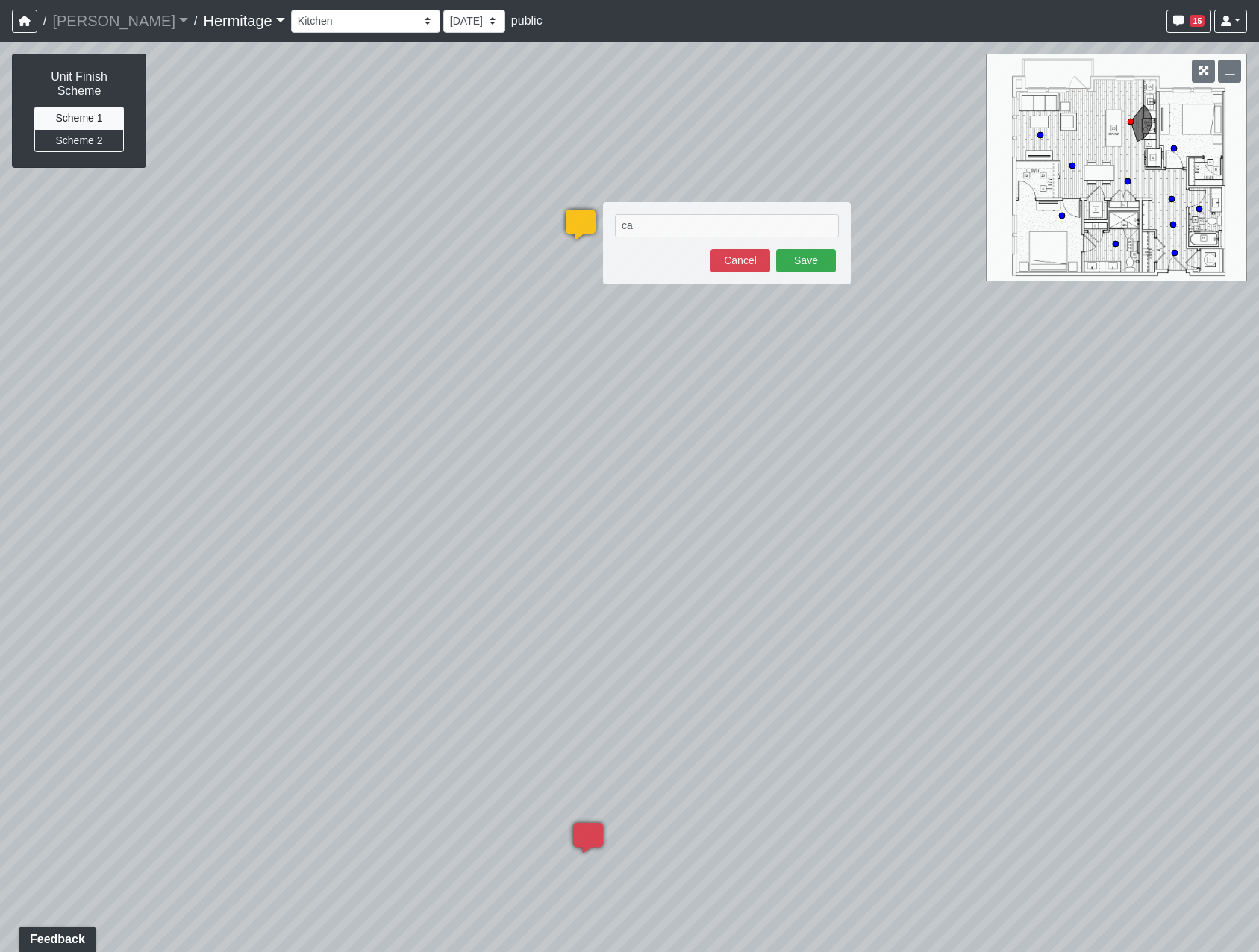
type textarea "c"
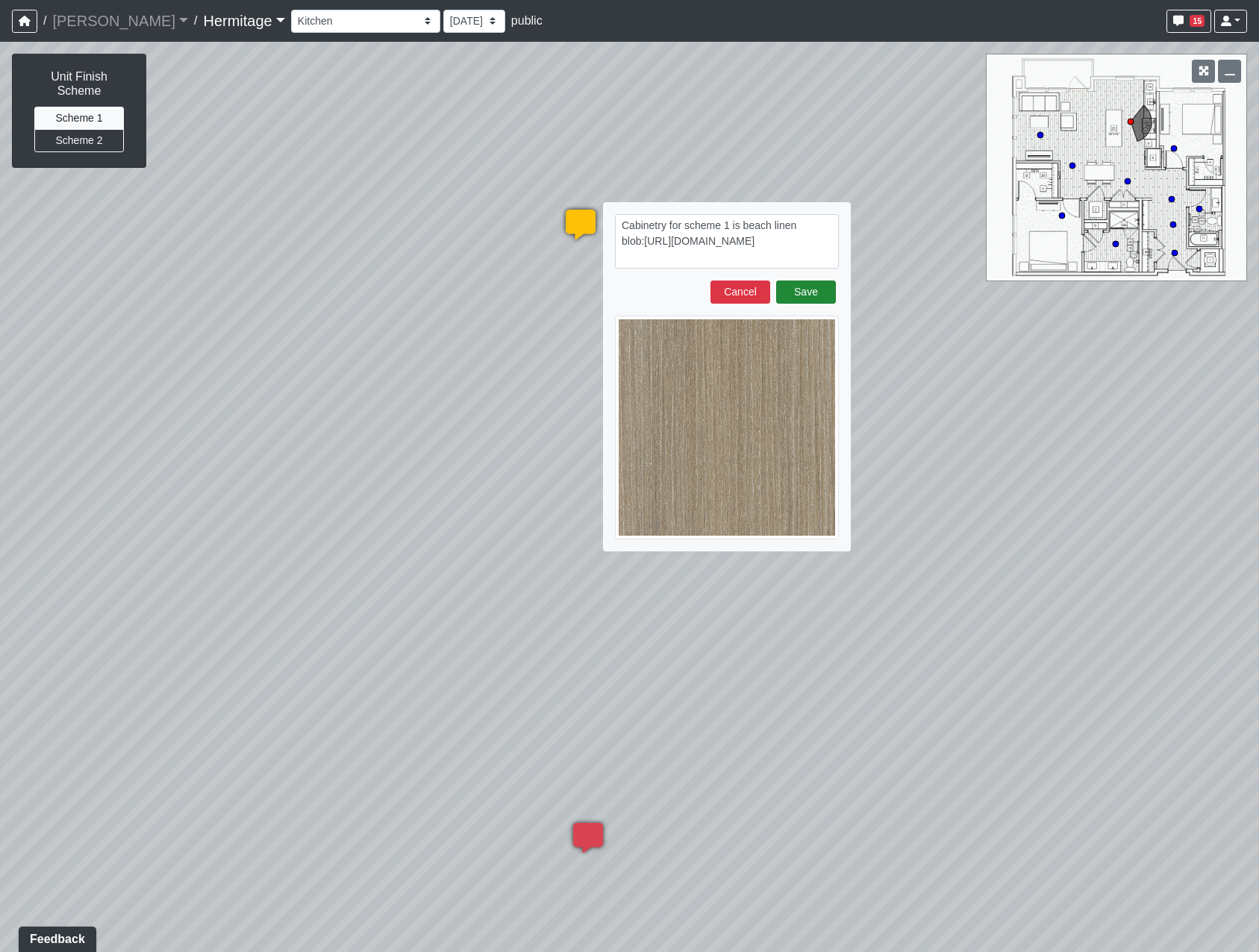
type textarea "Cabinetry for scheme 1 is beach linen blob:https://sizzle.atlasbayvr.com/a8d1fe…"
click at [808, 291] on button "Save" at bounding box center [806, 292] width 60 height 23
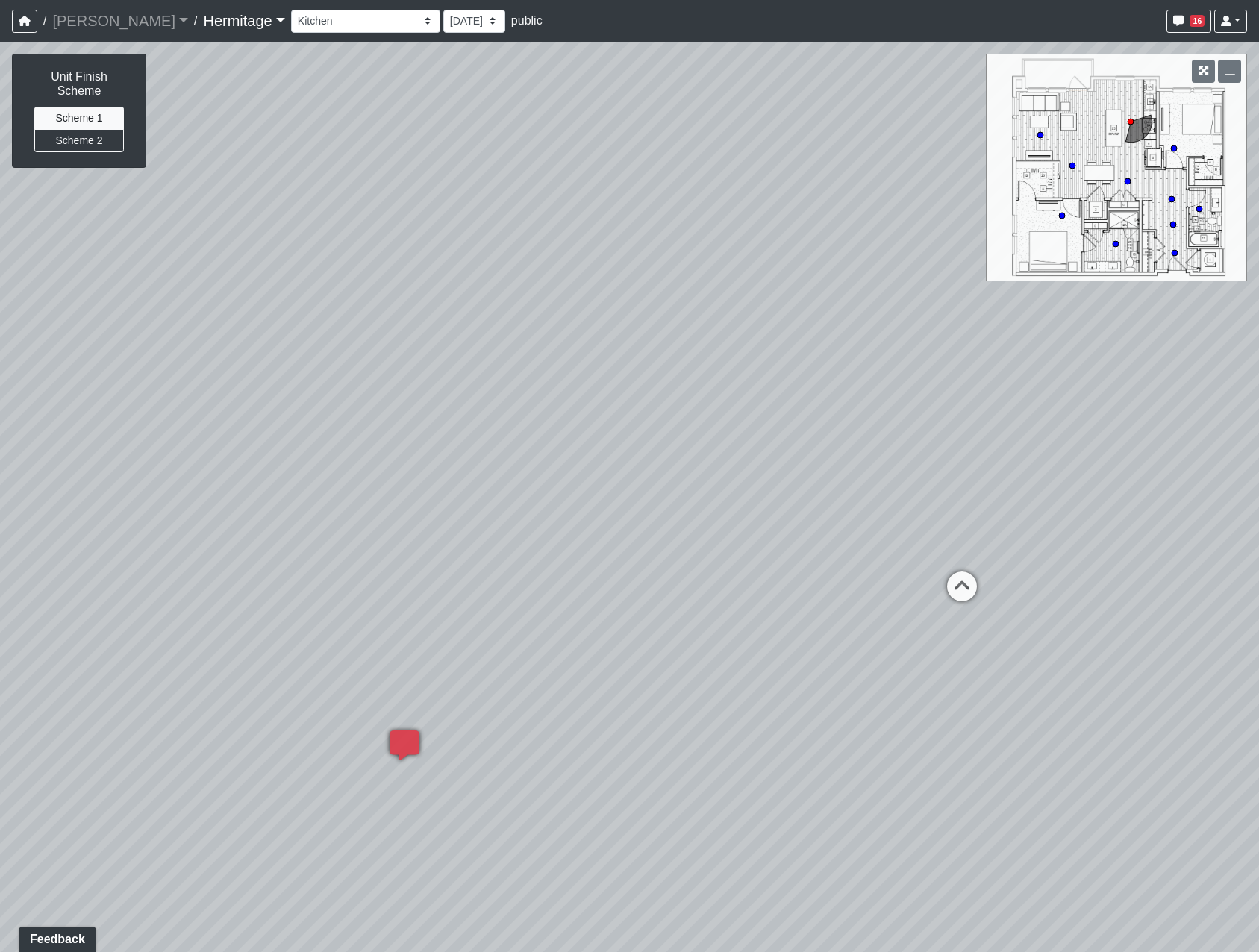
drag, startPoint x: 760, startPoint y: 504, endPoint x: 393, endPoint y: 357, distance: 395.3
click at [394, 358] on div "Loading... Leasing Desk Loading... Hallway Loading... Bedroom 1 Loading... Crea…" at bounding box center [629, 496] width 1259 height 911
drag, startPoint x: 708, startPoint y: 407, endPoint x: 499, endPoint y: 504, distance: 230.4
click at [499, 504] on div "Loading... Leasing Desk Loading... Hallway Loading... Bedroom 1 Loading... Crea…" at bounding box center [629, 496] width 1259 height 911
drag, startPoint x: 896, startPoint y: 644, endPoint x: 397, endPoint y: 396, distance: 557.2
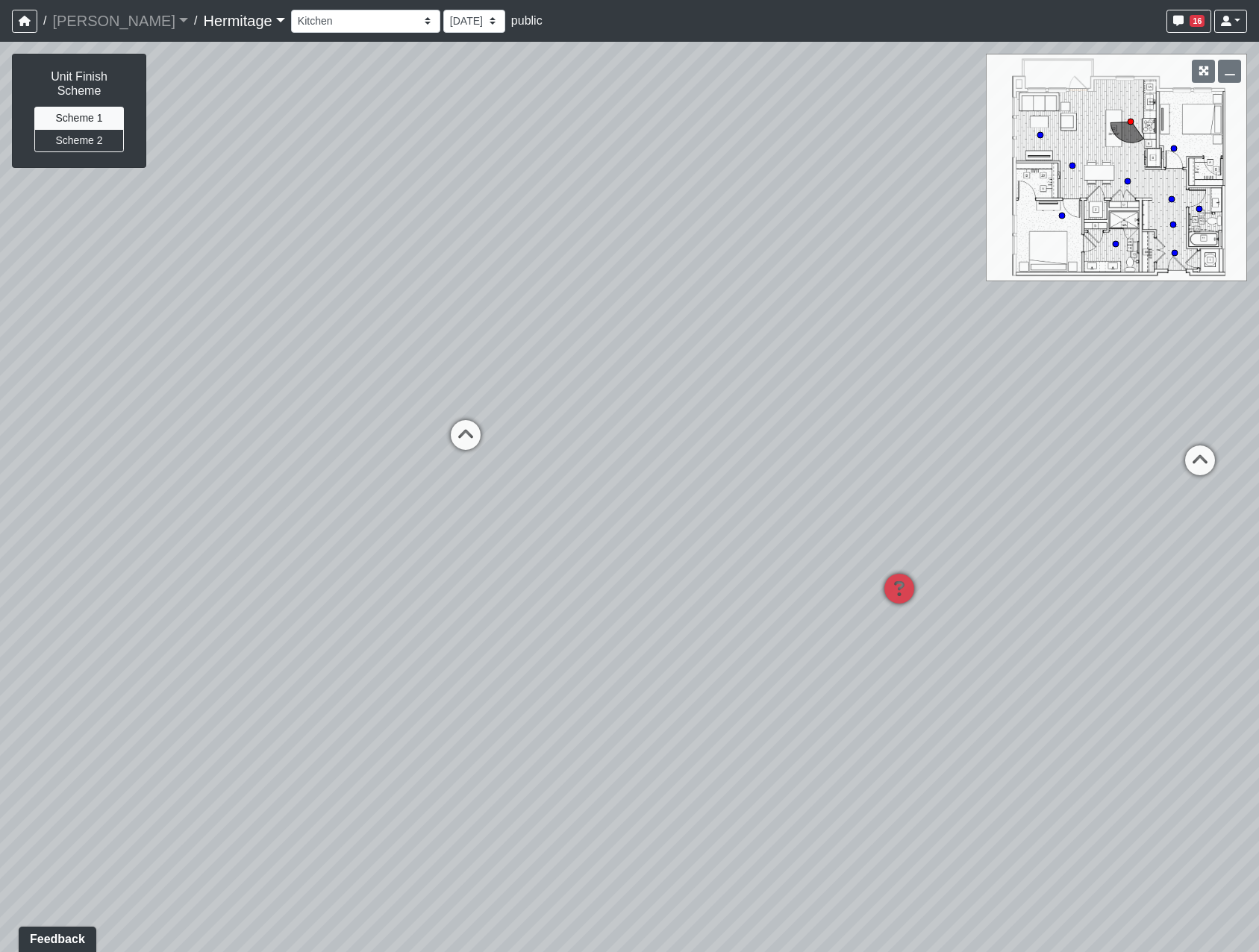
click at [397, 397] on div "Loading... Leasing Desk Loading... Hallway Loading... Bedroom 1 Loading... Crea…" at bounding box center [629, 496] width 1259 height 911
drag, startPoint x: 595, startPoint y: 639, endPoint x: 1142, endPoint y: 726, distance: 553.9
click at [1141, 725] on div "Loading... Leasing Desk Loading... Hallway Loading... Bedroom 1 Loading... Crea…" at bounding box center [629, 496] width 1259 height 911
drag, startPoint x: 549, startPoint y: 544, endPoint x: 846, endPoint y: 779, distance: 378.7
click at [846, 779] on div "Loading... Leasing Desk Loading... Hallway Loading... Bedroom 1 Loading... Crea…" at bounding box center [629, 496] width 1259 height 911
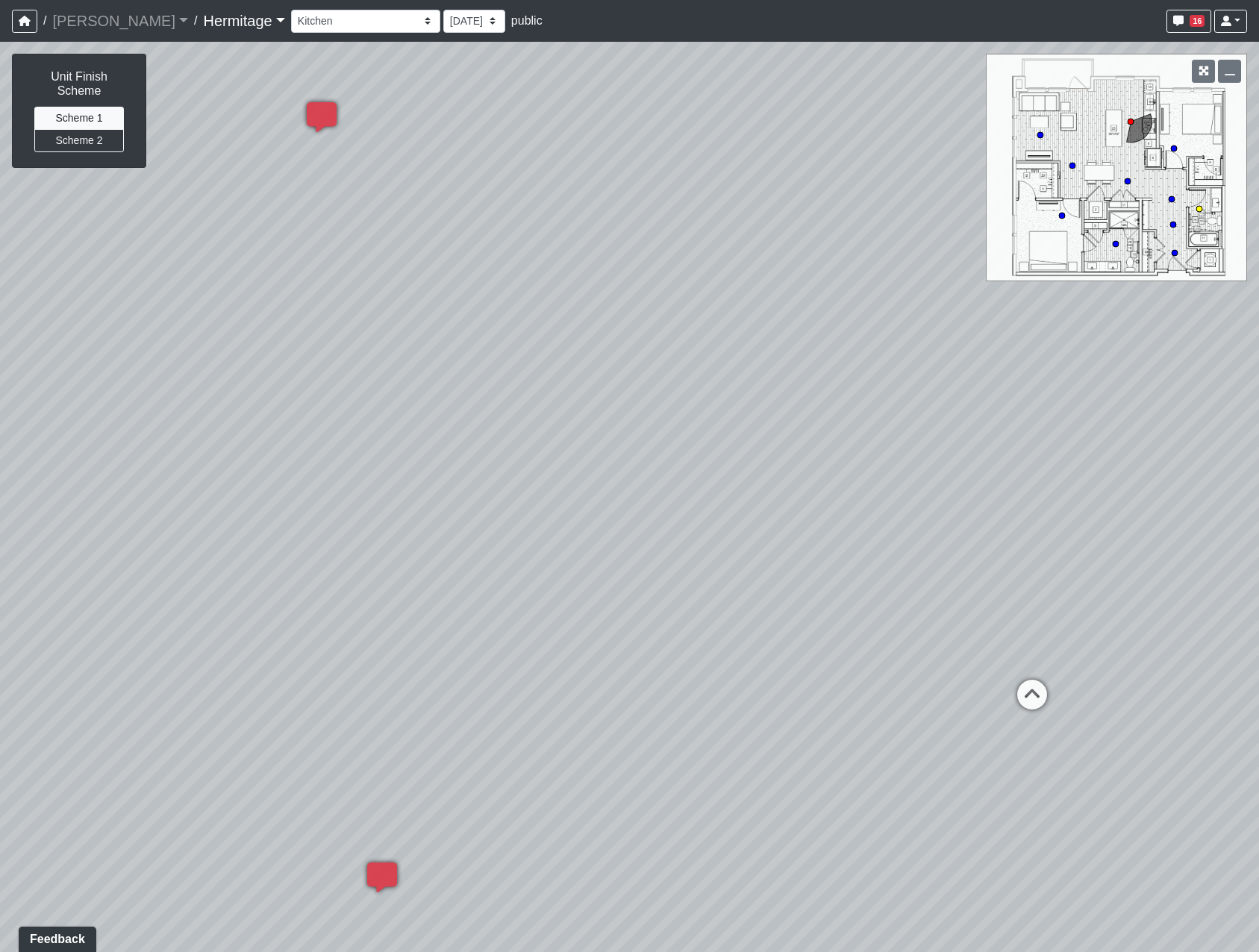
click at [1196, 209] on circle at bounding box center [1199, 209] width 6 height 6
drag, startPoint x: 392, startPoint y: 548, endPoint x: 957, endPoint y: 213, distance: 656.8
click at [961, 209] on div "Loading... Leasing Desk Loading... Hallway Loading... Bedroom 1 Loading... Crea…" at bounding box center [629, 496] width 1259 height 911
drag, startPoint x: 624, startPoint y: 710, endPoint x: 651, endPoint y: 413, distance: 298.2
click at [651, 413] on div "Loading... Leasing Desk Loading... Hallway Loading... Bedroom 1 Loading... Crea…" at bounding box center [629, 496] width 1259 height 911
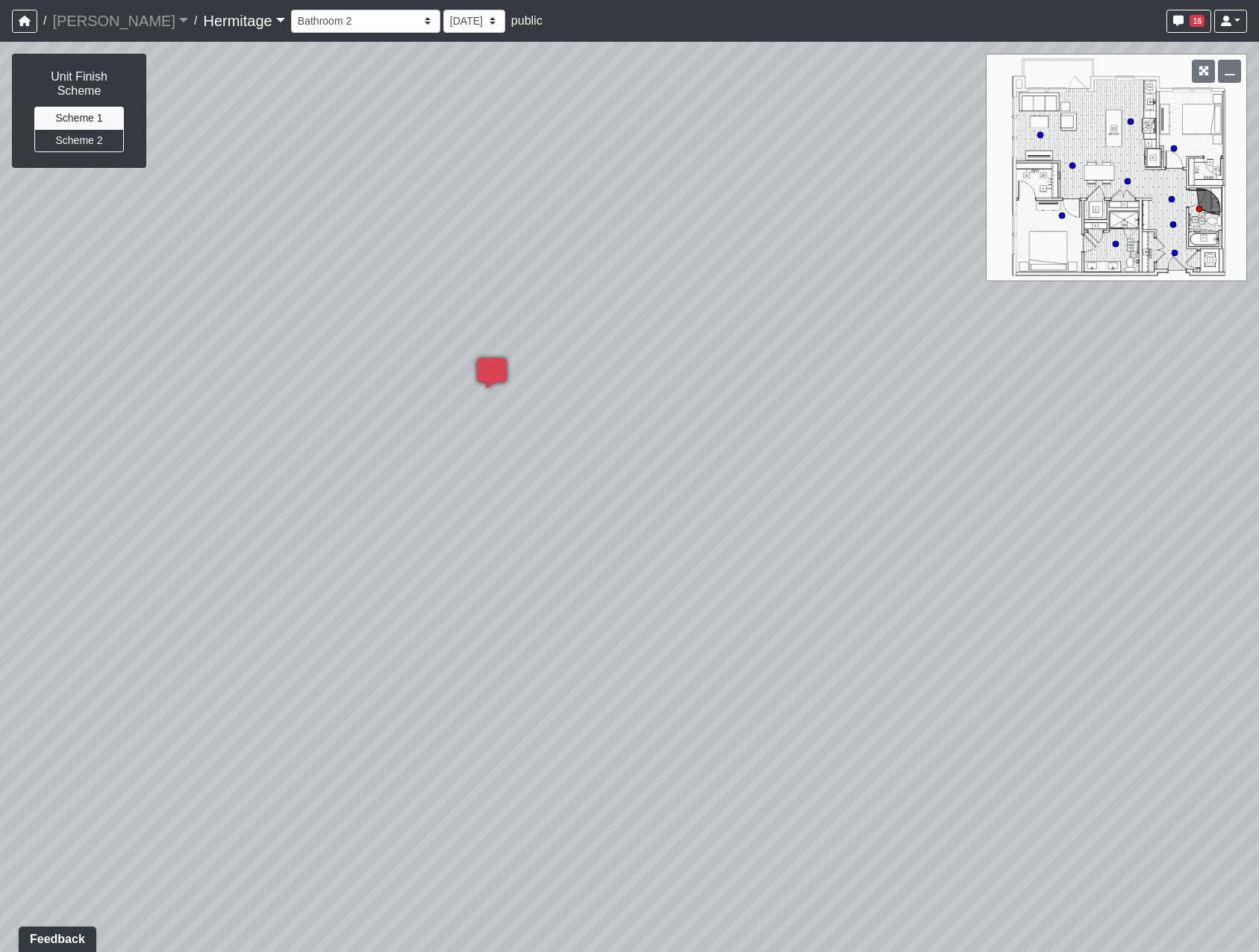
drag, startPoint x: 770, startPoint y: 591, endPoint x: 977, endPoint y: 411, distance: 274.3
click at [722, 599] on div "Loading... Leasing Desk Loading... Hallway Loading... Bedroom 1 Loading... Crea…" at bounding box center [629, 496] width 1259 height 911
click at [1170, 199] on circle at bounding box center [1172, 199] width 6 height 6
select select "q6HpCMW1QoXfTaQHekDMc4"
drag, startPoint x: 765, startPoint y: 644, endPoint x: 304, endPoint y: 364, distance: 539.4
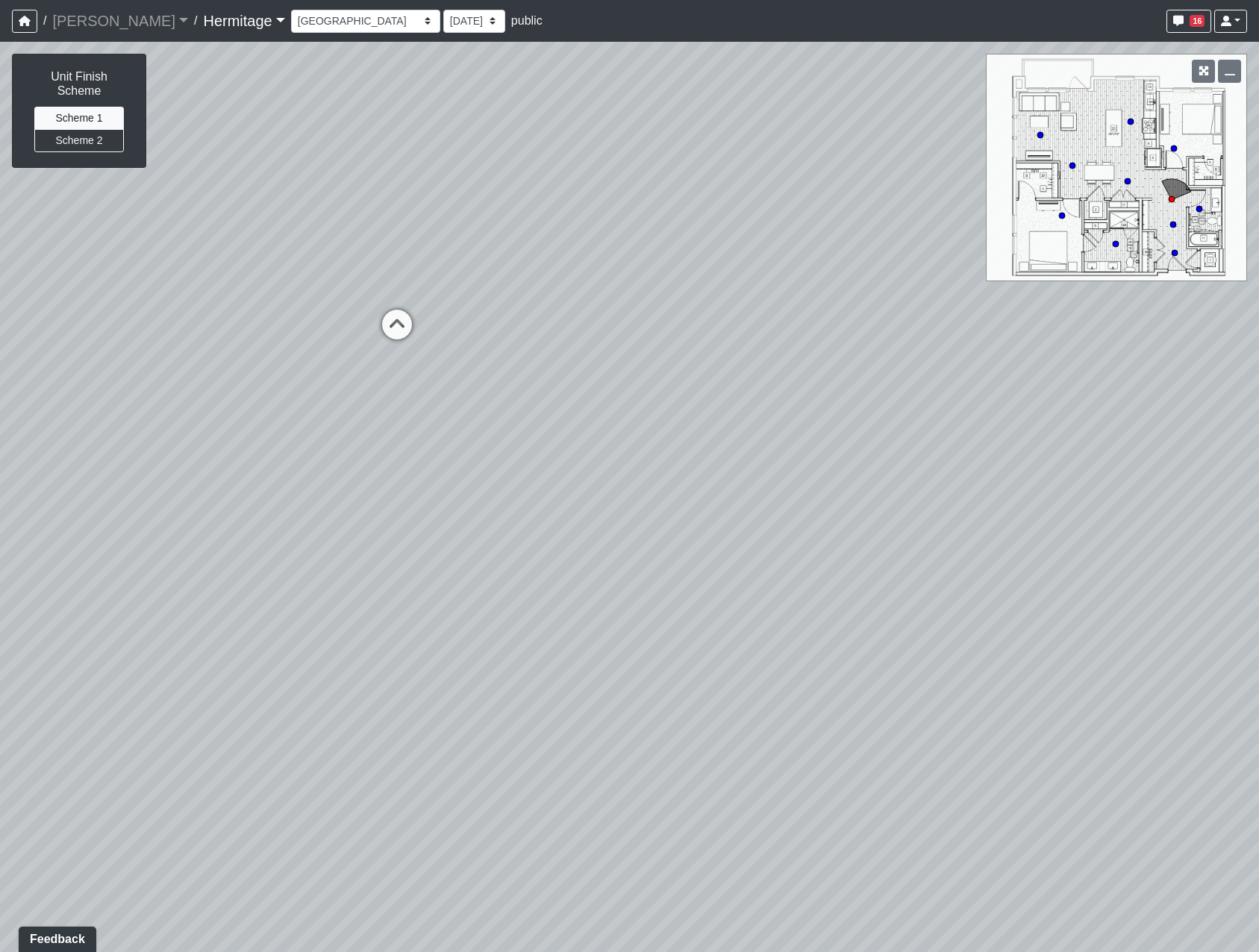
click at [309, 360] on div "Loading... Leasing Desk Loading... Hallway Loading... Bedroom 1 Loading... Crea…" at bounding box center [629, 496] width 1259 height 911
drag, startPoint x: 925, startPoint y: 429, endPoint x: 409, endPoint y: 560, distance: 532.4
click at [407, 554] on div "Loading... Leasing Desk Loading... Hallway Loading... Bedroom 1 Loading... Crea…" at bounding box center [629, 496] width 1259 height 911
drag, startPoint x: 637, startPoint y: 512, endPoint x: 525, endPoint y: 522, distance: 112.4
click at [525, 522] on div "Loading... Leasing Desk Loading... Hallway Loading... Bedroom 1 Loading... Crea…" at bounding box center [629, 496] width 1259 height 911
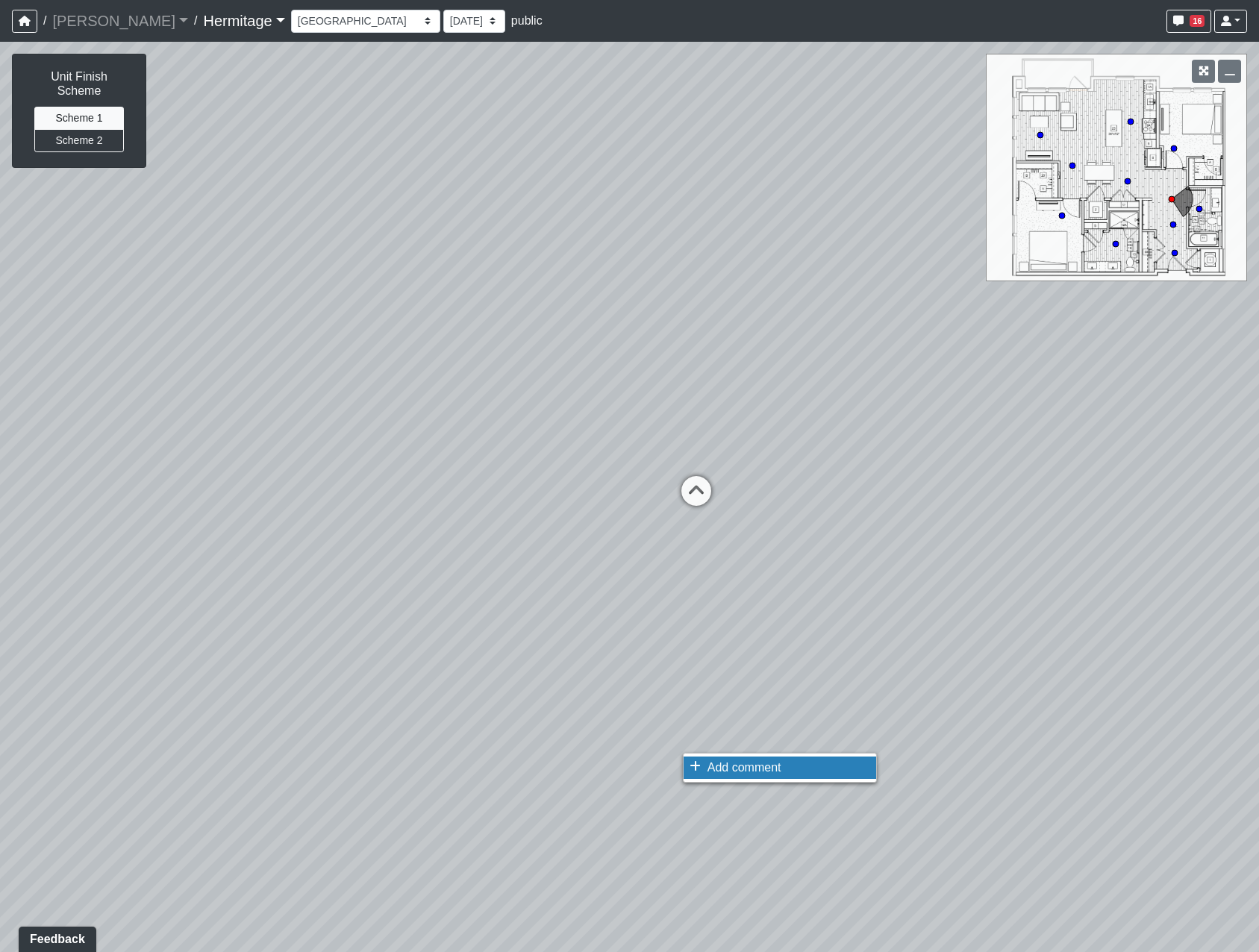
click at [713, 771] on span "Add comment" at bounding box center [744, 767] width 74 height 13
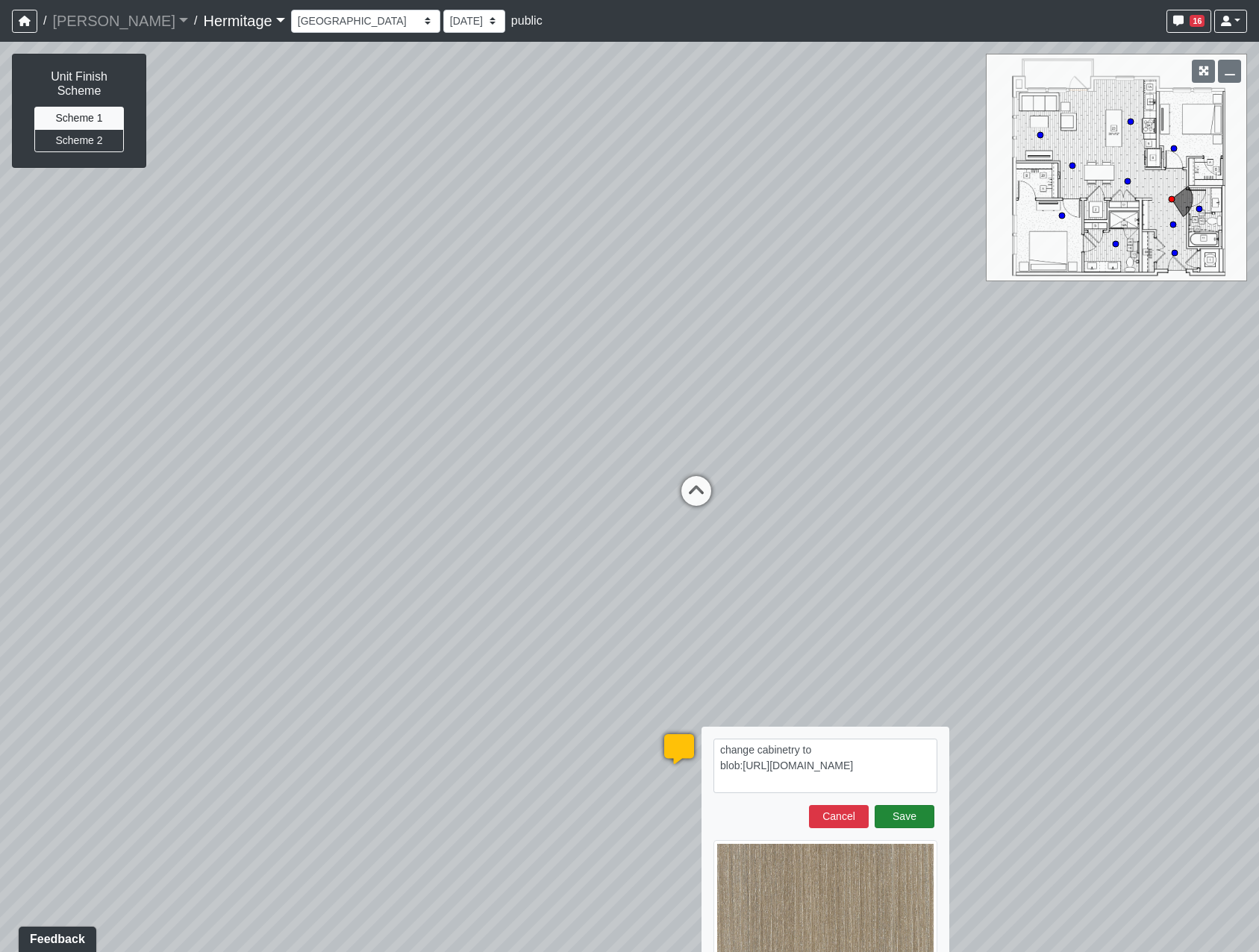
type textarea "change cabinetry to blob:https://sizzle.atlasbayvr.com/ecaa8139-7fd6-4505-b41b-…"
click at [915, 819] on button "Save" at bounding box center [905, 817] width 60 height 23
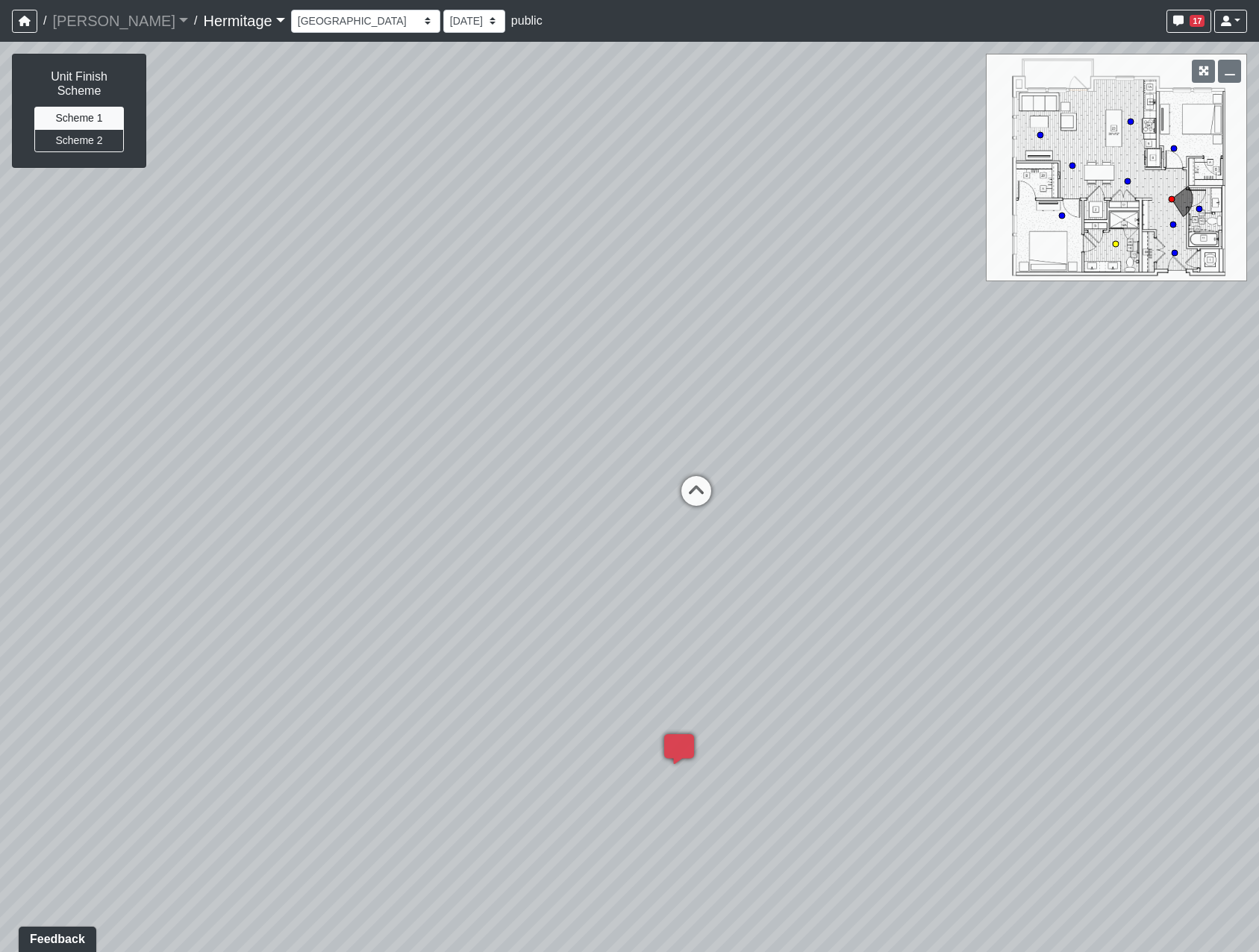
click at [1115, 245] on circle at bounding box center [1116, 244] width 6 height 6
select select "oUvSR67GqjW7zpanttkrqW"
drag, startPoint x: 348, startPoint y: 734, endPoint x: 851, endPoint y: 416, distance: 595.1
click at [851, 416] on div "Loading... Leasing Desk Loading... Hallway Loading... Bedroom 1 Loading... Crea…" at bounding box center [629, 496] width 1259 height 911
click at [582, 766] on span "Add comment" at bounding box center [616, 761] width 74 height 13
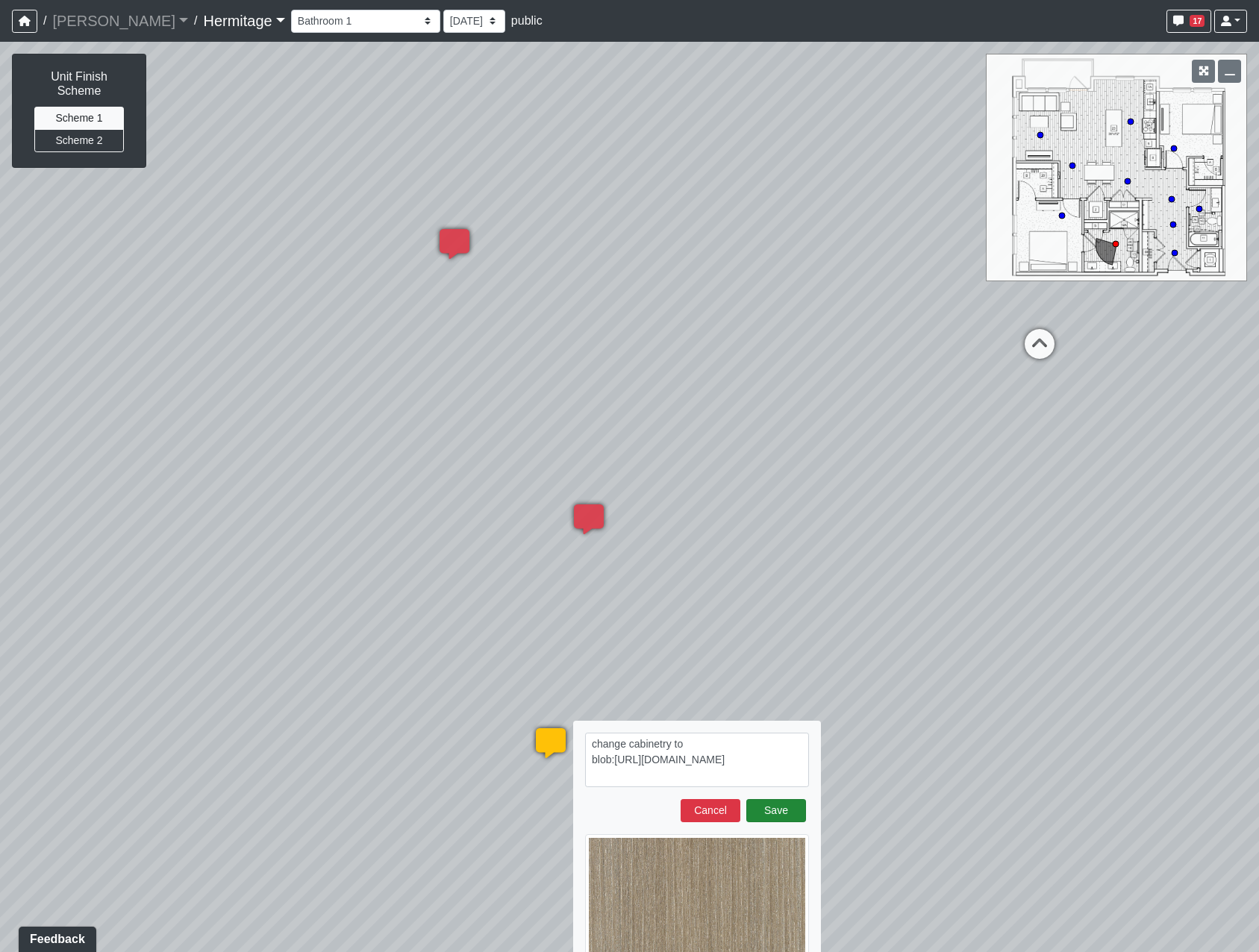
type textarea "change cabinetry to blob:https://sizzle.atlasbayvr.com/e069471d-5acd-4bbe-9bc8-…"
click at [779, 812] on button "Save" at bounding box center [776, 811] width 60 height 23
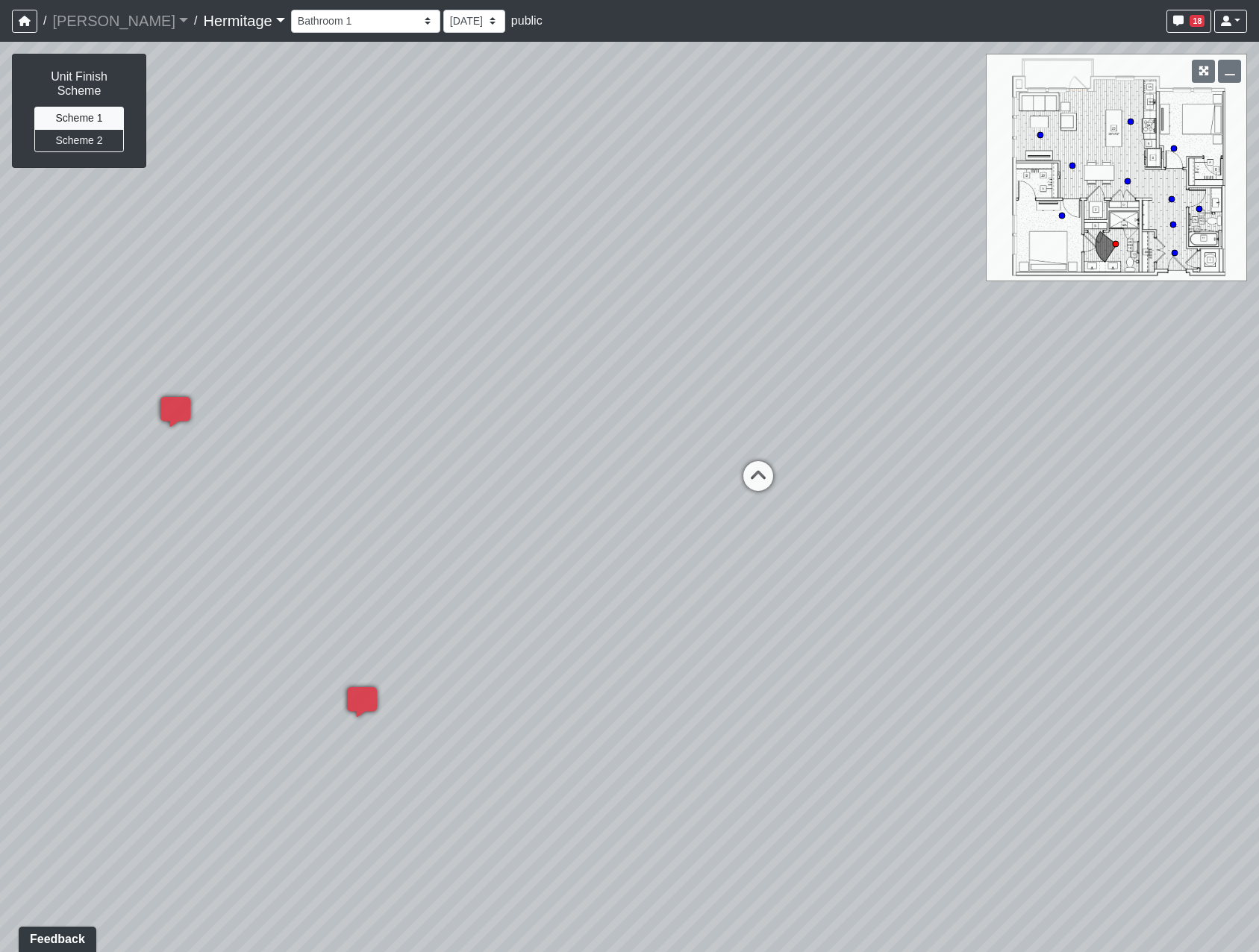
drag, startPoint x: 856, startPoint y: 374, endPoint x: 549, endPoint y: 592, distance: 376.5
click at [550, 591] on div "Loading... Leasing Desk Loading... Hallway Loading... Bedroom 1 Loading... Crea…" at bounding box center [629, 496] width 1259 height 911
click at [1128, 178] on circle at bounding box center [1128, 181] width 6 height 6
select select "8x9JQzMyYZ86bqB3divd2b"
drag, startPoint x: 751, startPoint y: 433, endPoint x: 124, endPoint y: 514, distance: 632.2
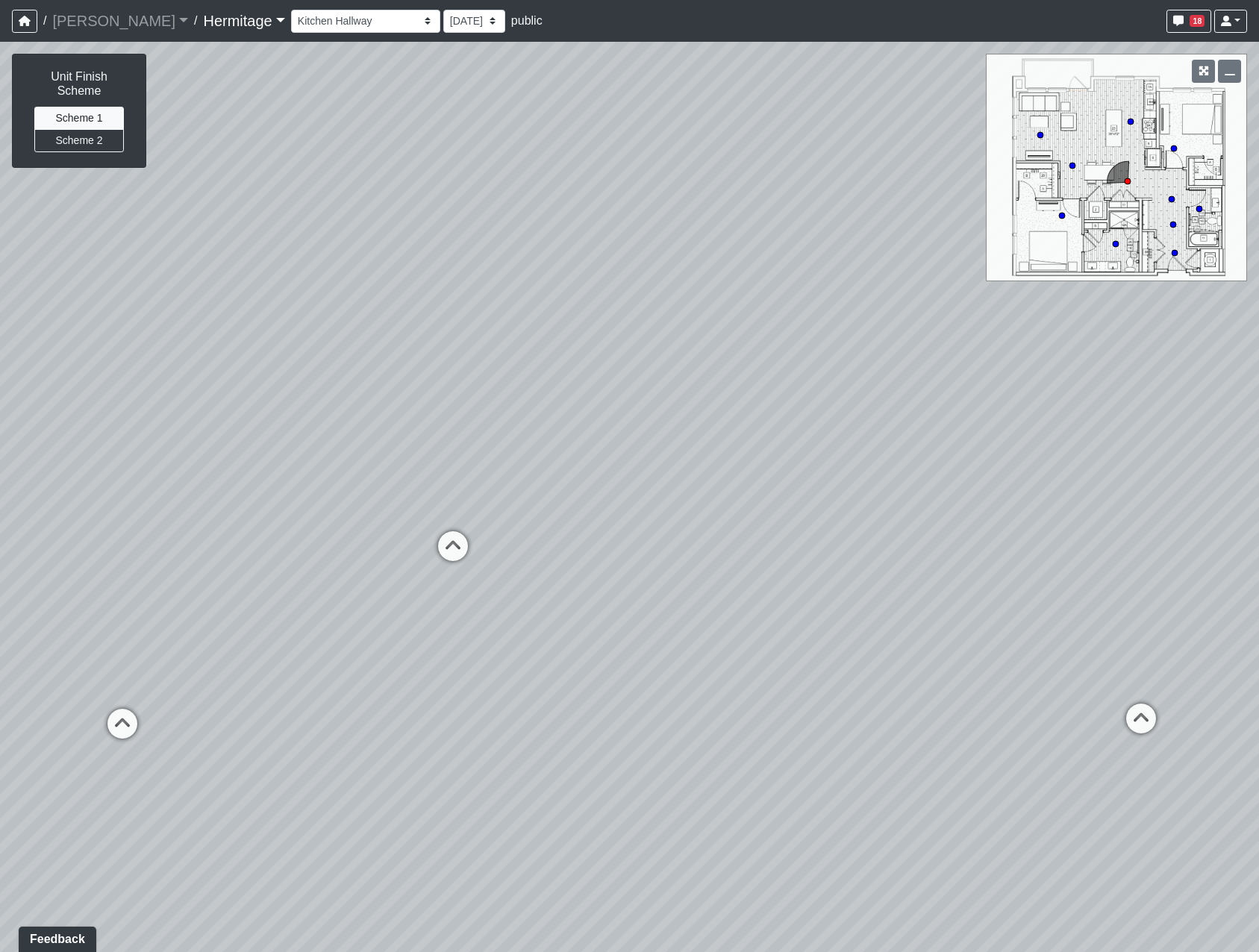
click at [92, 513] on div "Loading... Leasing Desk Loading... Hallway Loading... Bedroom 1 Loading... Crea…" at bounding box center [629, 496] width 1259 height 911
drag, startPoint x: 388, startPoint y: 423, endPoint x: 295, endPoint y: 394, distance: 97.4
click at [296, 394] on div "Loading... Leasing Desk Loading... Hallway Loading... Bedroom 1 Loading... Crea…" at bounding box center [629, 496] width 1259 height 911
drag, startPoint x: 482, startPoint y: 443, endPoint x: 671, endPoint y: 371, distance: 202.2
click at [671, 371] on div "Loading... Leasing Desk Loading... Hallway Loading... Bedroom 1 Loading... Crea…" at bounding box center [629, 496] width 1259 height 911
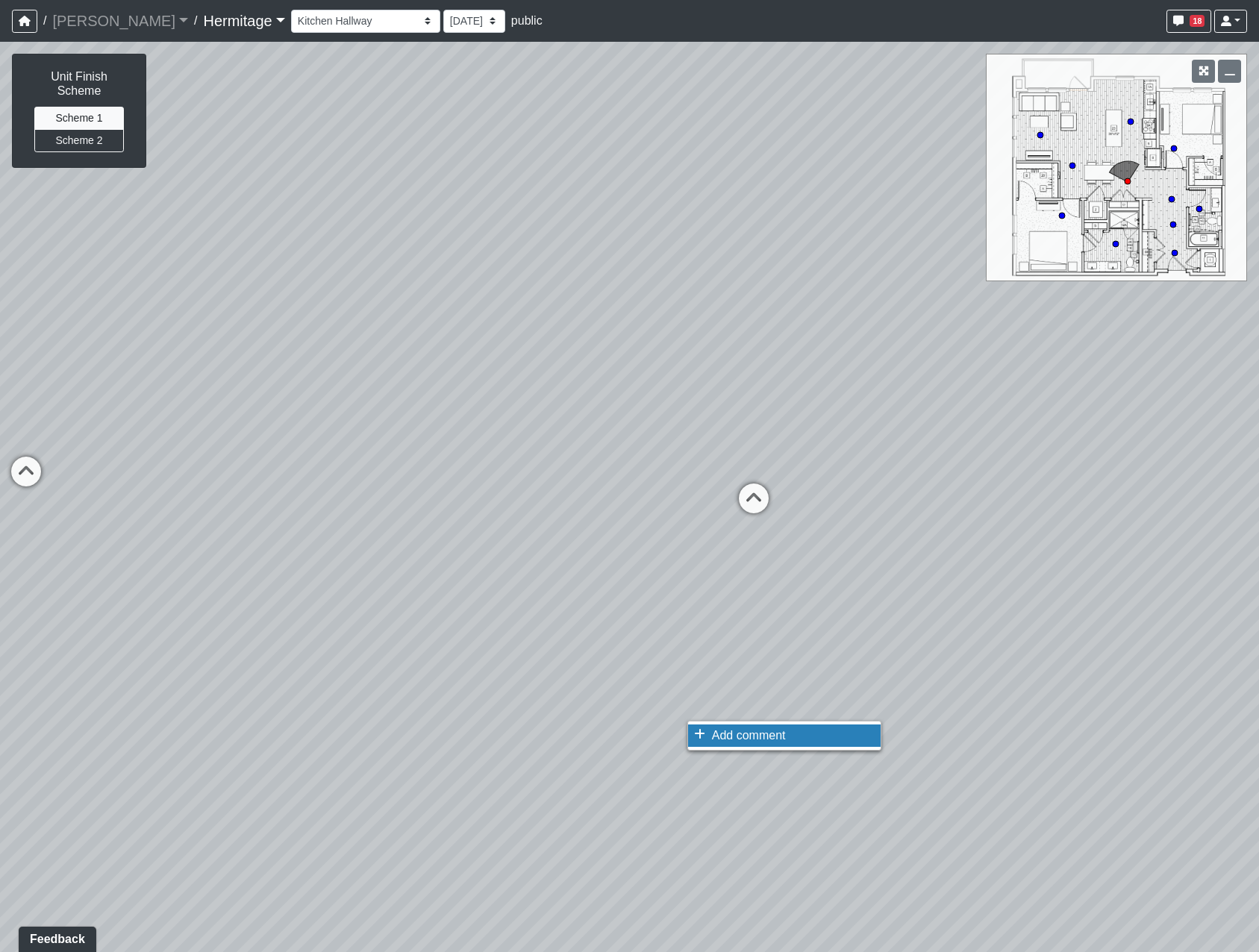
click at [720, 742] on span "Add comment" at bounding box center [749, 735] width 74 height 13
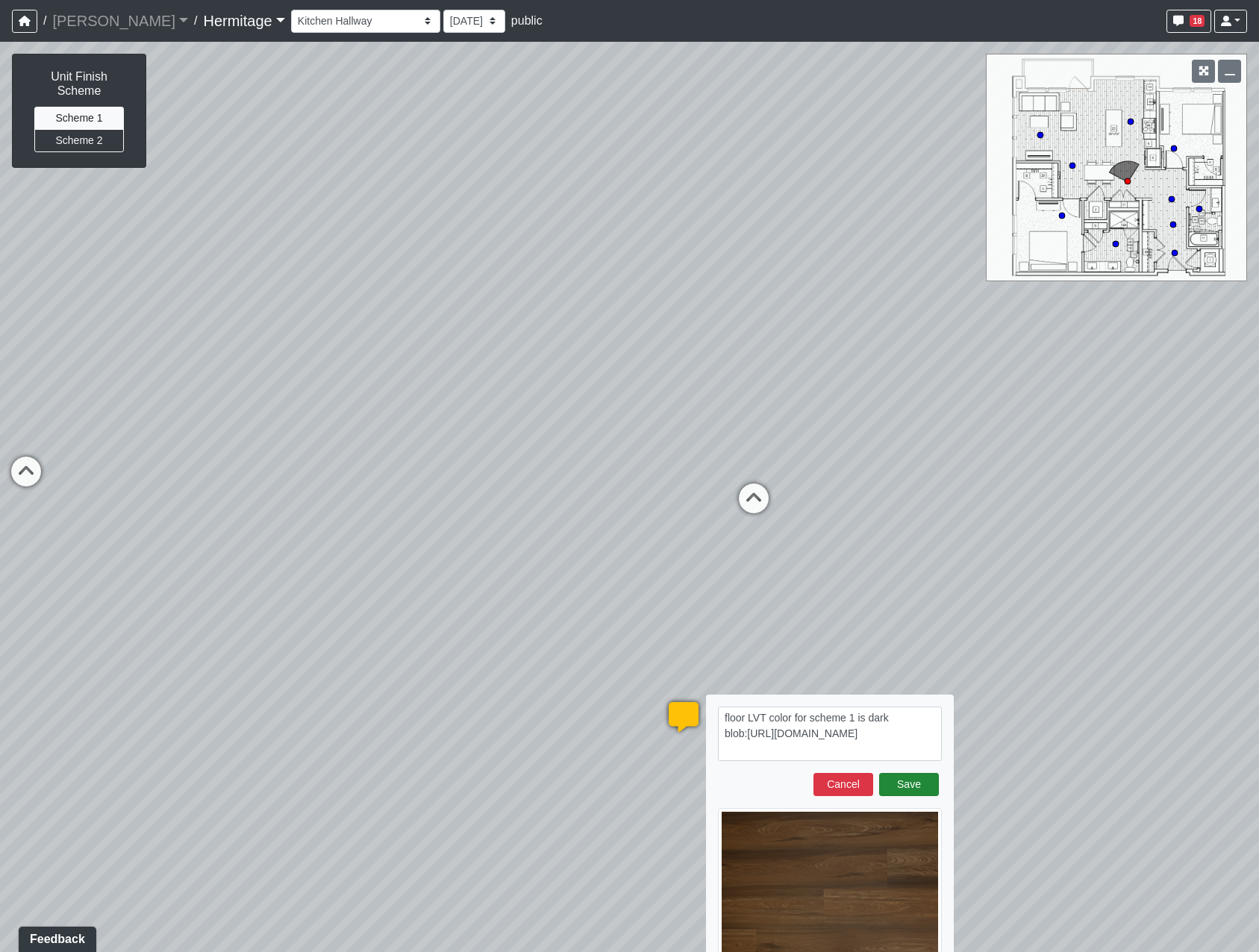
type textarea "floor LVT color for scheme 1 is dark blob:https://sizzle.atlasbayvr.com/514b2b4…"
click at [919, 785] on button "Save" at bounding box center [909, 785] width 60 height 23
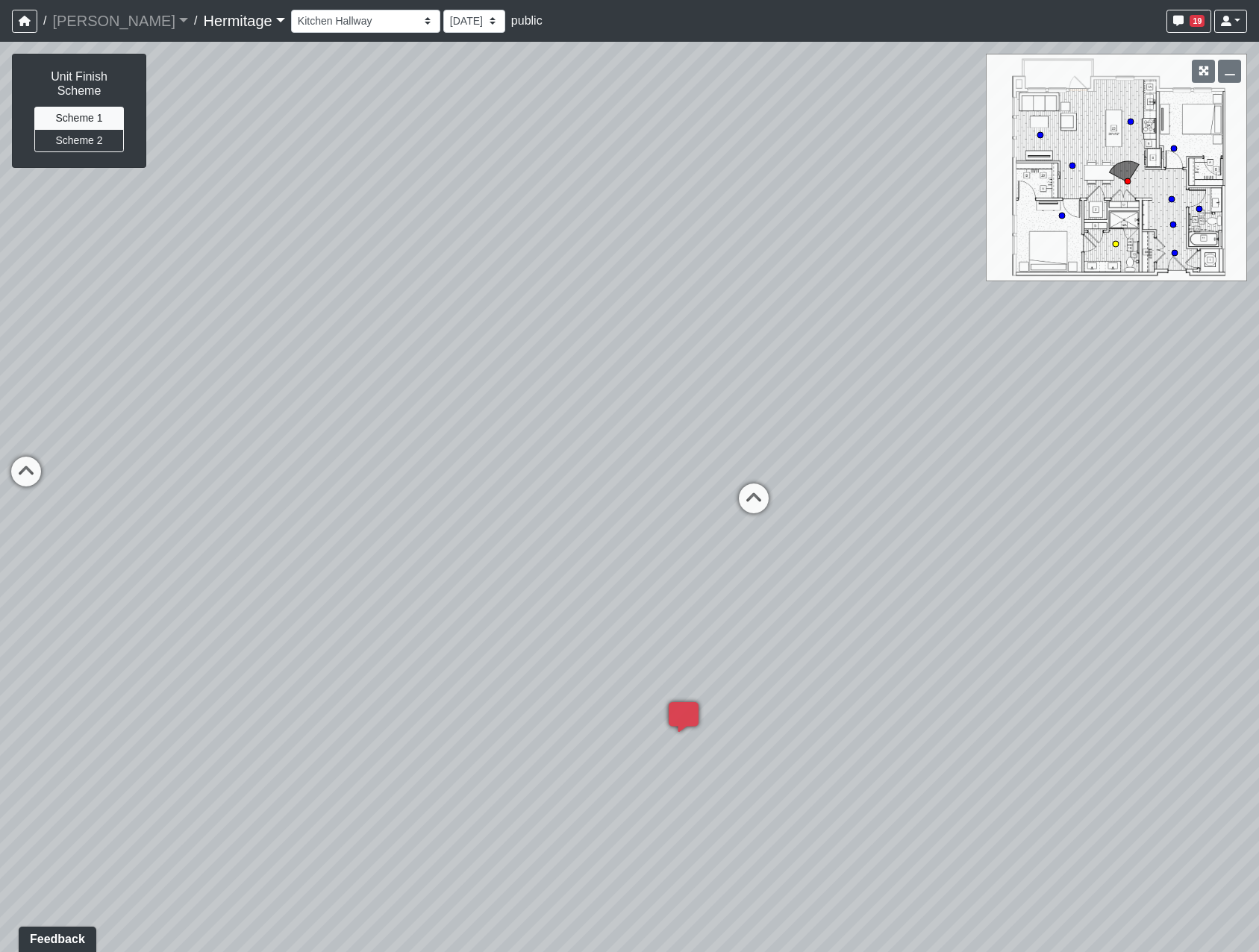
click at [1114, 245] on circle at bounding box center [1116, 244] width 6 height 6
select select "oUvSR67GqjW7zpanttkrqW"
drag, startPoint x: 766, startPoint y: 680, endPoint x: 611, endPoint y: 243, distance: 463.7
click at [611, 243] on div "Loading... Leasing Desk Loading... Hallway Loading... Bedroom 1 Loading... Crea…" at bounding box center [629, 496] width 1259 height 911
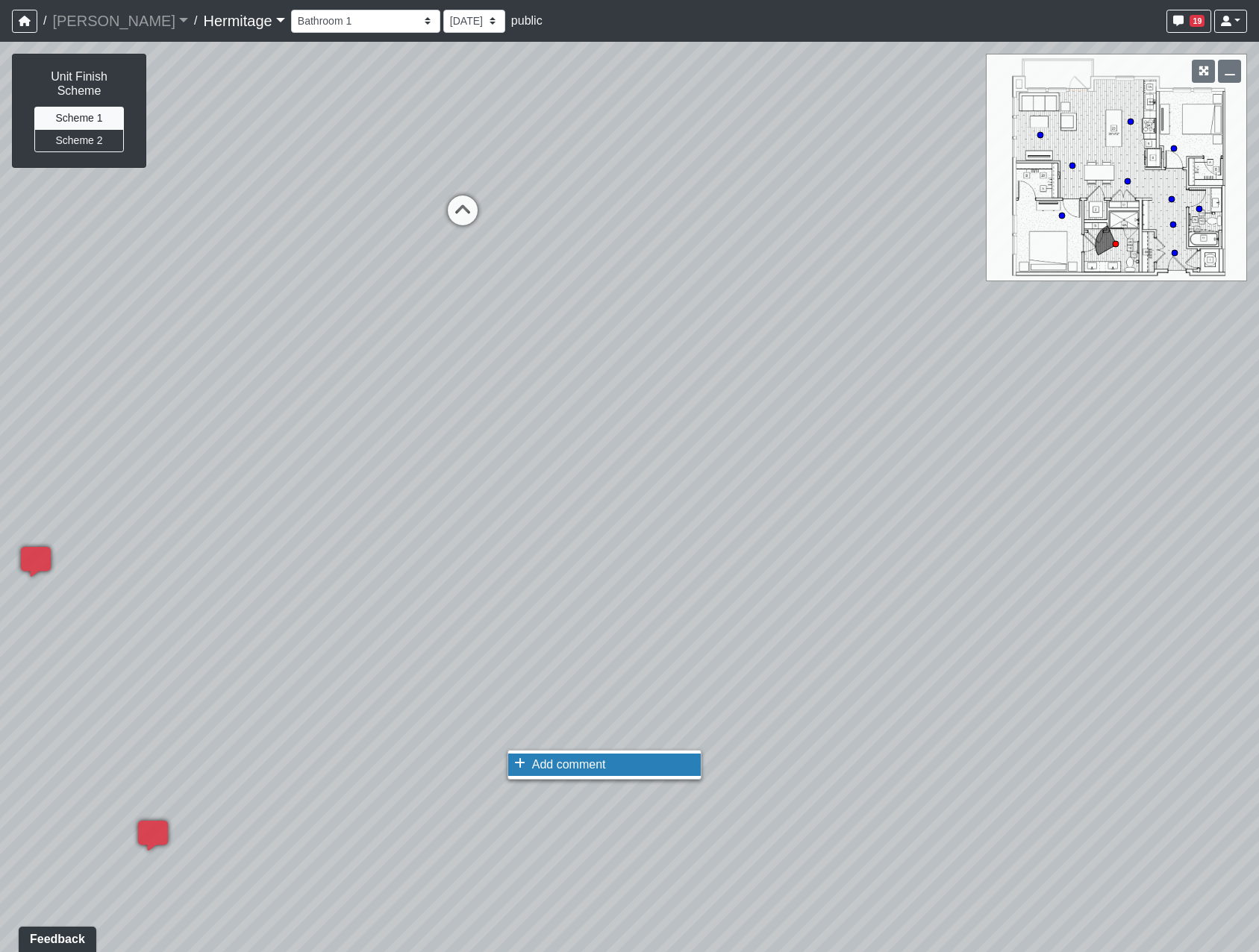
click at [534, 767] on span "Add comment" at bounding box center [569, 764] width 74 height 13
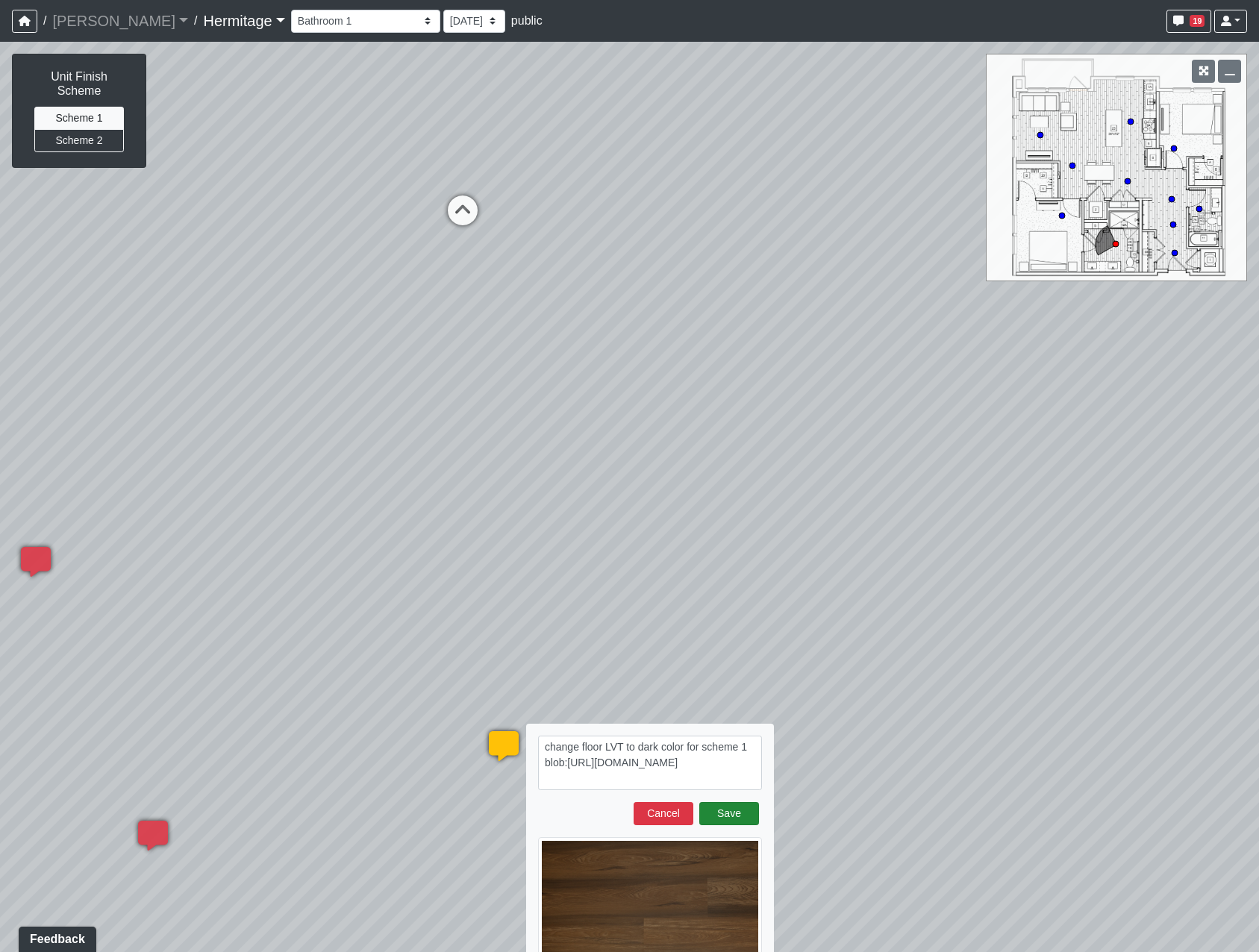
type textarea "change floor LVT to dark color for scheme 1 blob:https://sizzle.atlasbayvr.com/…"
click at [747, 815] on button "Save" at bounding box center [729, 814] width 60 height 23
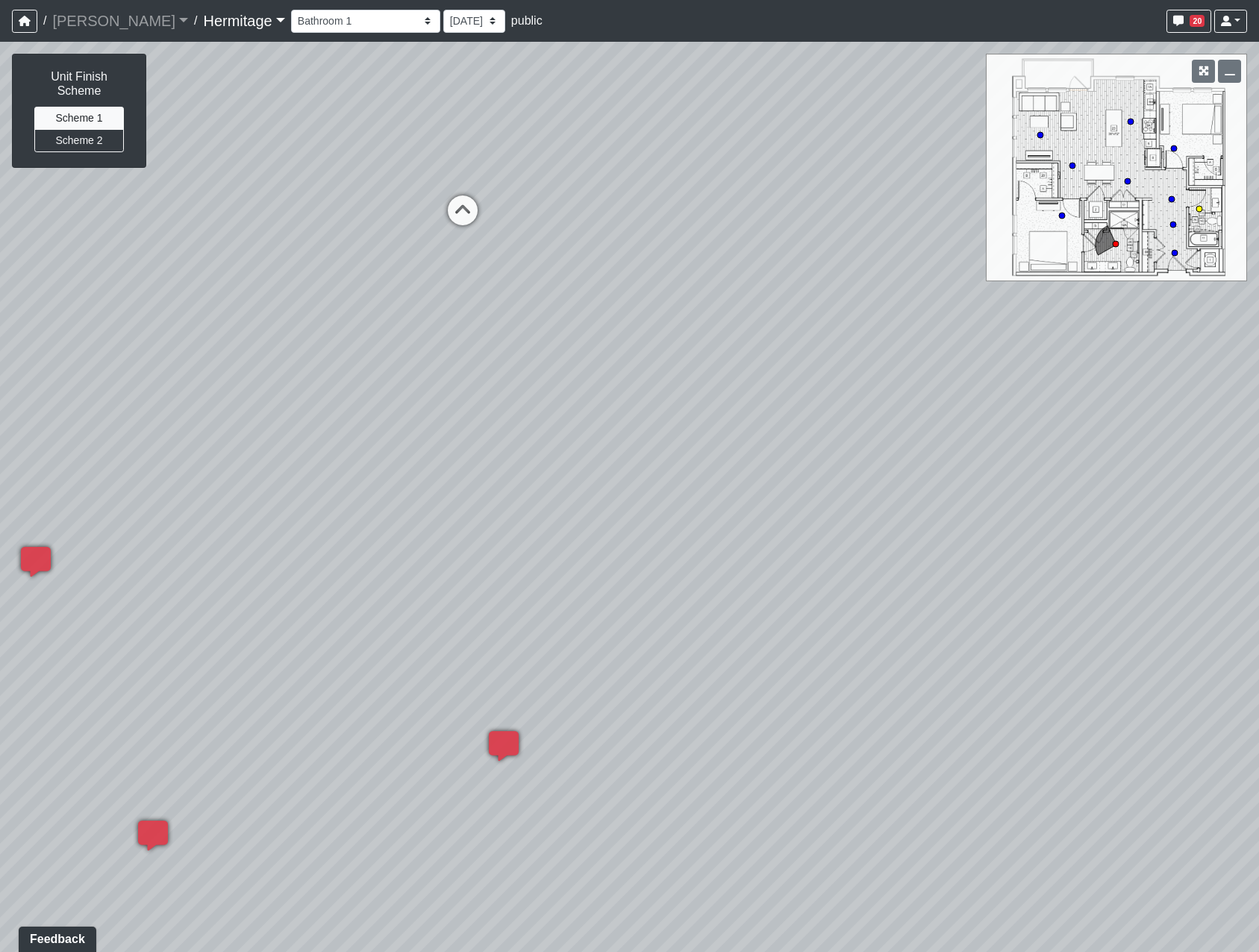
click at [1198, 206] on circle at bounding box center [1199, 209] width 6 height 6
select select "3P3hJD3tVLjEJD4MACcxv6"
drag, startPoint x: 755, startPoint y: 743, endPoint x: 397, endPoint y: 282, distance: 583.7
click at [299, 122] on div "Loading... Leasing Desk Loading... Hallway Loading... Bedroom 1 Loading... Crea…" at bounding box center [629, 496] width 1259 height 911
drag, startPoint x: 737, startPoint y: 523, endPoint x: 488, endPoint y: 195, distance: 411.8
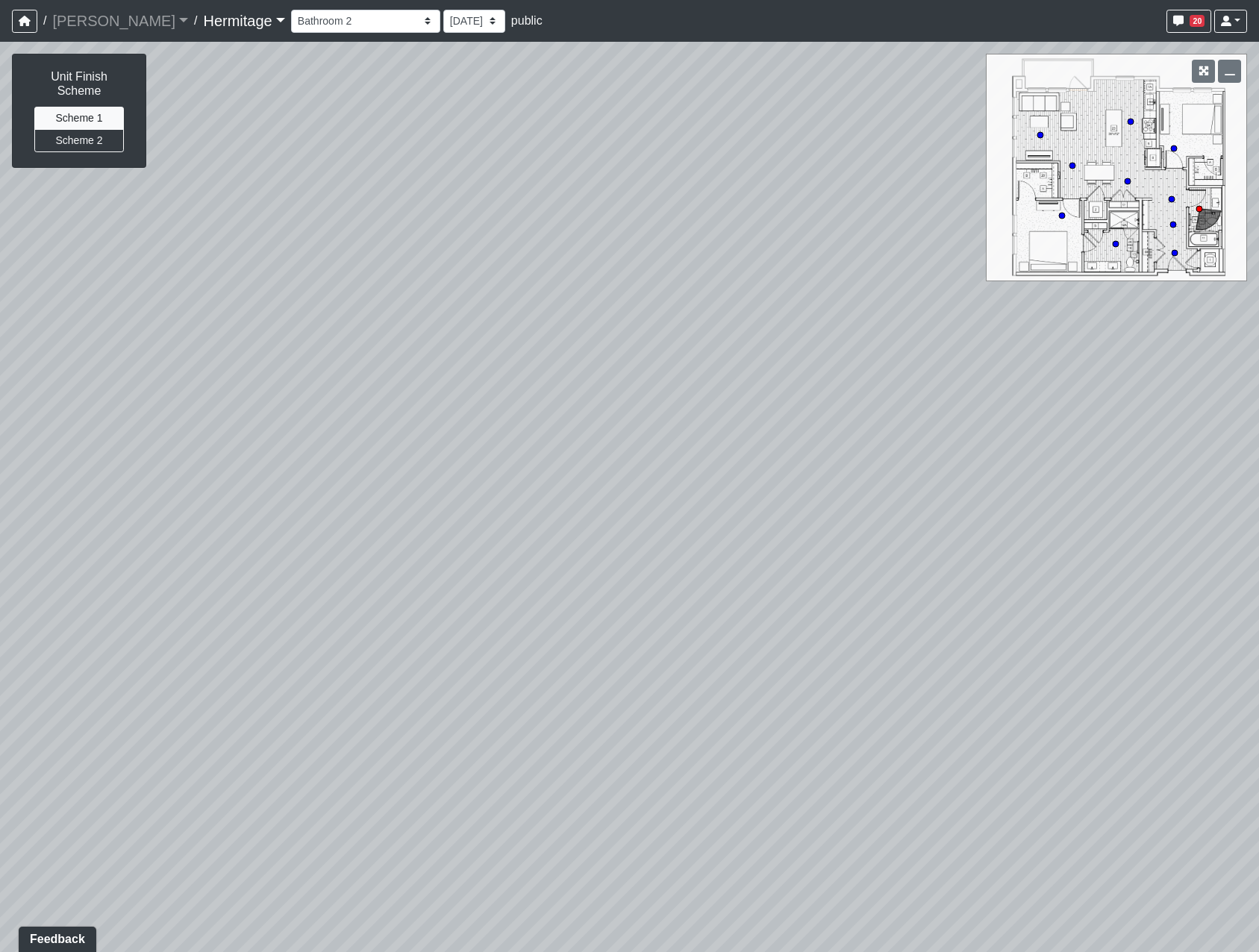
click at [487, 196] on div "Loading... Leasing Desk Loading... Hallway Loading... Bedroom 1 Loading... Crea…" at bounding box center [629, 496] width 1259 height 911
click at [773, 638] on li "Add comment" at bounding box center [850, 635] width 193 height 22
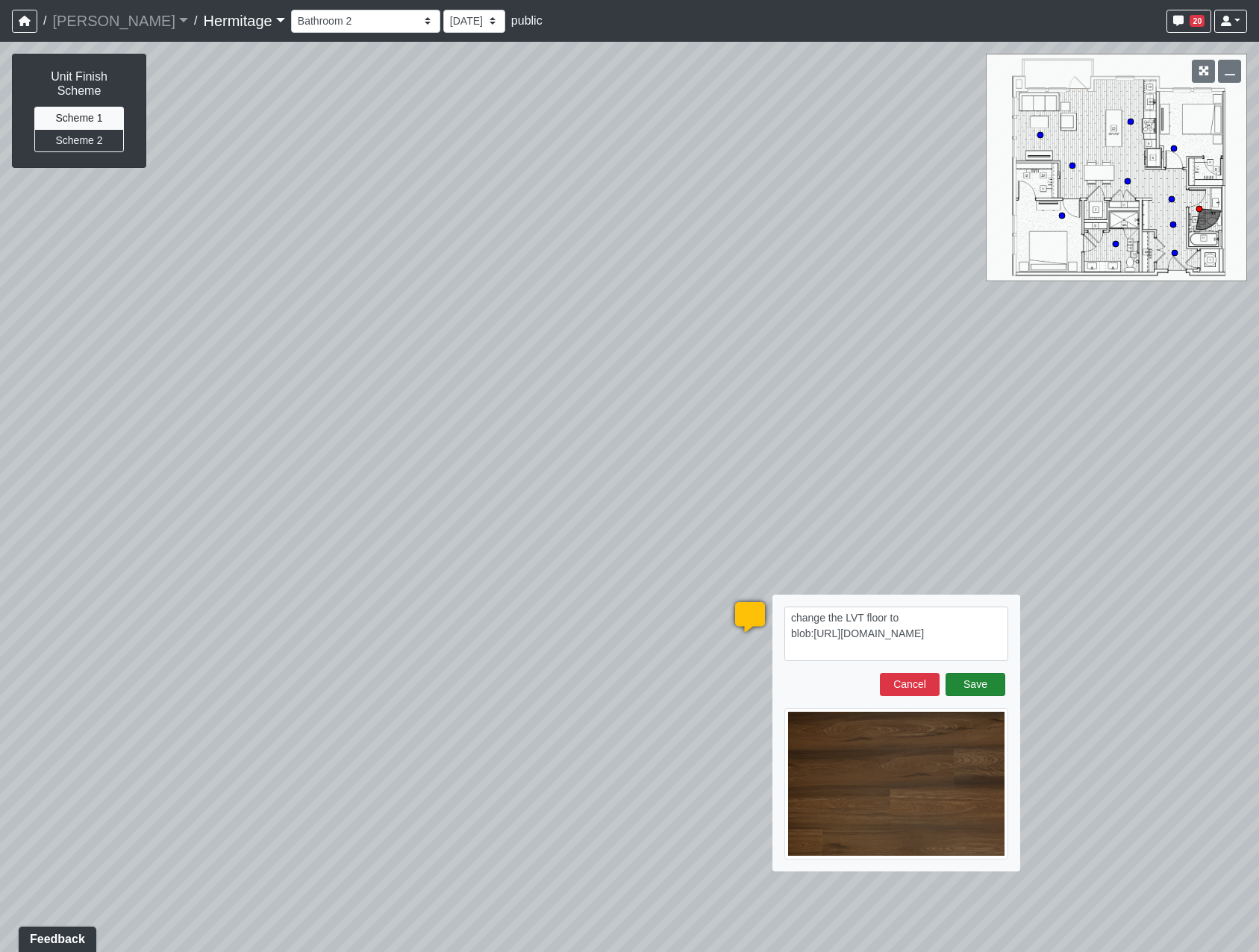
type textarea "change the LVT floor to blob:https://sizzle.atlasbayvr.com/3b15aeb2-eeaa-4048-b…"
click at [980, 685] on button "Save" at bounding box center [975, 684] width 60 height 23
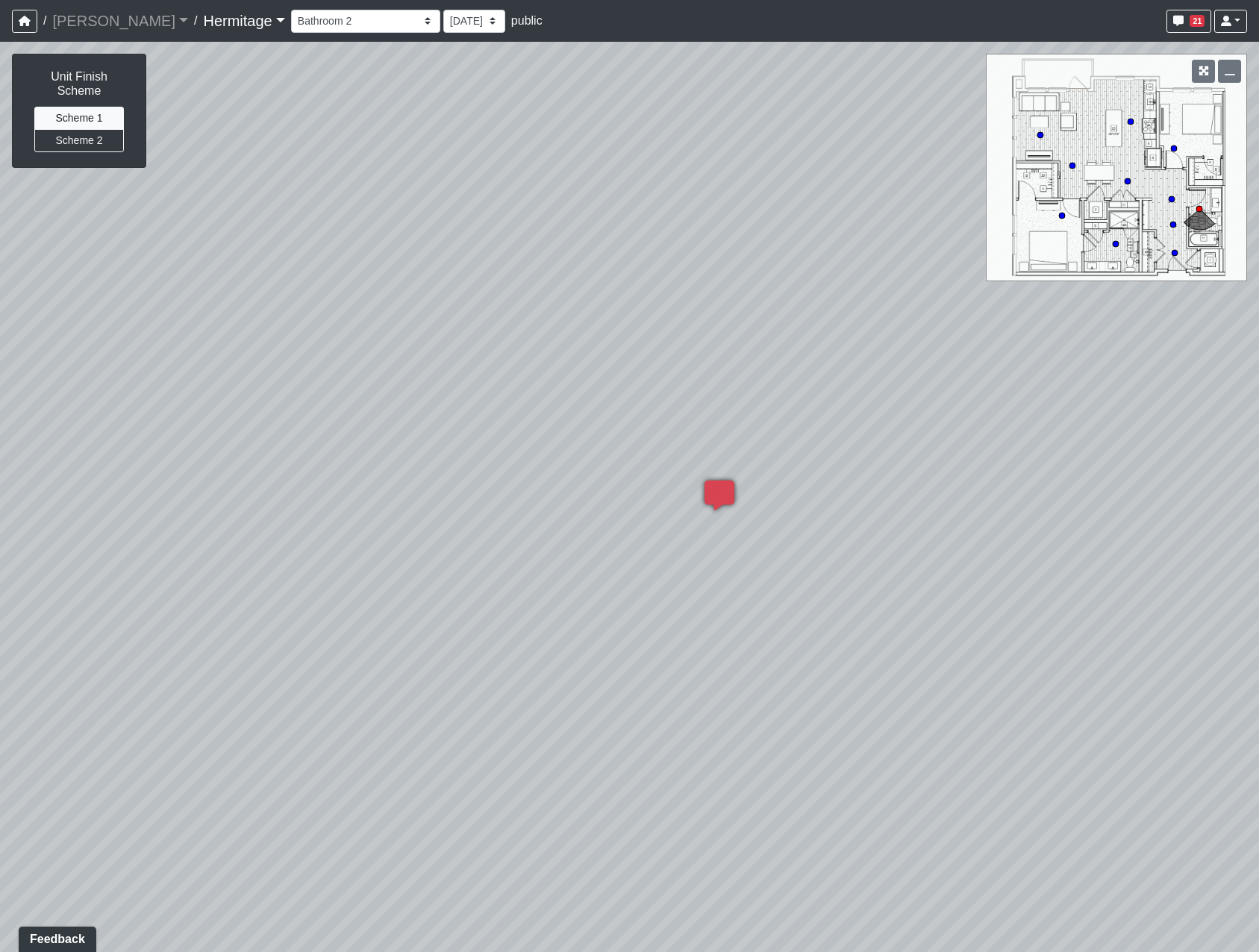
drag, startPoint x: 888, startPoint y: 527, endPoint x: 338, endPoint y: 473, distance: 552.6
click at [338, 473] on div "Loading... Leasing Desk Loading... Hallway Loading... Bedroom 1 Loading... Crea…" at bounding box center [629, 496] width 1259 height 911
drag, startPoint x: 740, startPoint y: 371, endPoint x: 578, endPoint y: 691, distance: 358.7
click at [410, 647] on div "Loading... Leasing Desk Loading... Hallway Loading... Bedroom 1 Loading... Crea…" at bounding box center [629, 496] width 1259 height 911
drag, startPoint x: 964, startPoint y: 666, endPoint x: 403, endPoint y: 580, distance: 567.6
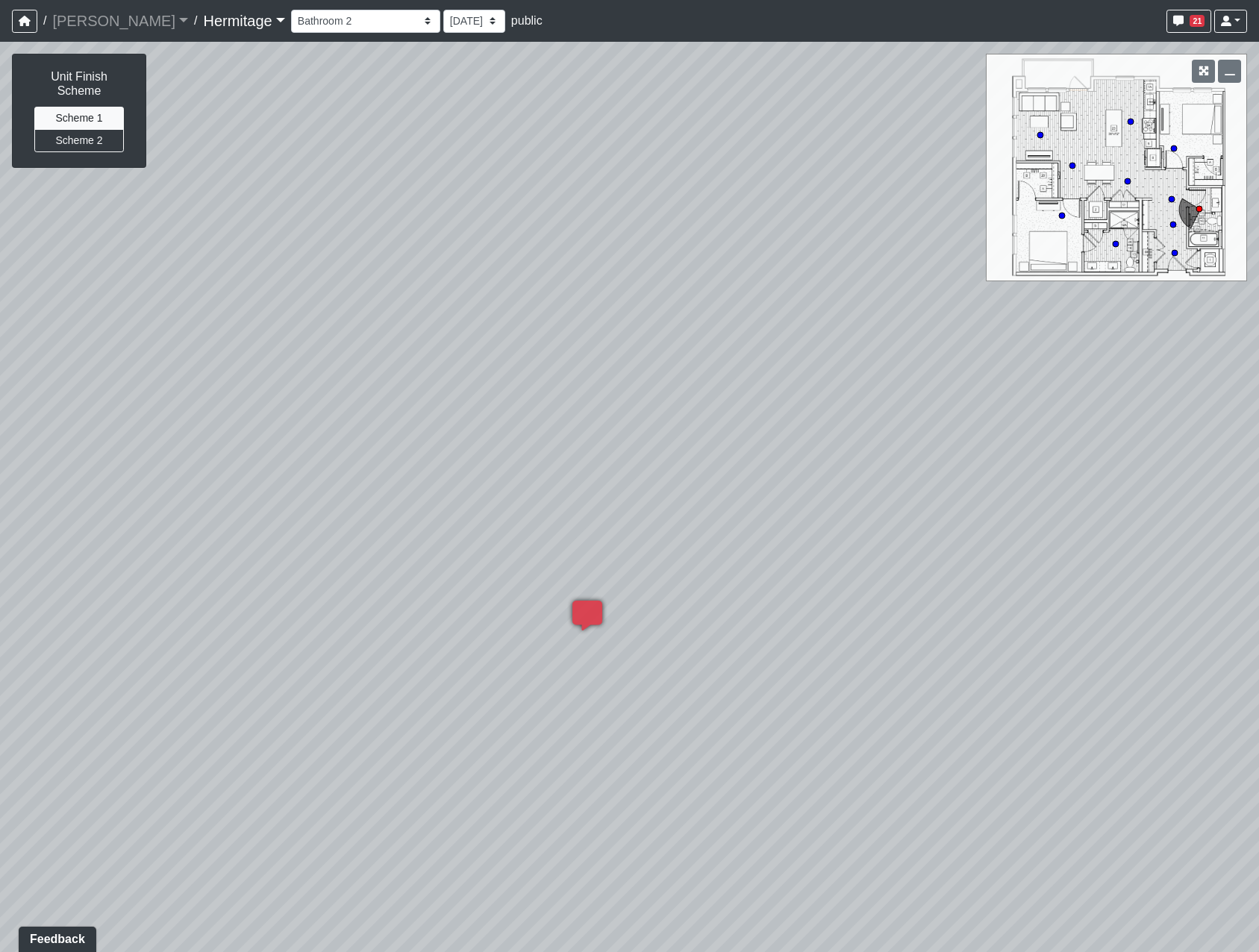
click at [403, 580] on div "Loading... Leasing Desk Loading... Hallway Loading... Bedroom 1 Loading... Crea…" at bounding box center [629, 496] width 1259 height 911
drag, startPoint x: 973, startPoint y: 400, endPoint x: 808, endPoint y: 690, distance: 333.7
click at [808, 690] on div "Loading... Leasing Desk Loading... Hallway Loading... Bedroom 1 Loading... Crea…" at bounding box center [629, 496] width 1259 height 911
click at [1173, 227] on circle at bounding box center [1173, 225] width 6 height 6
select select "i7JT9joZubuXFtm8ArQtkD"
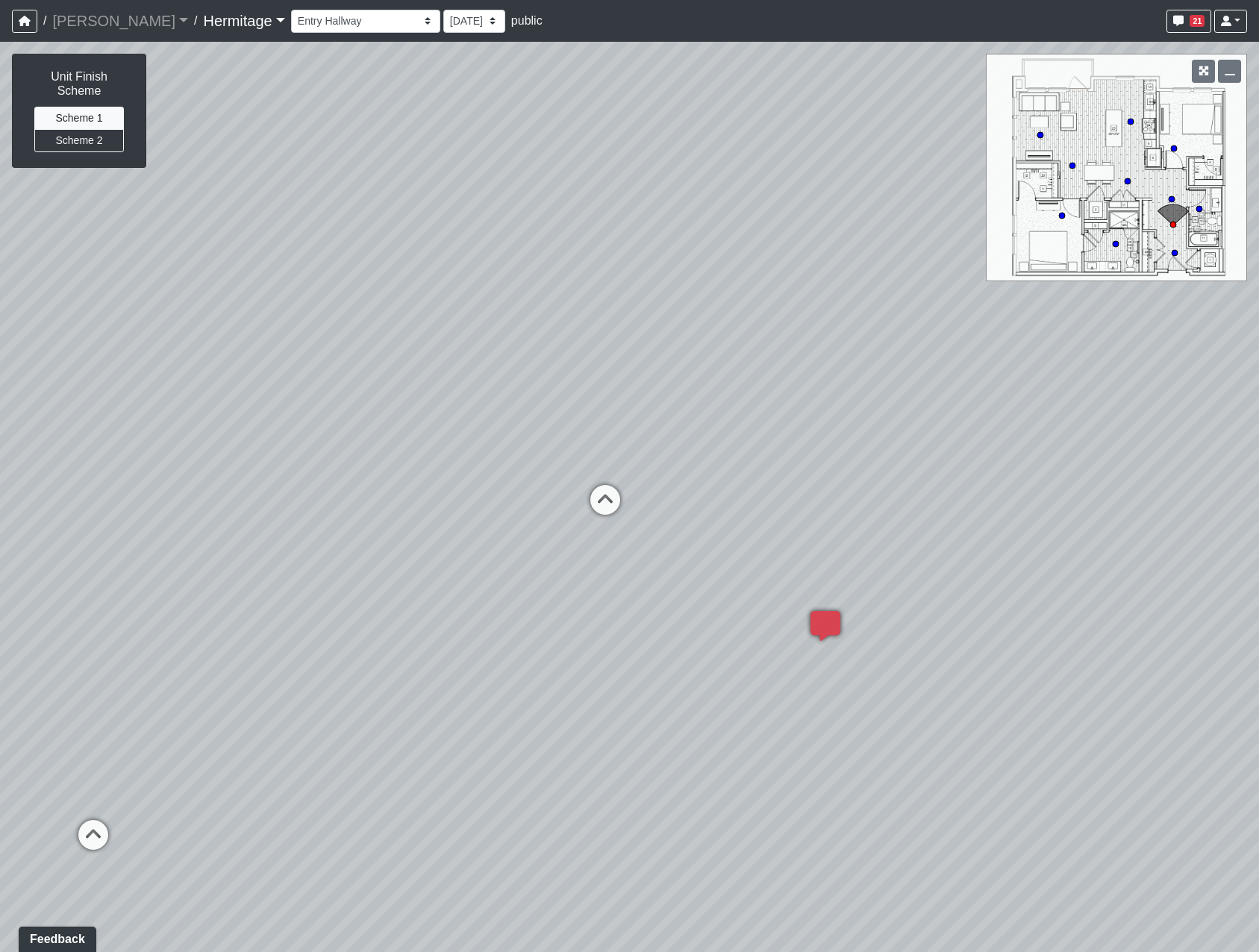
drag, startPoint x: 585, startPoint y: 679, endPoint x: 857, endPoint y: 97, distance: 642.4
click at [855, 102] on div "Loading... Leasing Desk Loading... Hallway Loading... Bedroom 1 Loading... Crea…" at bounding box center [629, 496] width 1259 height 911
click at [611, 620] on span "Add comment" at bounding box center [641, 616] width 74 height 13
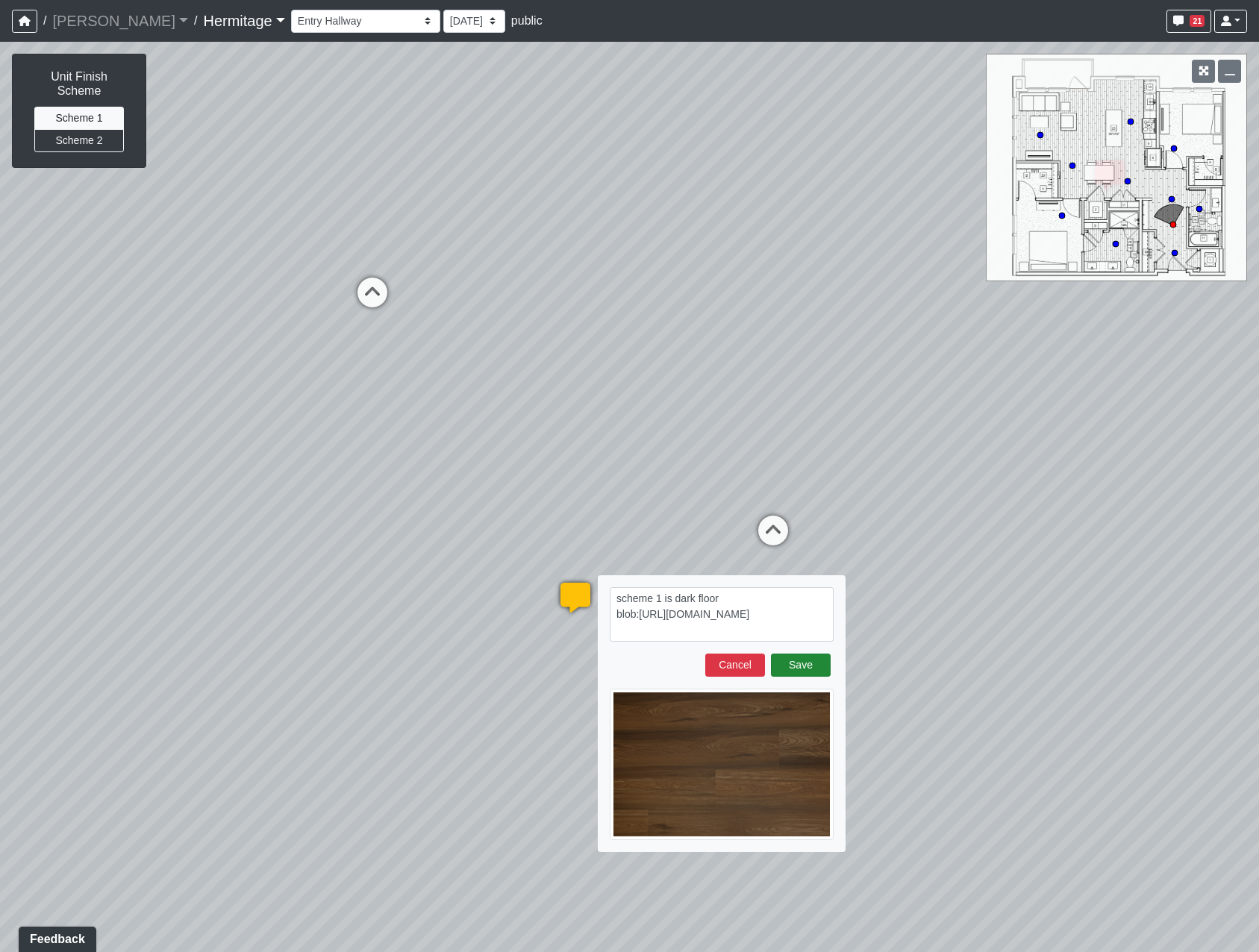
type textarea "scheme 1 is dark floor blob:https://sizzle.atlasbayvr.com/e1560164-c5bc-4747-b3…"
click at [810, 664] on button "Save" at bounding box center [801, 665] width 60 height 23
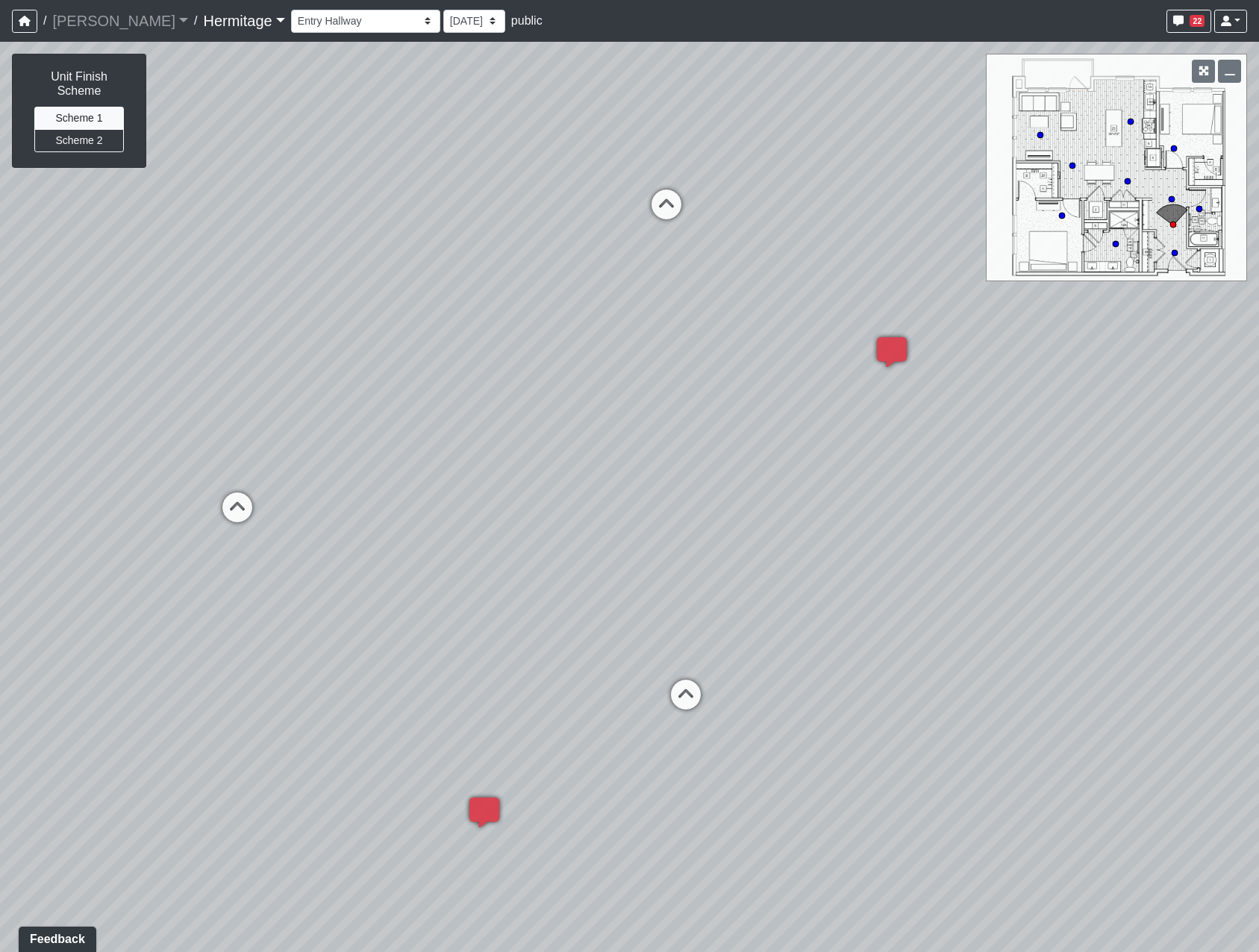
drag, startPoint x: 721, startPoint y: 328, endPoint x: 541, endPoint y: 555, distance: 289.7
click at [541, 555] on div "Loading... Leasing Desk Loading... Hallway Loading... Bedroom 1 Loading... Crea…" at bounding box center [629, 496] width 1259 height 911
drag, startPoint x: 364, startPoint y: 186, endPoint x: 730, endPoint y: 334, distance: 394.8
click at [730, 334] on div "Loading... Leasing Desk Loading... Hallway Loading... Bedroom 1 Loading... Crea…" at bounding box center [629, 496] width 1259 height 911
click at [536, 591] on icon at bounding box center [530, 600] width 44 height 44
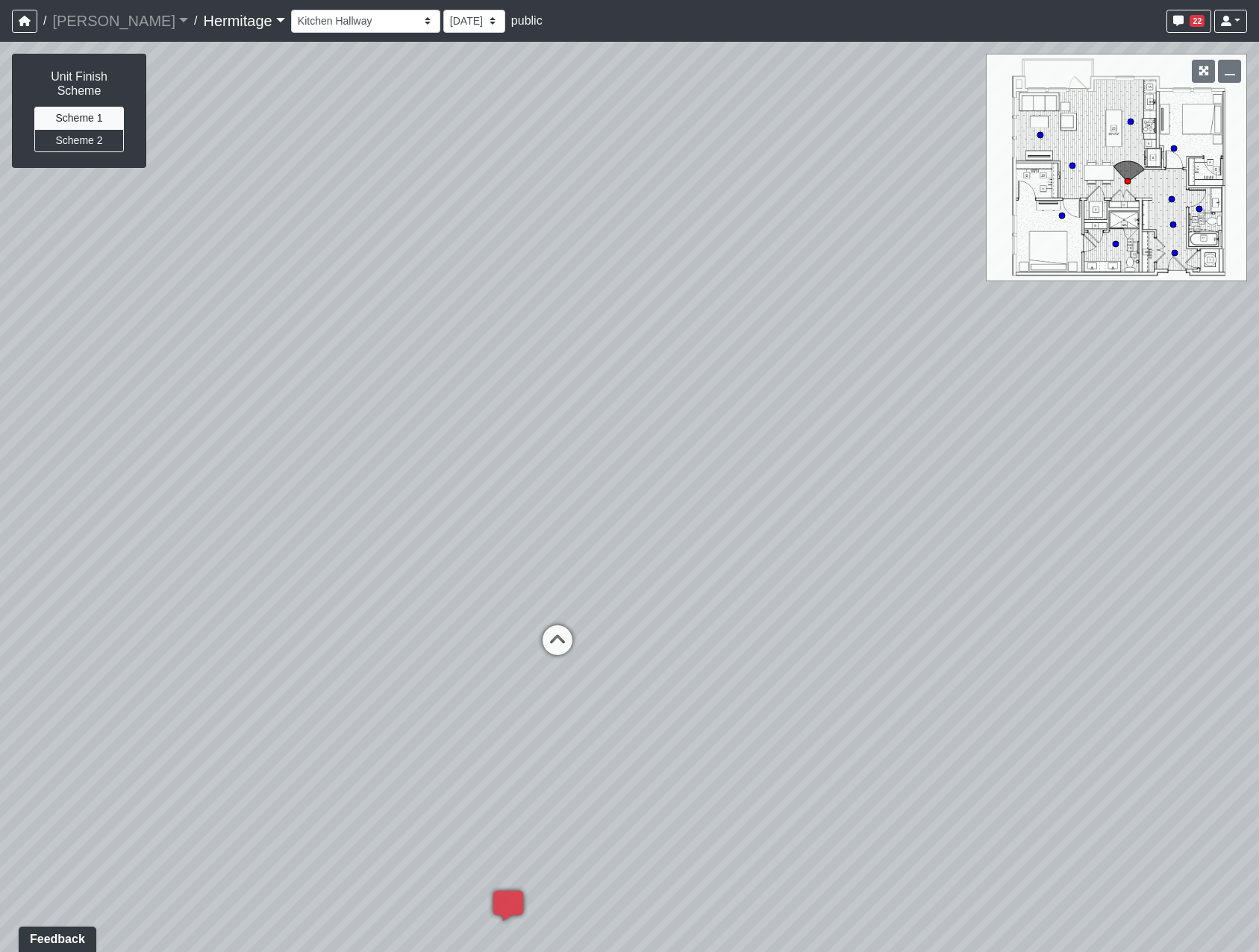
drag, startPoint x: 743, startPoint y: 416, endPoint x: 230, endPoint y: 483, distance: 517.4
click at [228, 483] on div "Loading... Leasing Desk Loading... Hallway Loading... Bedroom 1 Loading... Crea…" at bounding box center [629, 496] width 1259 height 911
drag, startPoint x: 562, startPoint y: 432, endPoint x: 260, endPoint y: 436, distance: 302.0
click at [260, 436] on div "Loading... Leasing Desk Loading... Hallway Loading... Bedroom 1 Loading... Crea…" at bounding box center [629, 496] width 1259 height 911
click at [1130, 119] on circle at bounding box center [1131, 122] width 6 height 6
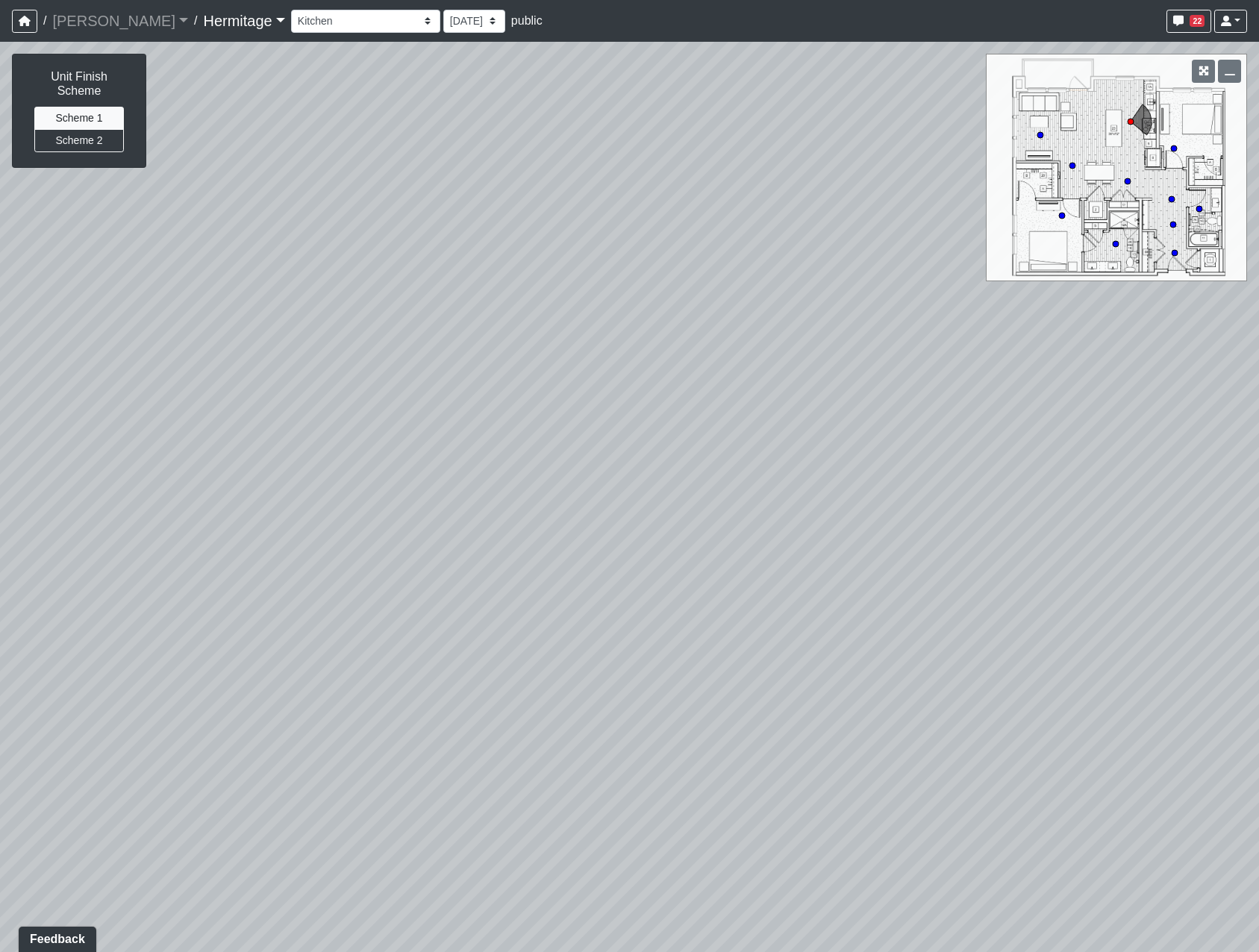
drag, startPoint x: 572, startPoint y: 385, endPoint x: 688, endPoint y: 209, distance: 210.8
click at [689, 210] on div "Loading... Leasing Desk Loading... Hallway Loading... Bedroom 1 Loading... Crea…" at bounding box center [629, 496] width 1259 height 911
drag, startPoint x: 703, startPoint y: 174, endPoint x: 613, endPoint y: 469, distance: 308.4
click at [613, 469] on div "Loading... Leasing Desk Loading... Hallway Loading... Bedroom 1 Loading... Crea…" at bounding box center [629, 496] width 1259 height 911
drag, startPoint x: 663, startPoint y: 616, endPoint x: 588, endPoint y: 243, distance: 380.5
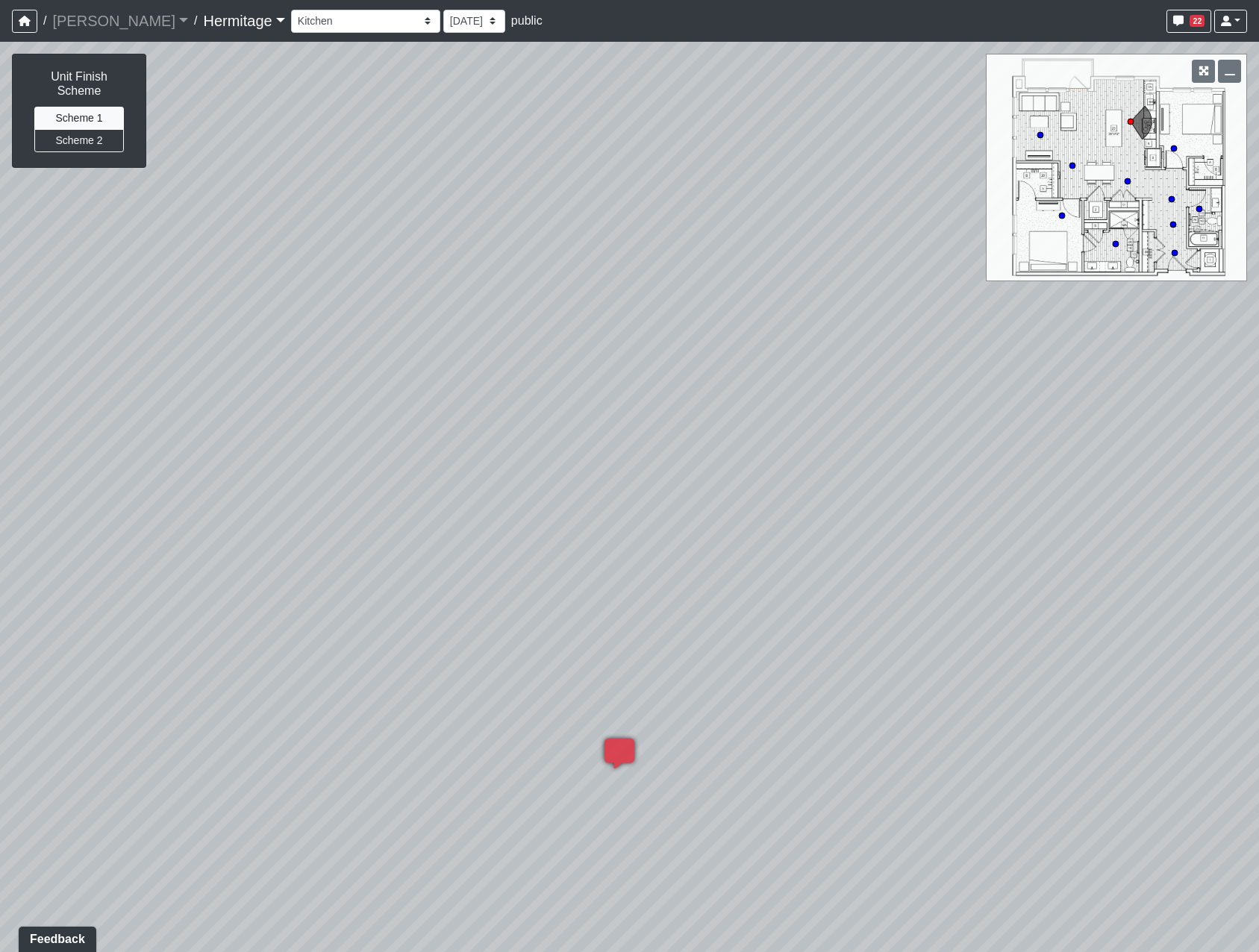
click at [588, 243] on div "Loading... Leasing Desk Loading... Hallway Loading... Bedroom 1 Loading... Crea…" at bounding box center [629, 496] width 1259 height 911
click at [98, 129] on button "Scheme 2" at bounding box center [79, 140] width 90 height 23
drag, startPoint x: 632, startPoint y: 224, endPoint x: 480, endPoint y: 354, distance: 200.0
click at [480, 354] on div "Loading... Leasing Desk Loading... Hallway Loading... Bedroom 1 Loading... Crea…" at bounding box center [629, 496] width 1259 height 911
drag, startPoint x: 690, startPoint y: 294, endPoint x: 354, endPoint y: 308, distance: 336.3
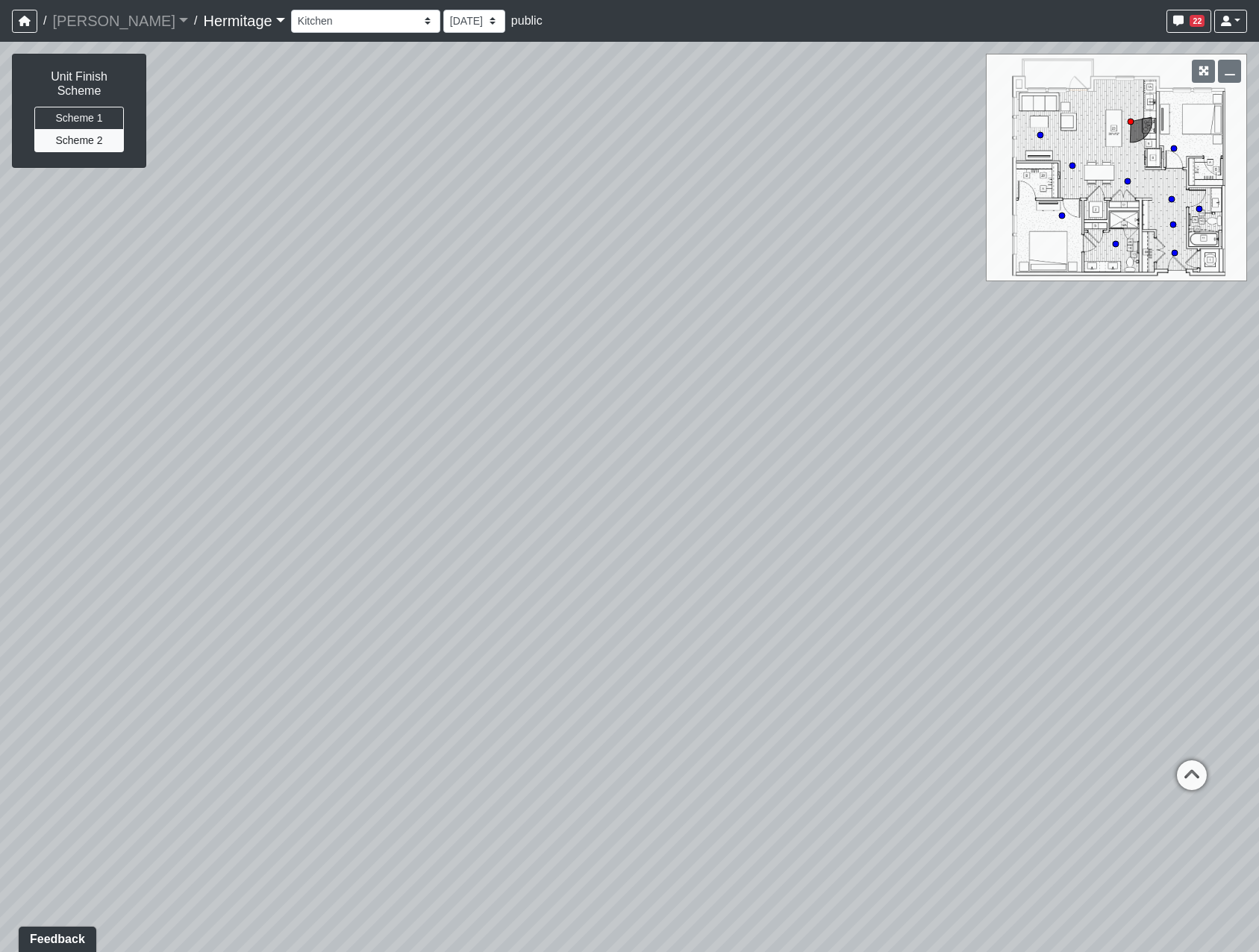
click at [316, 301] on div "Loading... Leasing Desk Loading... Hallway Loading... Bedroom 1 Loading... Crea…" at bounding box center [629, 496] width 1259 height 911
drag, startPoint x: 667, startPoint y: 327, endPoint x: 236, endPoint y: 321, distance: 431.0
click at [222, 321] on div "Loading... Leasing Desk Loading... Hallway Loading... Bedroom 1 Loading... Crea…" at bounding box center [629, 496] width 1259 height 911
drag, startPoint x: 550, startPoint y: 341, endPoint x: 370, endPoint y: 357, distance: 180.7
click at [140, 342] on div "Loading... Leasing Desk Loading... Hallway Loading... Bedroom 1 Loading... Crea…" at bounding box center [629, 496] width 1259 height 911
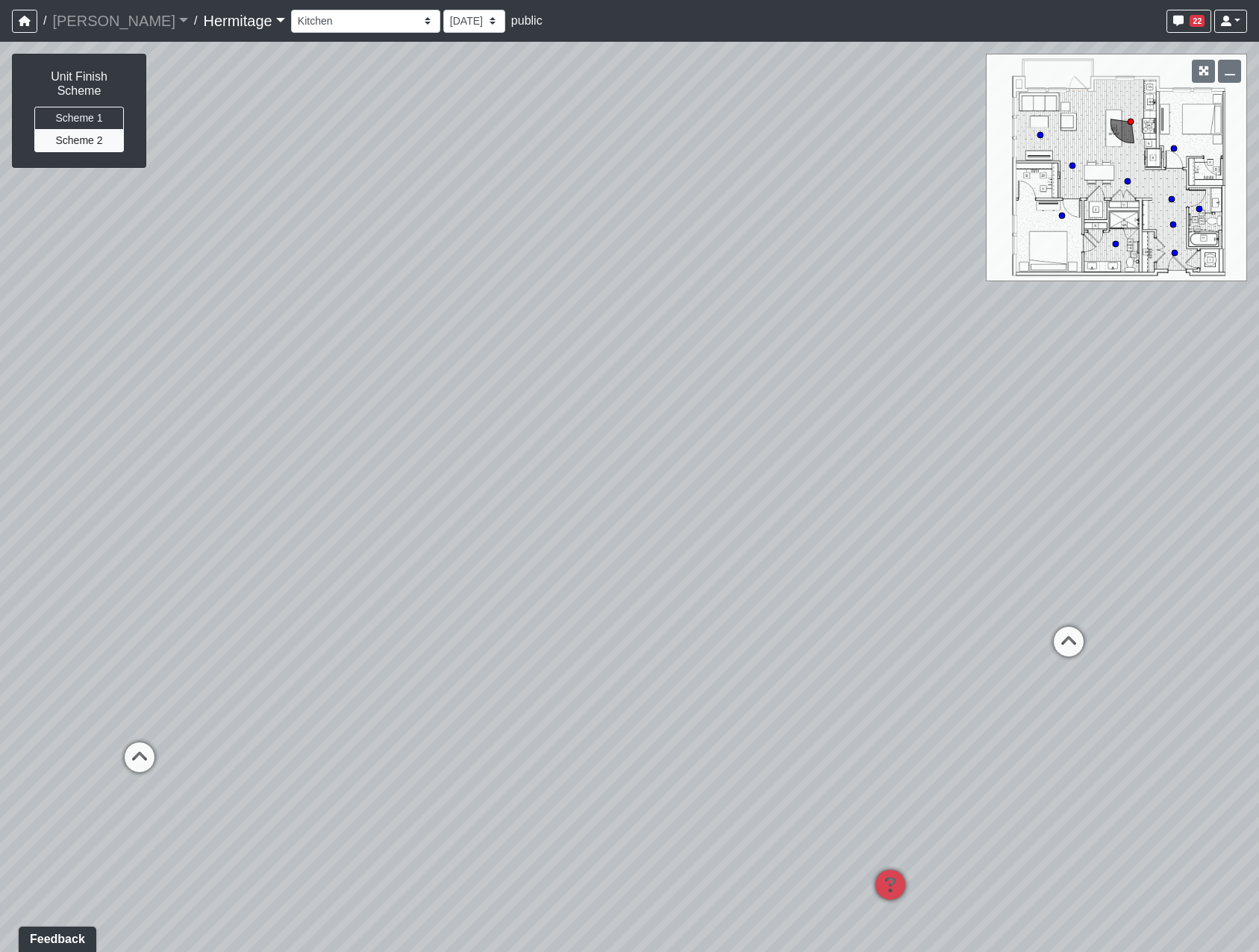
drag, startPoint x: 529, startPoint y: 383, endPoint x: 372, endPoint y: 382, distance: 157.0
click at [372, 382] on div "Loading... Leasing Desk Loading... Hallway Loading... Bedroom 1 Loading... Crea…" at bounding box center [629, 496] width 1259 height 911
drag, startPoint x: 282, startPoint y: 456, endPoint x: 1011, endPoint y: 413, distance: 730.3
click at [1011, 413] on div "Loading... Leasing Desk Loading... Hallway Loading... Bedroom 1 Loading... Crea…" at bounding box center [629, 496] width 1259 height 911
drag, startPoint x: 1011, startPoint y: 413, endPoint x: 569, endPoint y: 407, distance: 442.0
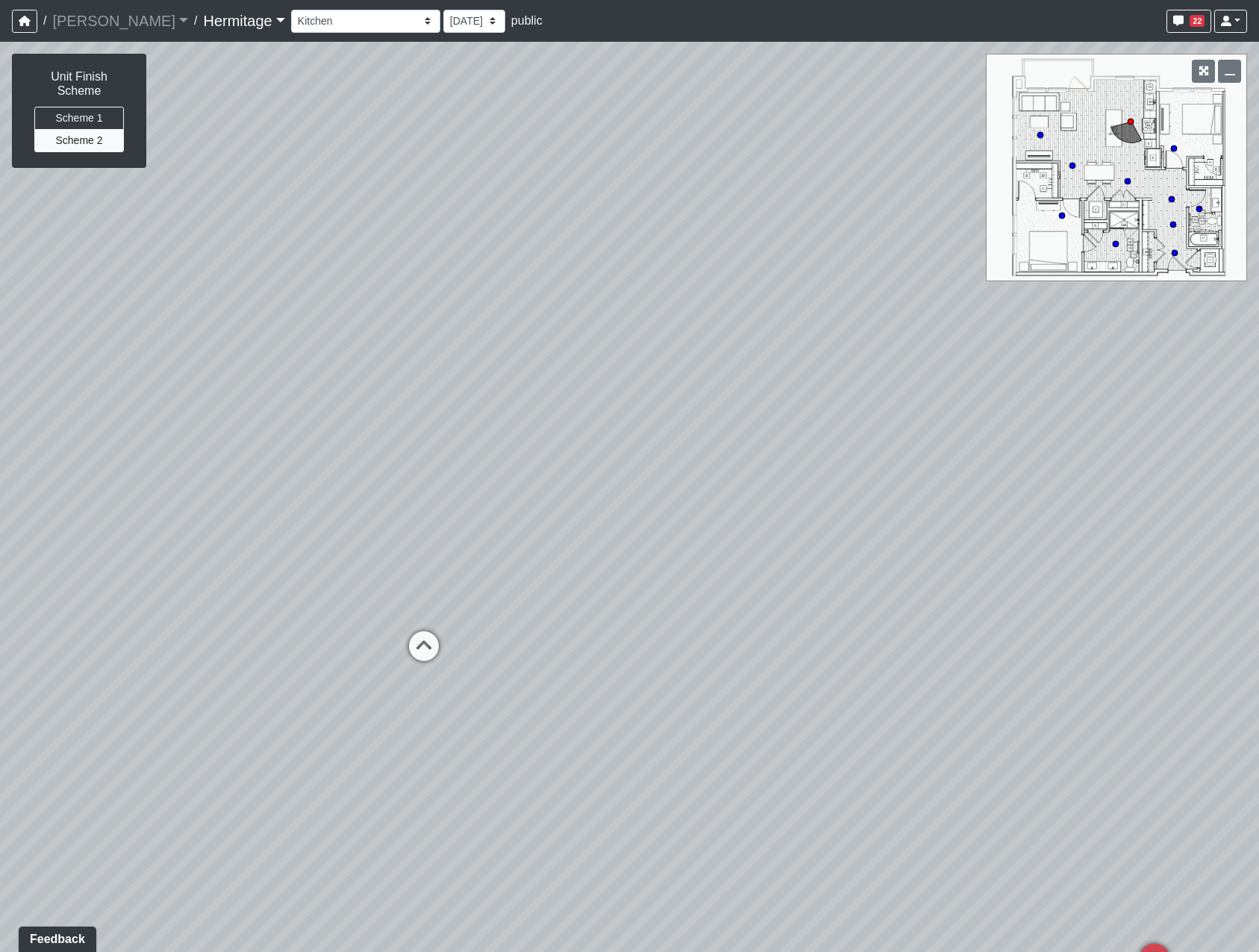
click at [570, 409] on div "Loading... Leasing Desk Loading... Hallway Loading... Bedroom 1 Loading... Crea…" at bounding box center [629, 496] width 1259 height 911
click at [1115, 244] on circle at bounding box center [1116, 244] width 6 height 6
drag, startPoint x: 563, startPoint y: 390, endPoint x: 1396, endPoint y: 341, distance: 834.4
click at [1258, 341] on html "/ Flournoy Flournoy Loading... / Hermitage Hermitage Loading... Hermitage Hermi…" at bounding box center [629, 476] width 1259 height 952
click at [92, 130] on button "Scheme 2" at bounding box center [79, 140] width 90 height 23
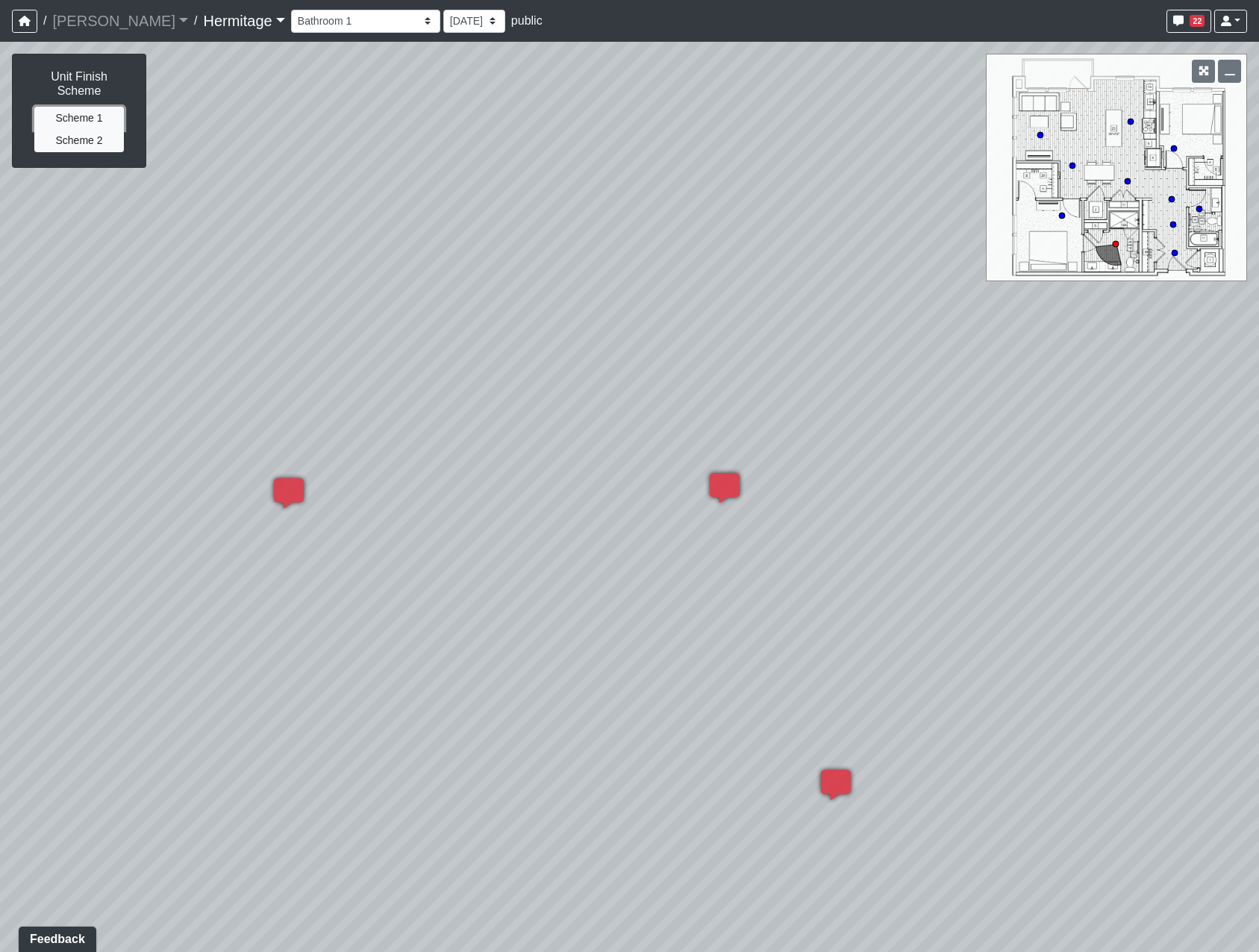
click at [91, 107] on button "Scheme 1" at bounding box center [79, 118] width 90 height 23
click at [96, 107] on button "Scheme 1" at bounding box center [79, 118] width 90 height 23
click at [69, 129] on button "Scheme 2" at bounding box center [79, 140] width 90 height 23
click at [68, 107] on button "Scheme 1" at bounding box center [79, 118] width 90 height 23
click at [75, 129] on button "Scheme 2" at bounding box center [79, 140] width 90 height 23
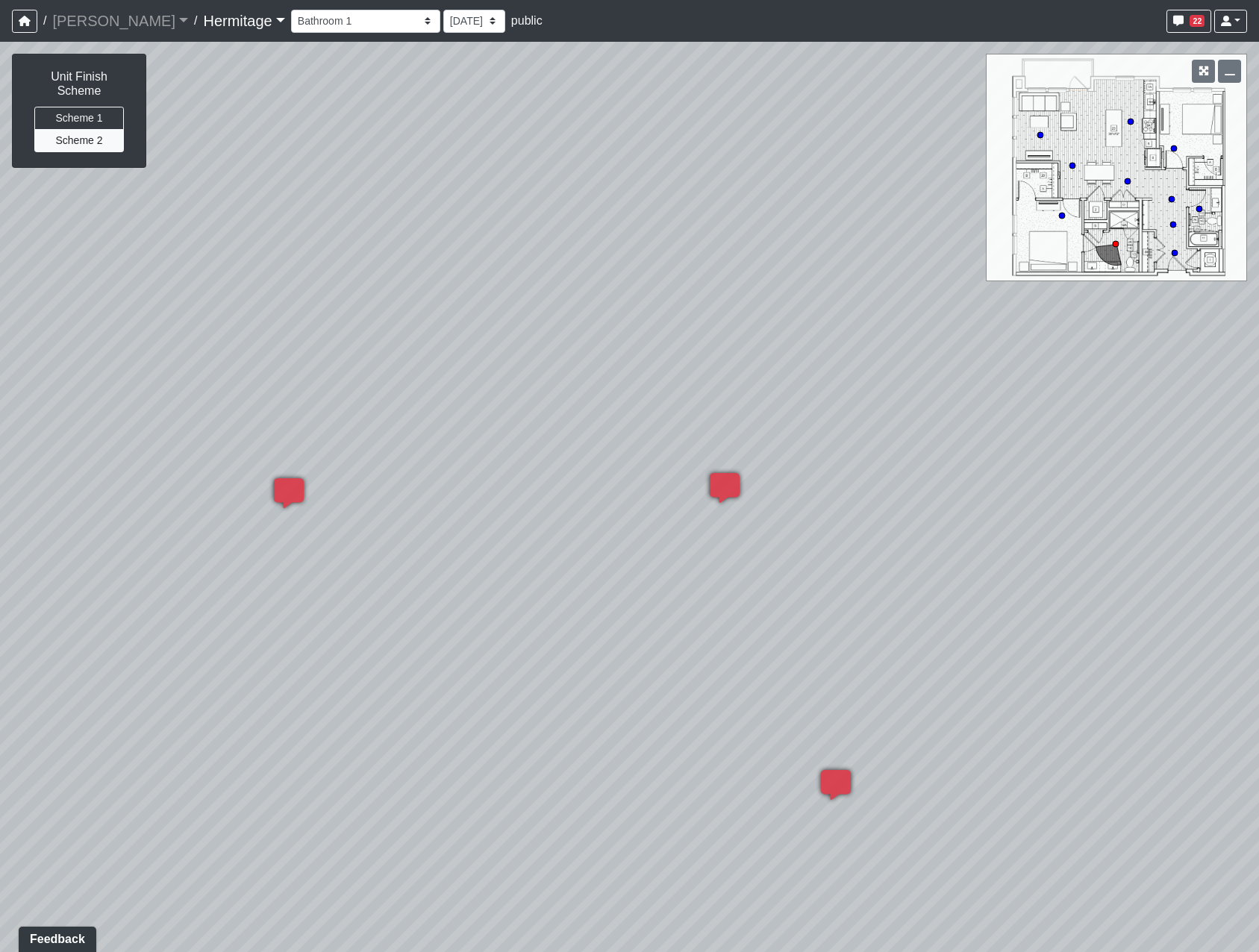
click at [1175, 202] on icon at bounding box center [1172, 199] width 8 height 8
select select "q6HpCMW1QoXfTaQHekDMc4"
drag, startPoint x: 812, startPoint y: 499, endPoint x: 346, endPoint y: 334, distance: 494.3
click at [347, 334] on div "Loading... Leasing Desk Loading... Hallway Loading... Bedroom 1 Loading... Crea…" at bounding box center [629, 496] width 1259 height 911
drag, startPoint x: 691, startPoint y: 282, endPoint x: 305, endPoint y: 385, distance: 399.5
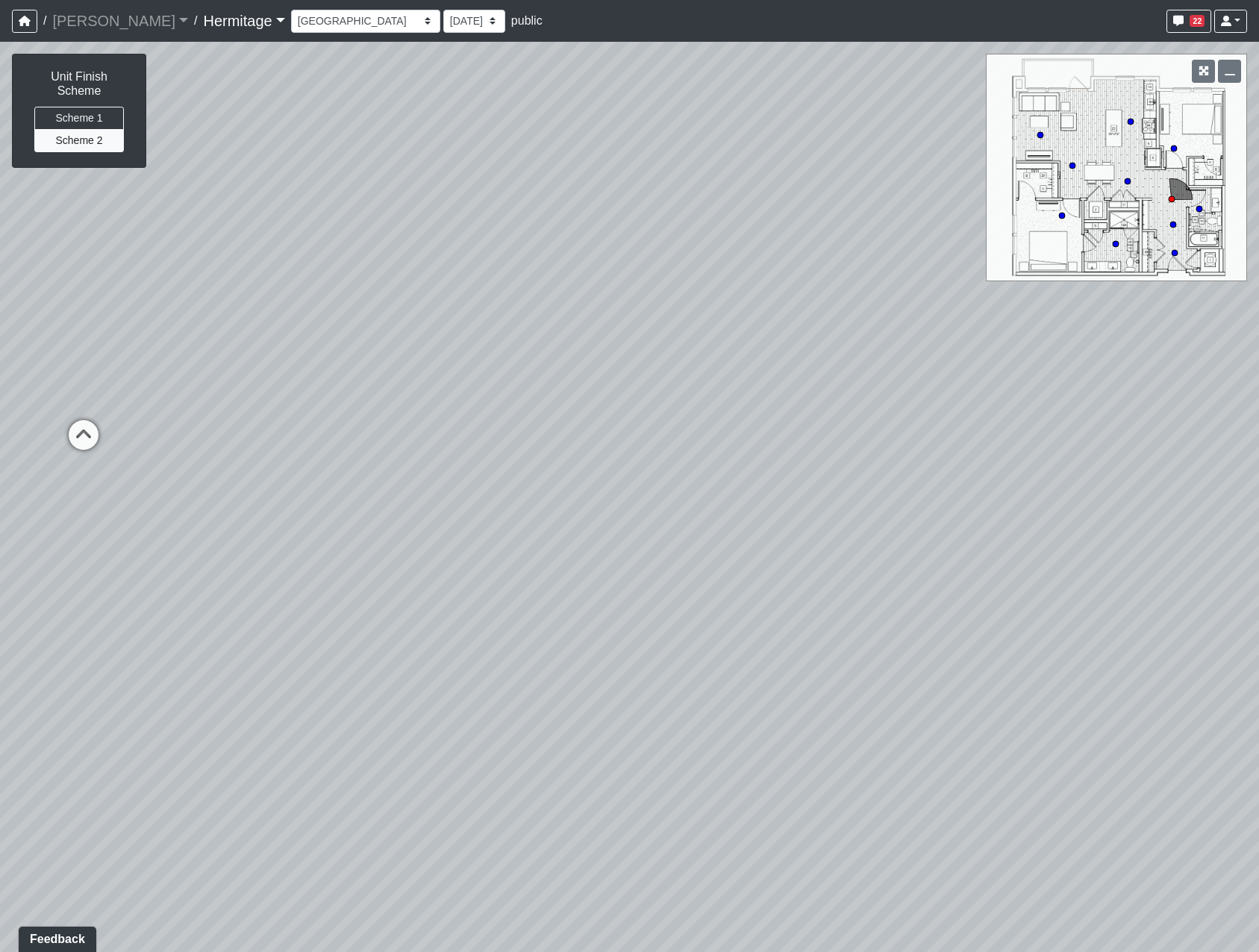
click at [292, 388] on div "Loading... Leasing Desk Loading... Hallway Loading... Bedroom 1 Loading... Crea…" at bounding box center [629, 496] width 1259 height 911
drag, startPoint x: 639, startPoint y: 348, endPoint x: 272, endPoint y: 335, distance: 367.2
click at [273, 335] on div "Loading... Leasing Desk Loading... Hallway Loading... Bedroom 1 Loading... Crea…" at bounding box center [629, 496] width 1259 height 911
drag, startPoint x: 397, startPoint y: 329, endPoint x: 243, endPoint y: 353, distance: 155.9
click at [243, 353] on div "Loading... Leasing Desk Loading... Hallway Loading... Bedroom 1 Loading... Crea…" at bounding box center [629, 496] width 1259 height 911
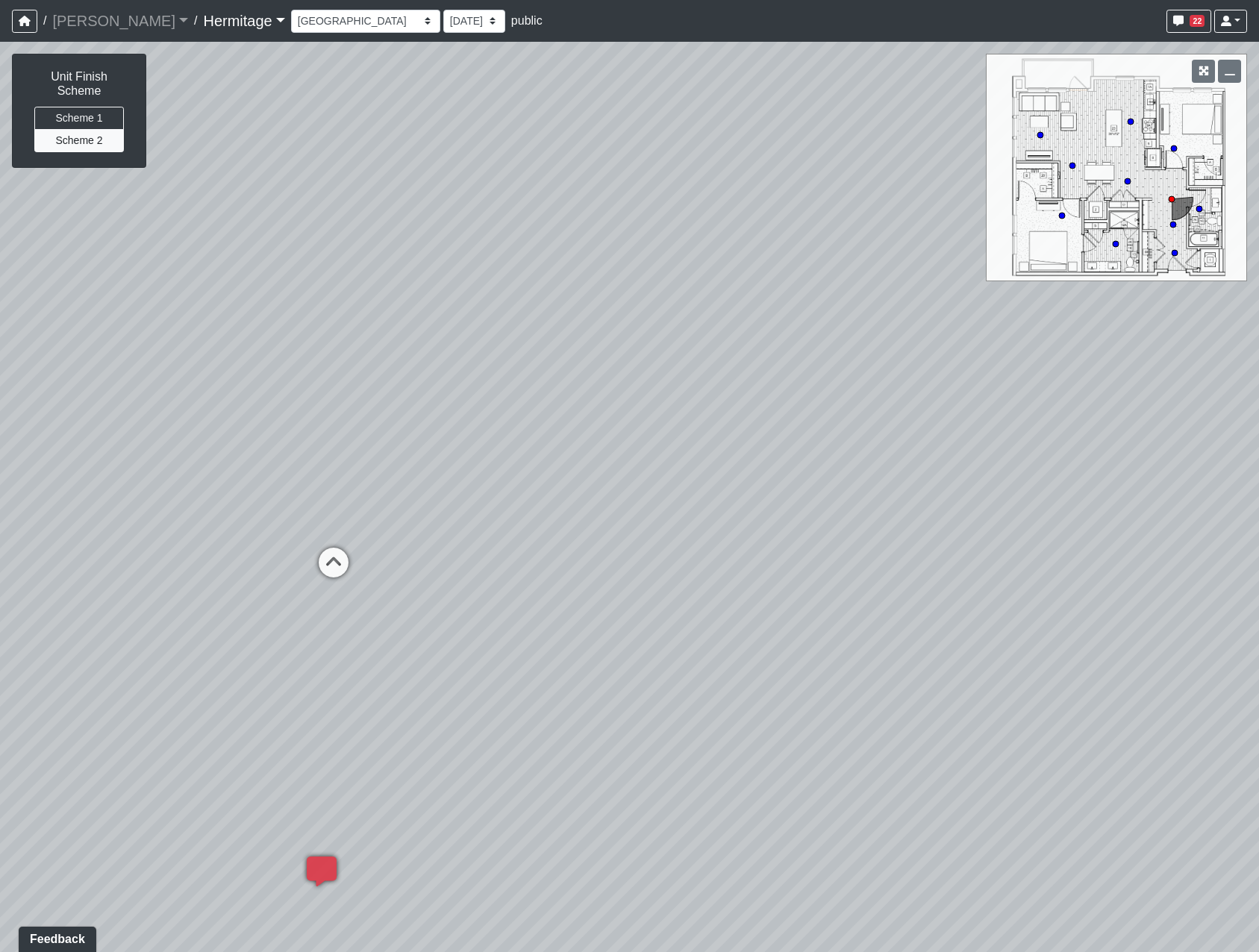
drag, startPoint x: 744, startPoint y: 313, endPoint x: 424, endPoint y: 310, distance: 320.0
click at [430, 311] on div "Loading... Leasing Desk Loading... Hallway Loading... Bedroom 1 Loading... Crea…" at bounding box center [629, 496] width 1259 height 911
drag, startPoint x: 947, startPoint y: 361, endPoint x: 756, endPoint y: 357, distance: 191.0
click at [763, 358] on div "Loading... Leasing Desk Loading... Hallway Loading... Bedroom 1 Loading... Crea…" at bounding box center [629, 496] width 1259 height 911
